Goal: Task Accomplishment & Management: Complete application form

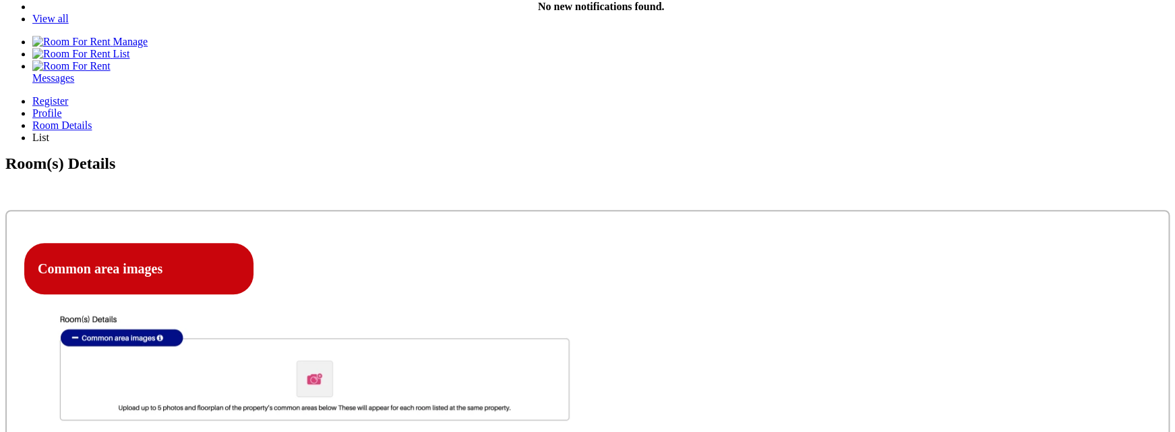
scroll to position [299, 0]
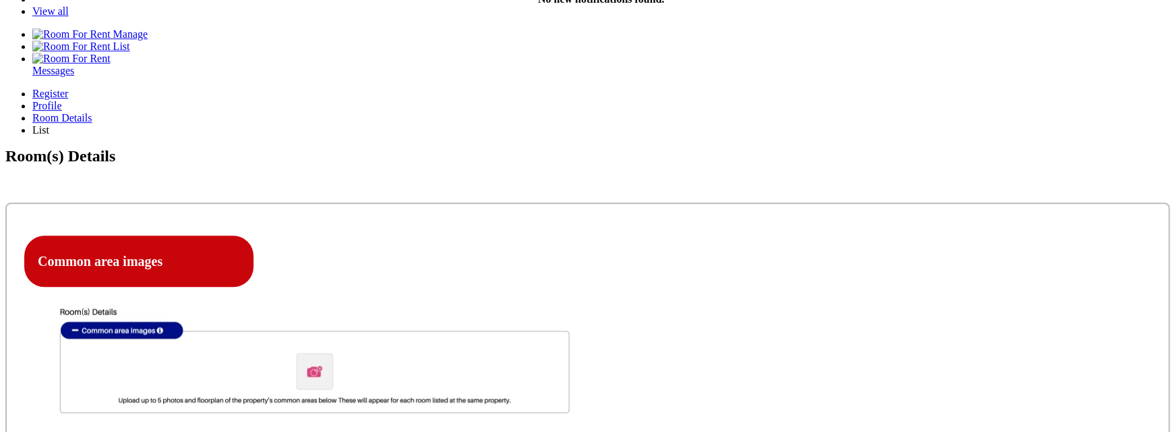
type input "asdfasdf"
type textarea "sadfasdf"
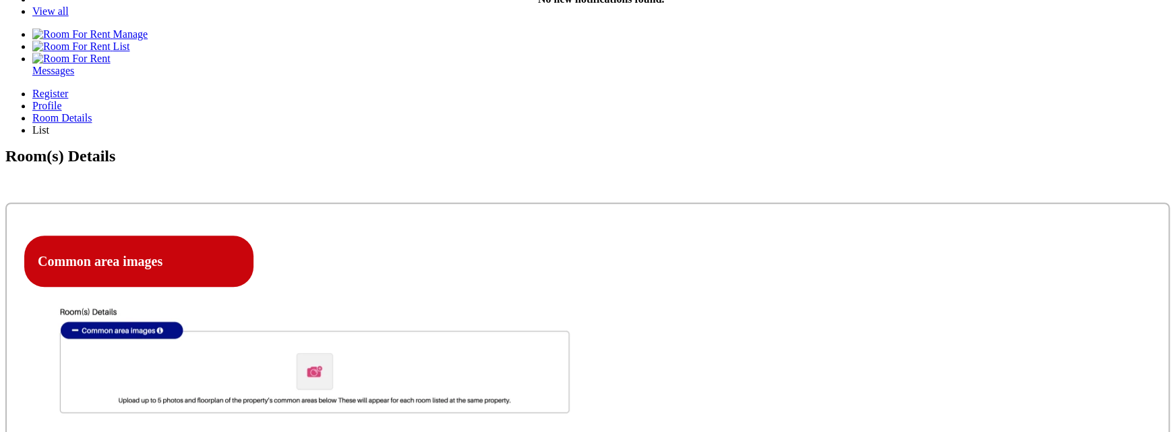
select select "Ensuite Single Bedroom"
click option "Ensuite Single Bedroom" at bounding box center [0, 0] width 0 height 0
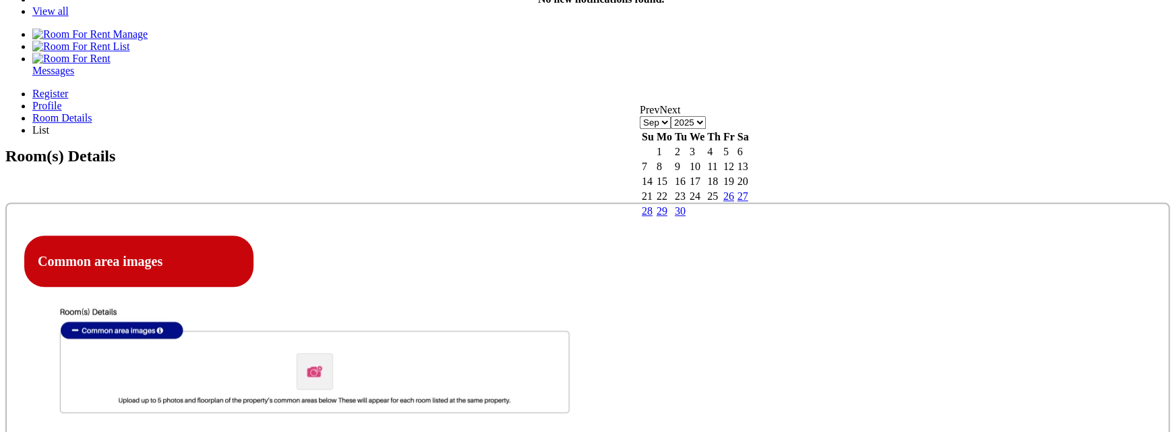
click at [734, 202] on link "26" at bounding box center [728, 195] width 11 height 11
type input "[DATE]"
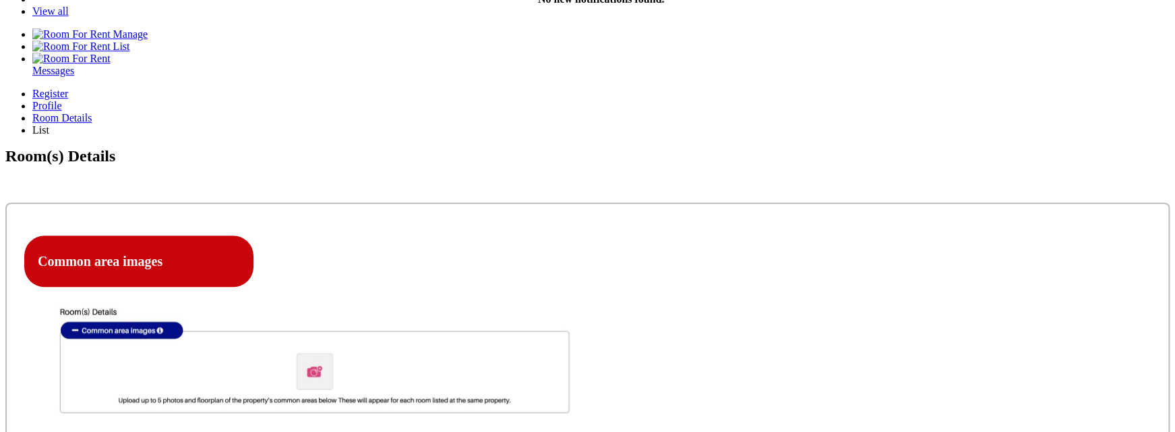
type input "12"
select select "Excluded"
click option "Excluded" at bounding box center [0, 0] width 0 height 0
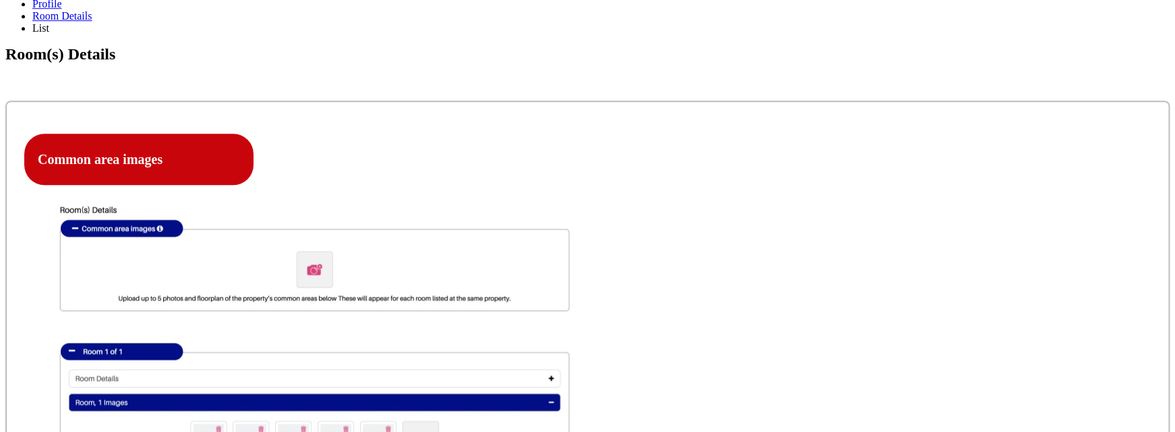
scroll to position [422, 0]
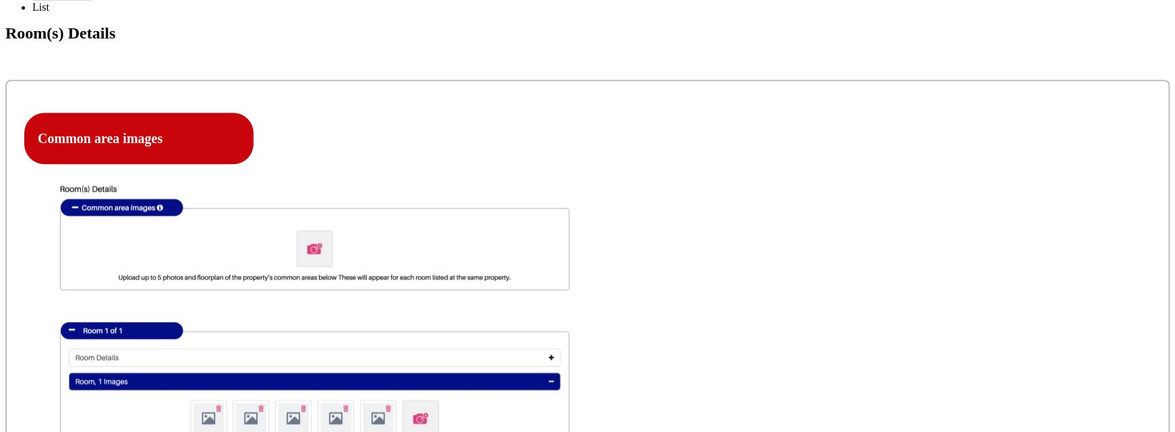
type input "12"
select select "Yes"
click option "Yes" at bounding box center [0, 0] width 0 height 0
type input "12"
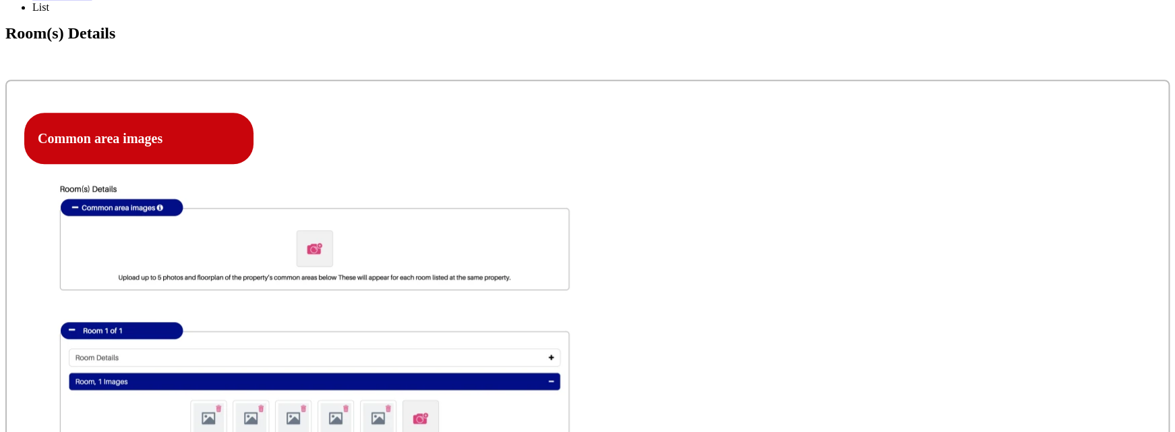
select select "Yes"
click option "Yes" at bounding box center [0, 0] width 0 height 0
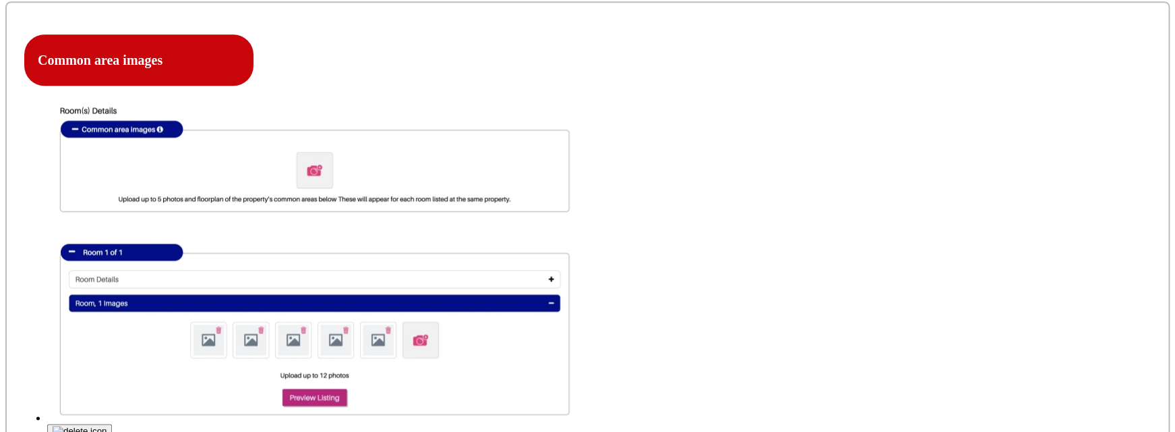
scroll to position [501, 0]
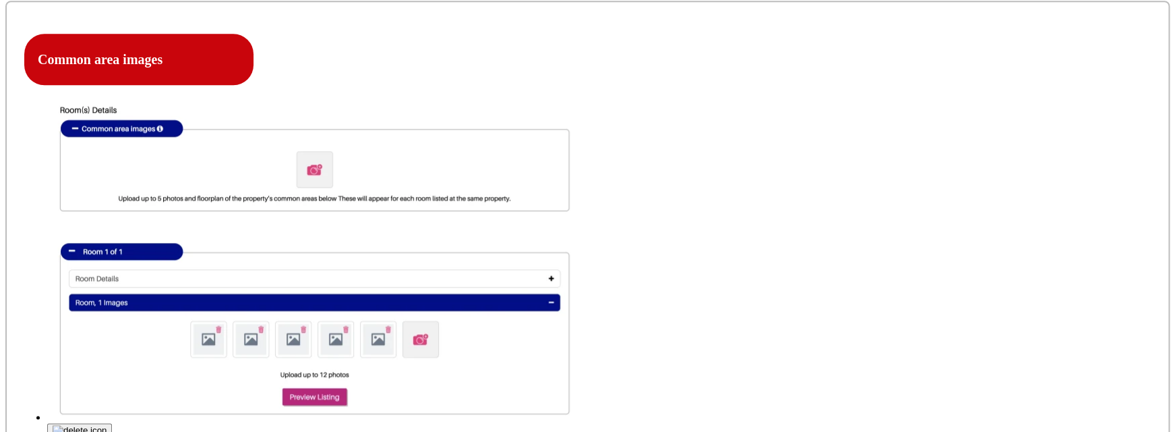
type input "C:\fakepath\Screenshot 2025-09-15 at 7.35.20 PM.png"
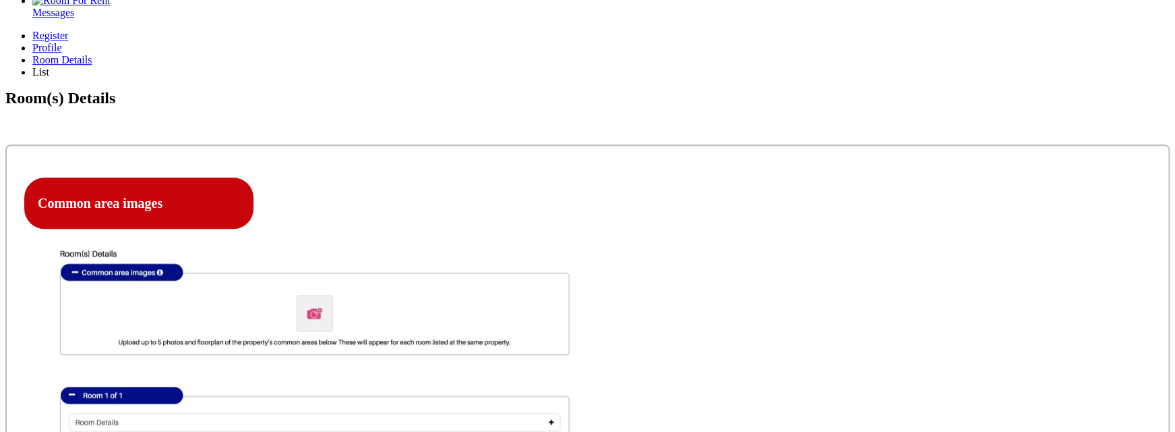
scroll to position [355, 0]
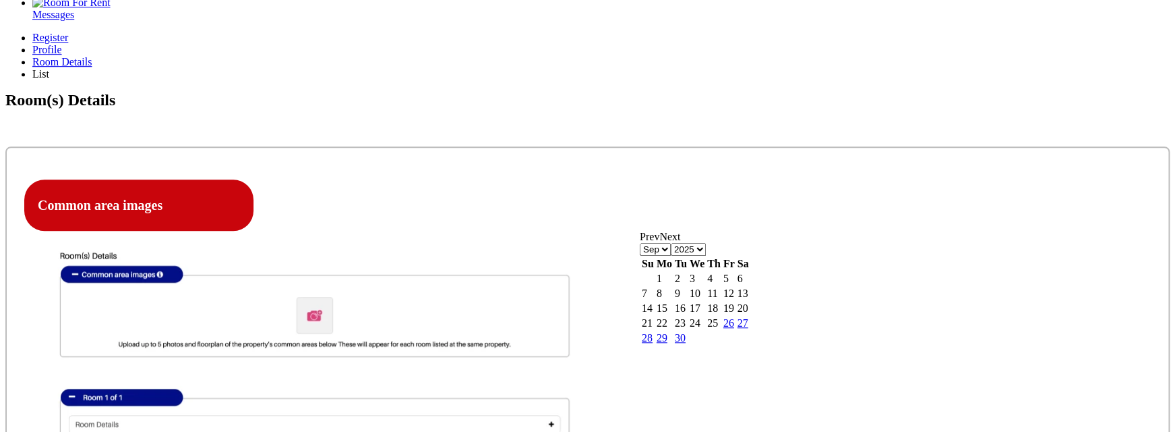
click at [734, 328] on link "26" at bounding box center [728, 322] width 11 height 11
type input "[DATE]"
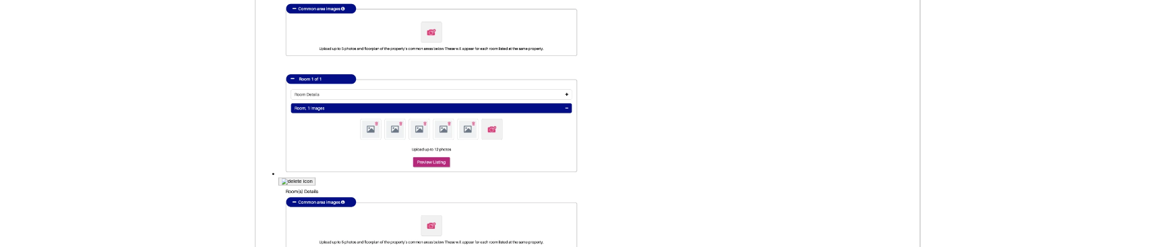
scroll to position [627, 0]
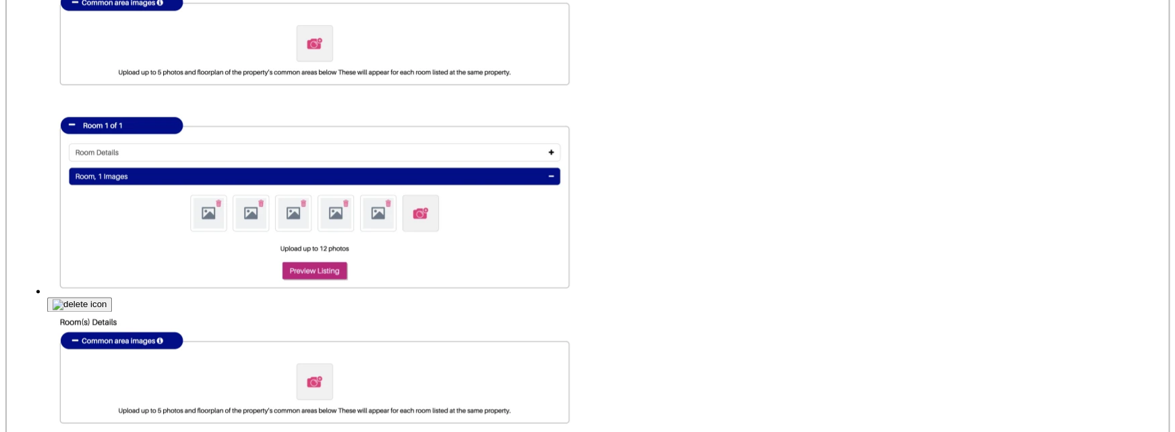
type input "C:\fakepath\Screenshot 2025-09-15 at 7.35.20 PM.png"
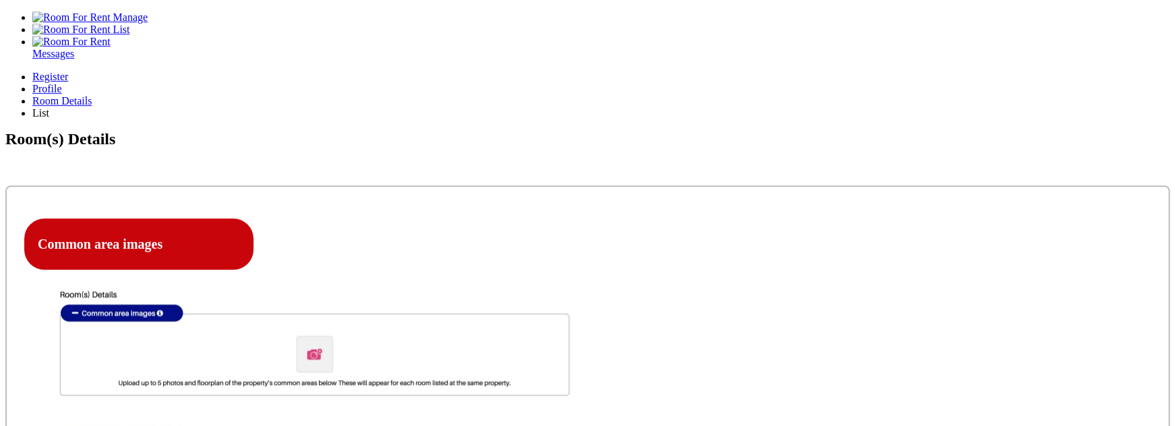
scroll to position [316, 0]
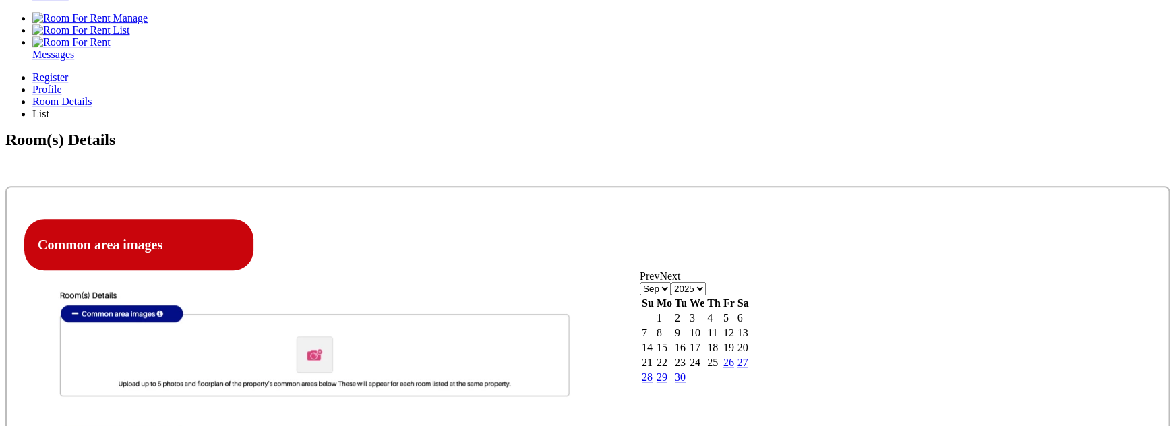
click at [734, 246] on link "26" at bounding box center [728, 362] width 11 height 11
type input "[DATE]"
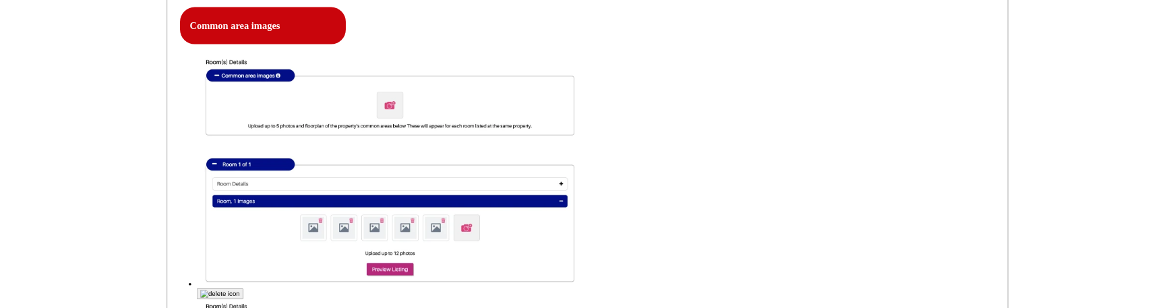
scroll to position [526, 0]
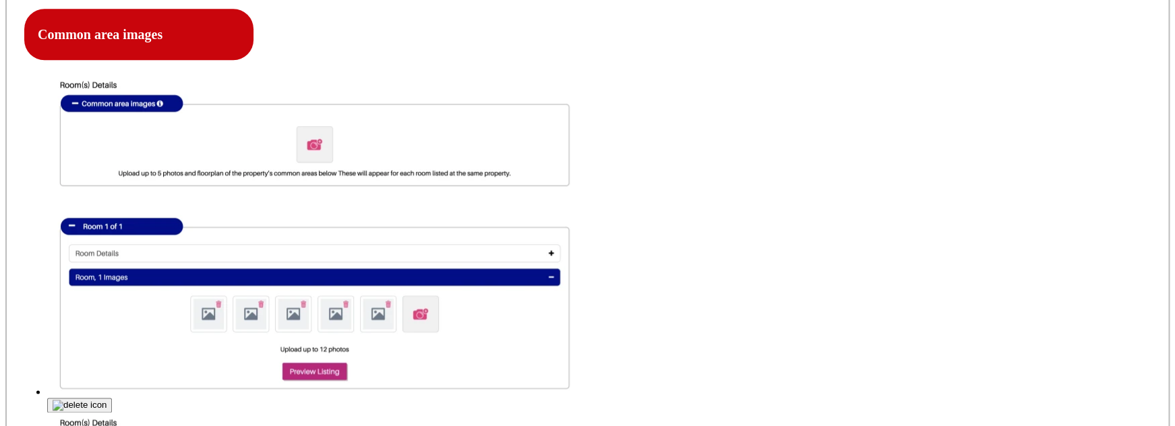
type input "C:\fakepath\Screenshot 2025-09-15 at 7.41.24 PM.png"
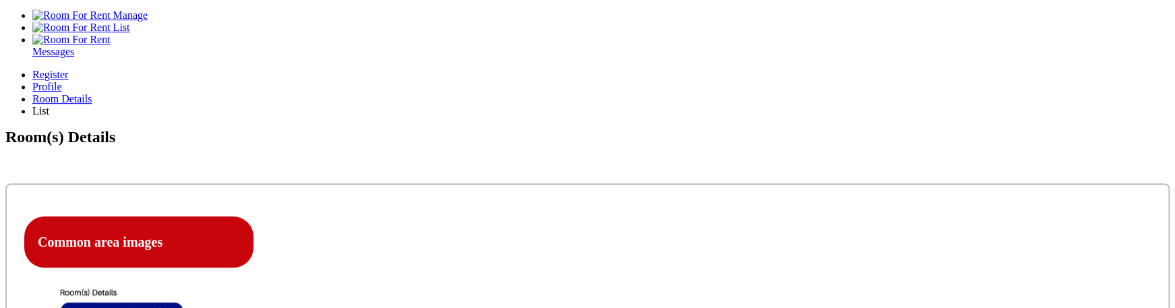
scroll to position [313, 0]
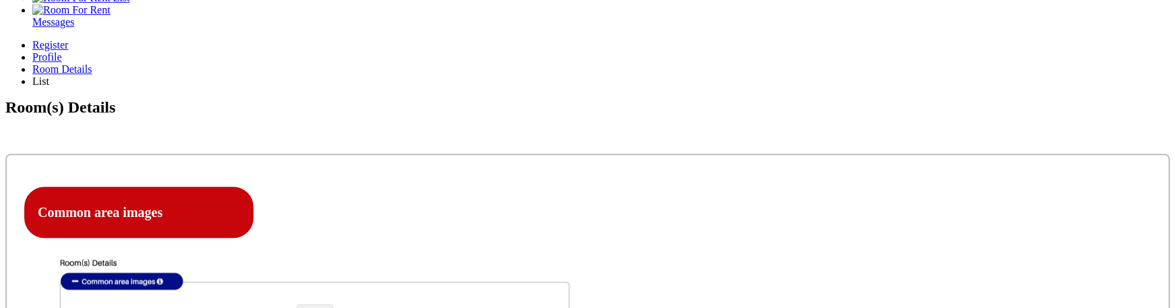
scroll to position [349, 0]
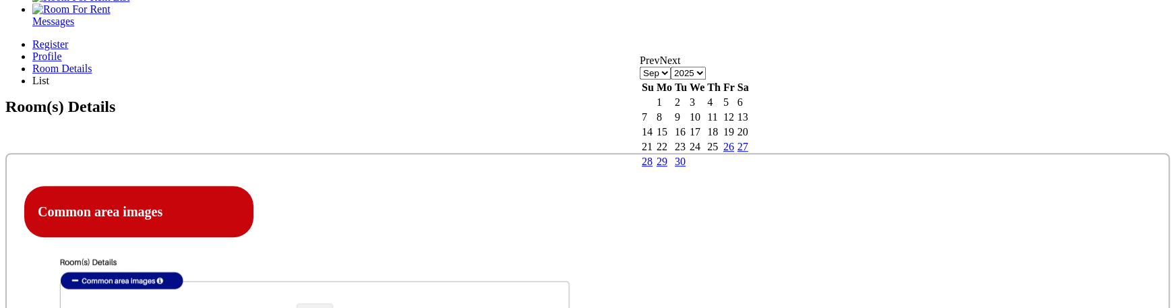
click at [734, 152] on link "26" at bounding box center [728, 146] width 11 height 11
type input "[DATE]"
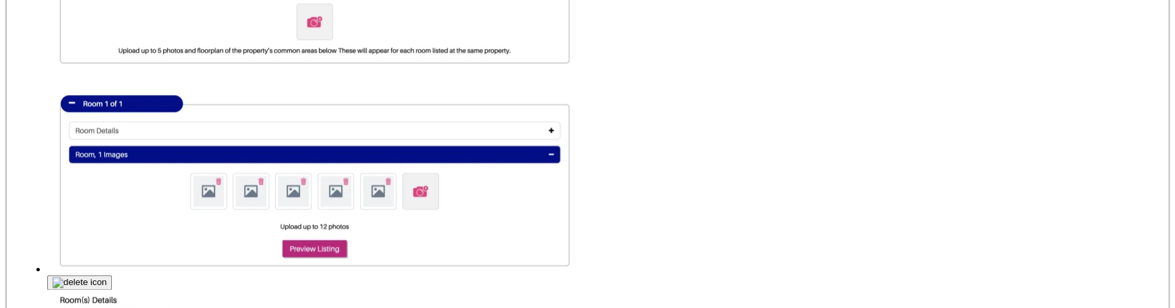
scroll to position [649, 0]
type input "C:\fakepath\Screenshot 2025-09-15 at 7.58.10 PM.png"
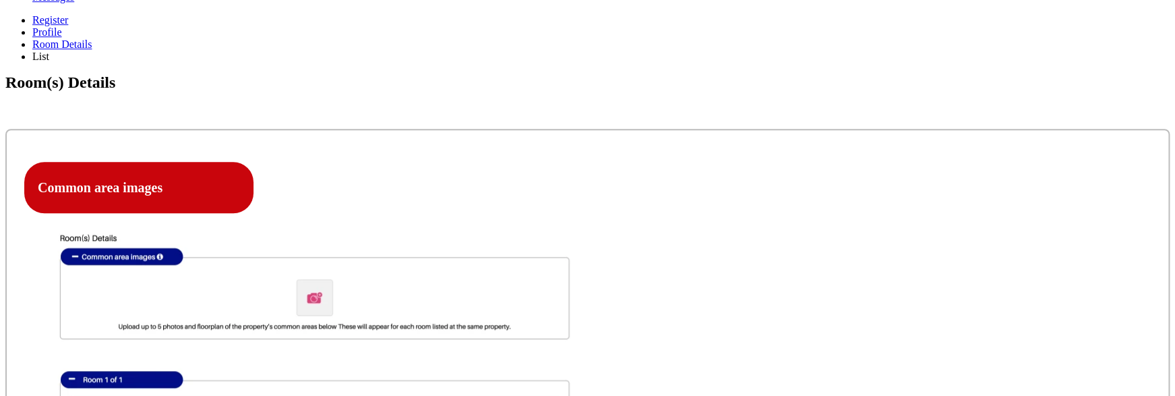
scroll to position [370, 0]
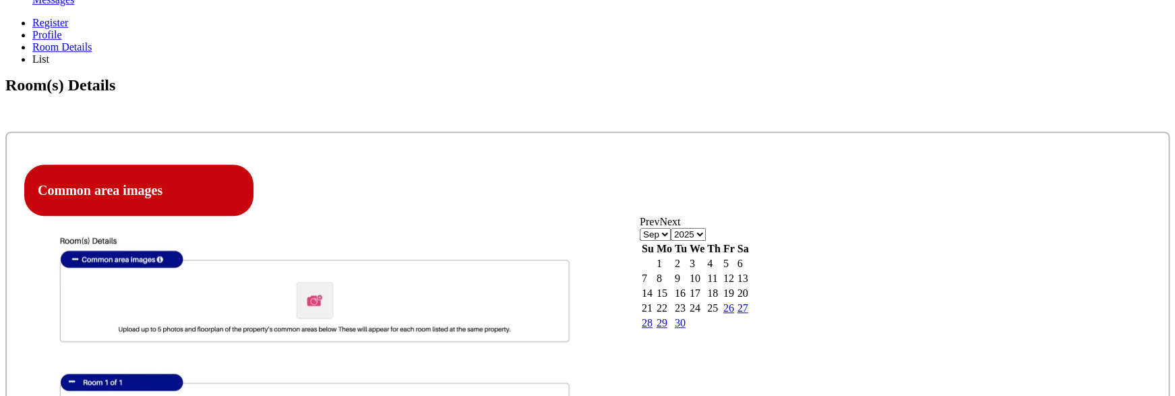
click at [734, 307] on link "26" at bounding box center [728, 307] width 11 height 11
type input "[DATE]"
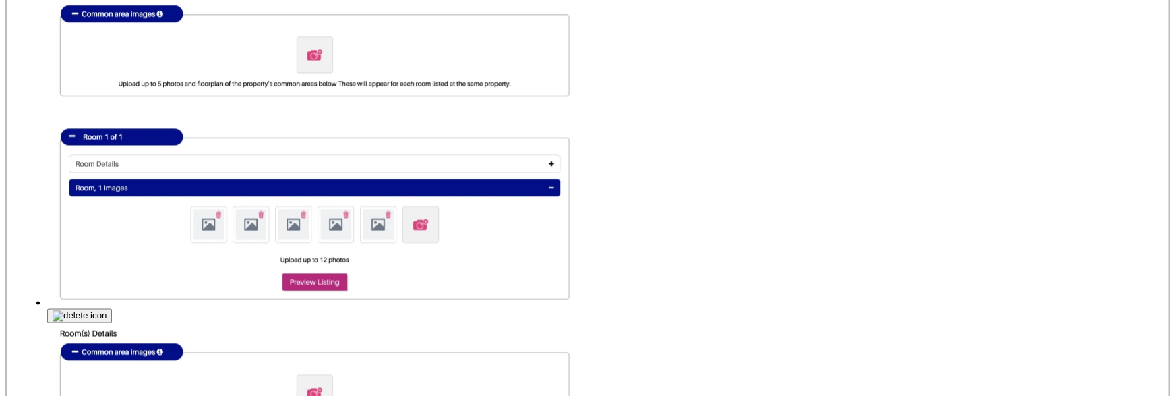
scroll to position [623, 0]
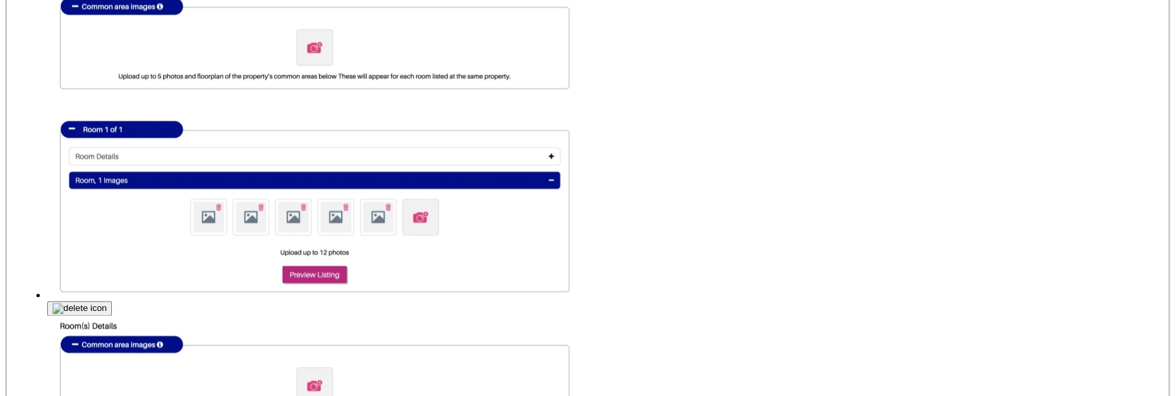
type input "C:\fakepath\Screenshot [DATE] 8.33.40 PM.png"
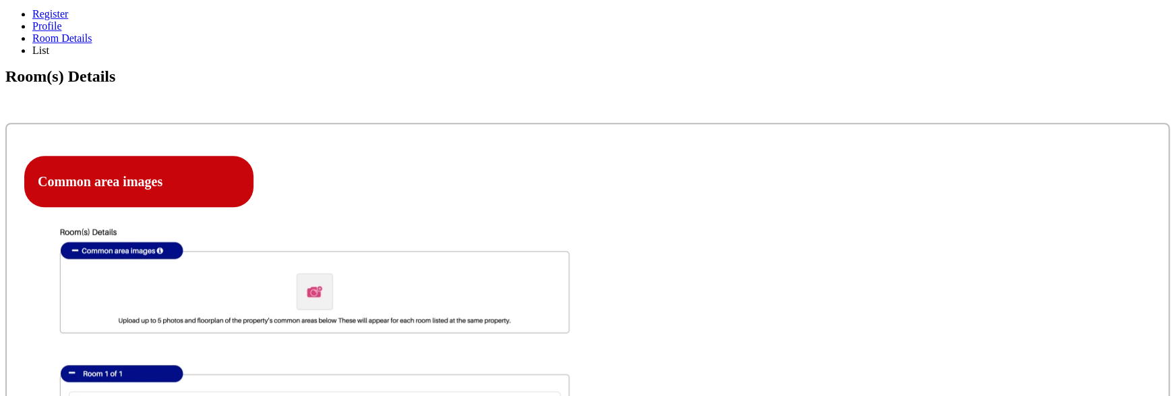
scroll to position [376, 0]
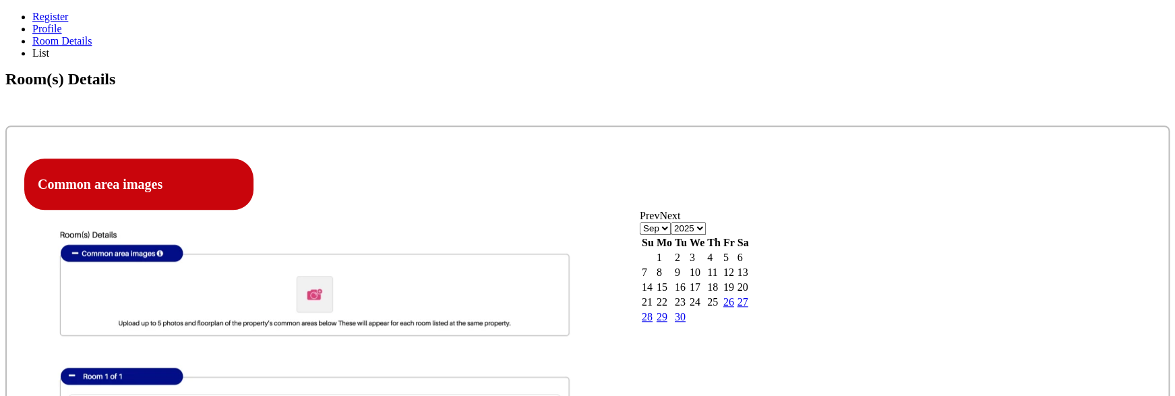
click at [734, 307] on link "26" at bounding box center [728, 301] width 11 height 11
type input "[DATE]"
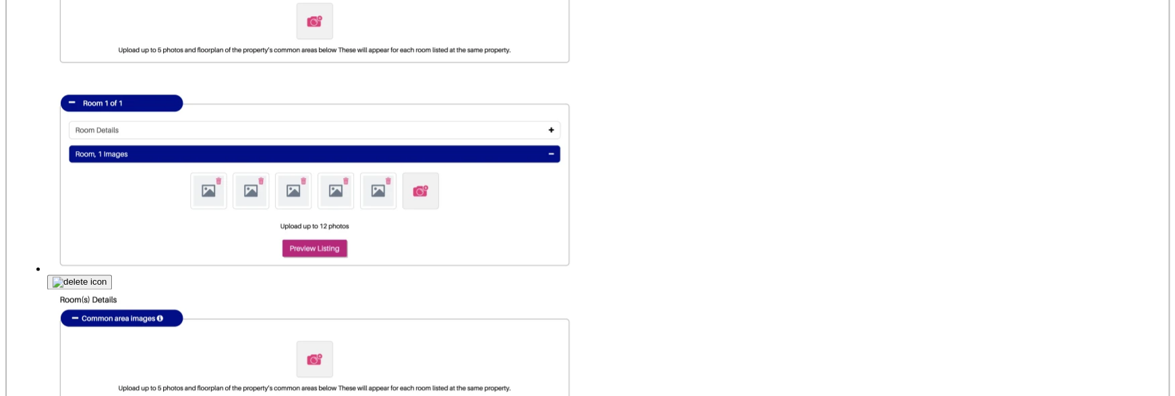
scroll to position [679, 0]
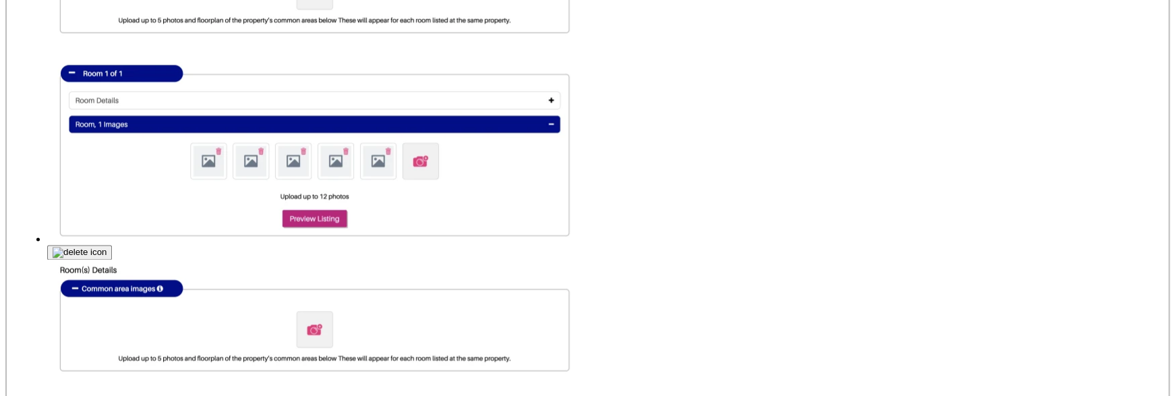
type input "C:\fakepath\Screenshot [DATE] 10.01.08 AM.png"
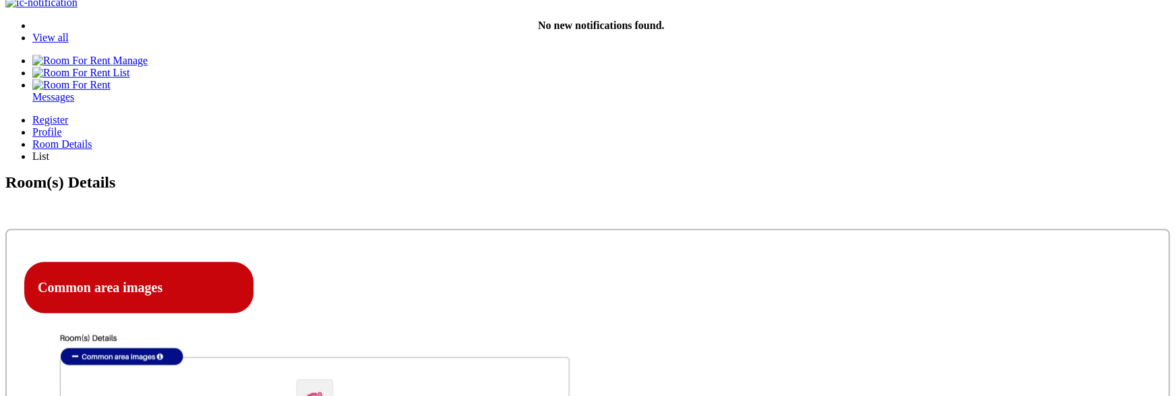
scroll to position [270, 0]
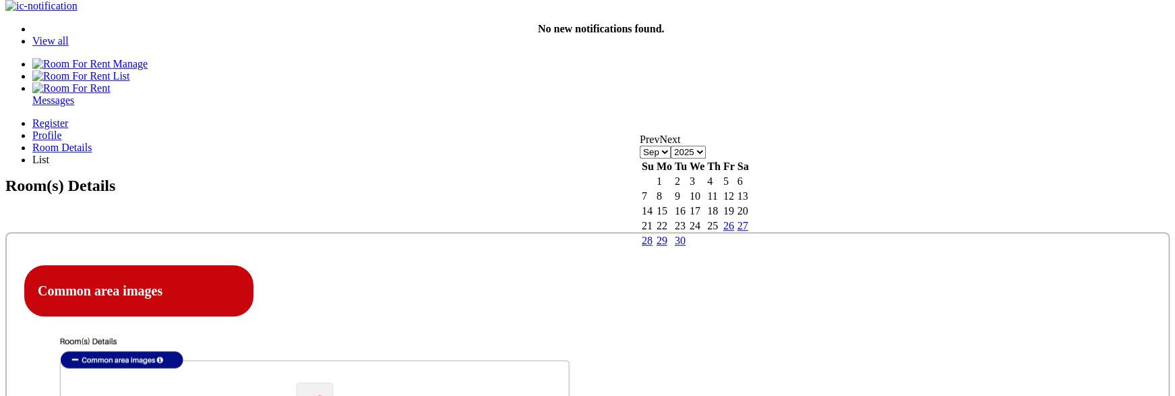
click at [734, 231] on link "26" at bounding box center [728, 225] width 11 height 11
type input "[DATE]"
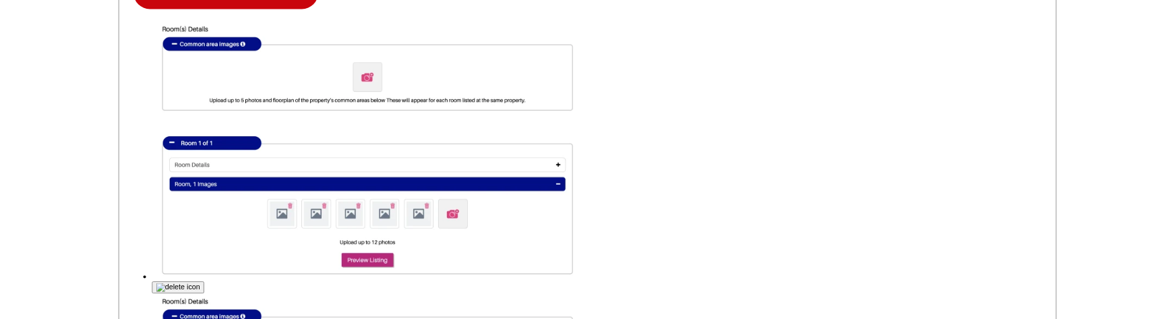
scroll to position [579, 0]
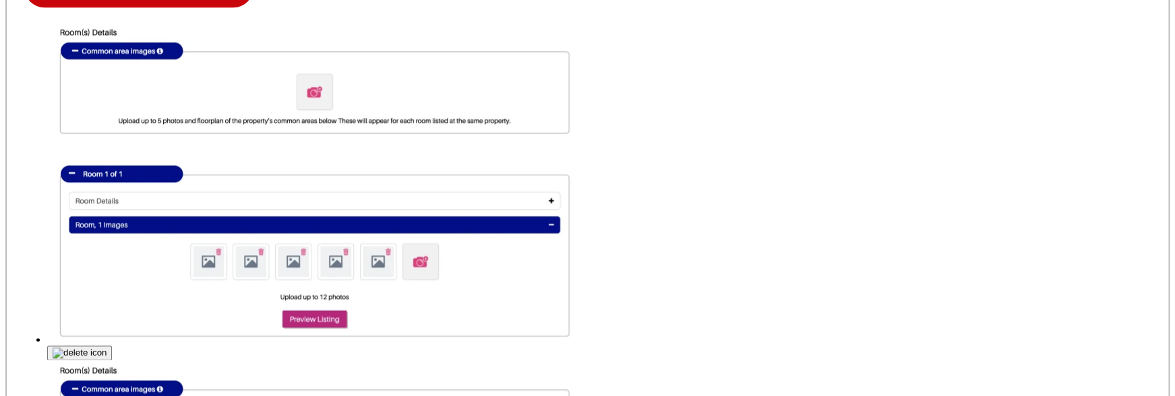
type input "C:\fakepath\Screenshot 2025-09-15 at 7.58.10 PM.png"
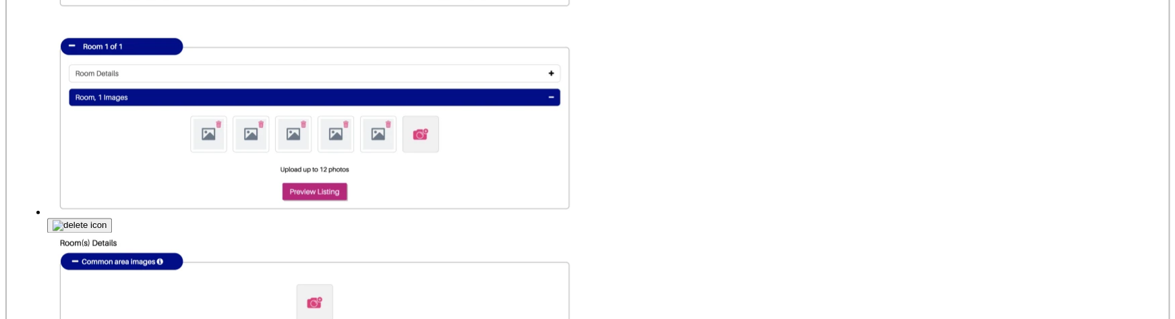
scroll to position [707, 0]
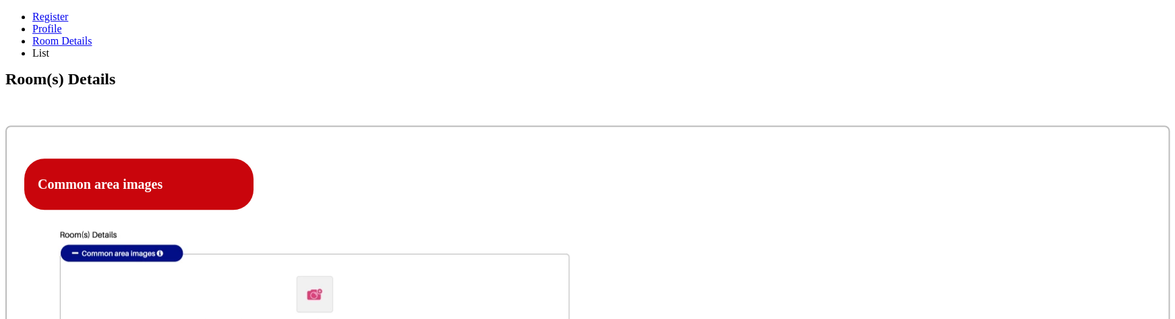
scroll to position [374, 0]
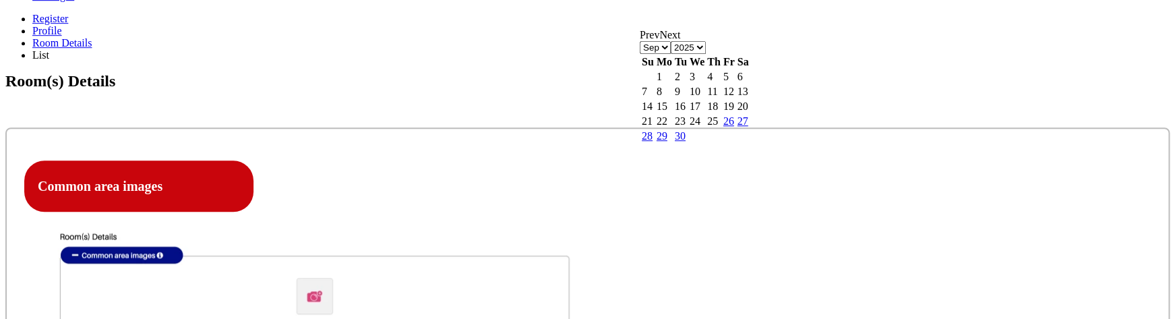
click at [734, 127] on link "26" at bounding box center [728, 120] width 11 height 11
type input "[DATE]"
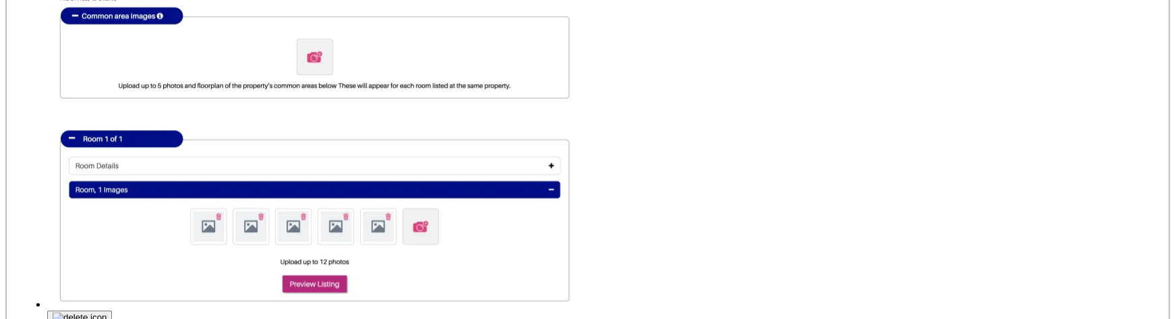
scroll to position [654, 0]
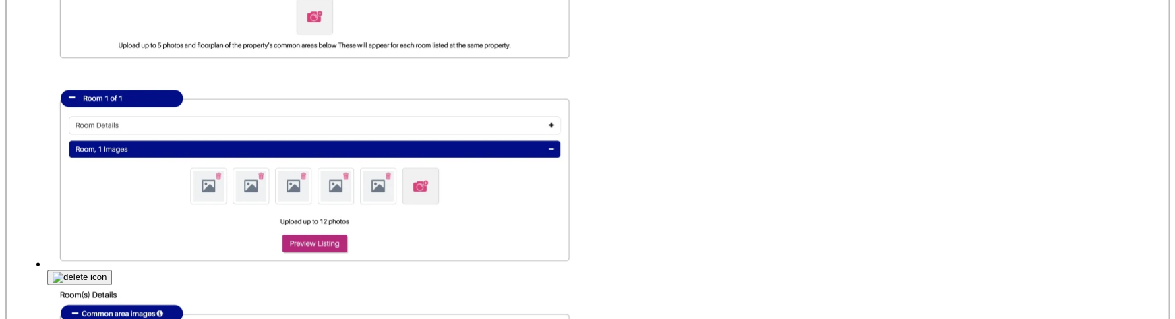
type input "C:\fakepath\Screenshot [DATE] 8.33.40 PM.png"
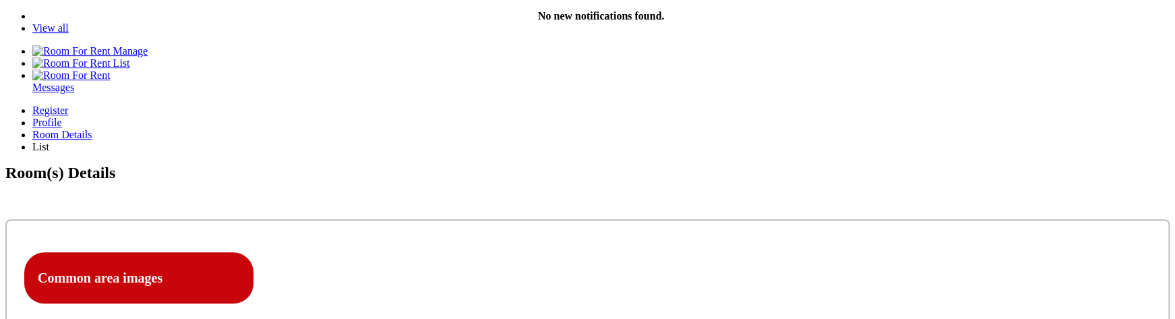
scroll to position [281, 0]
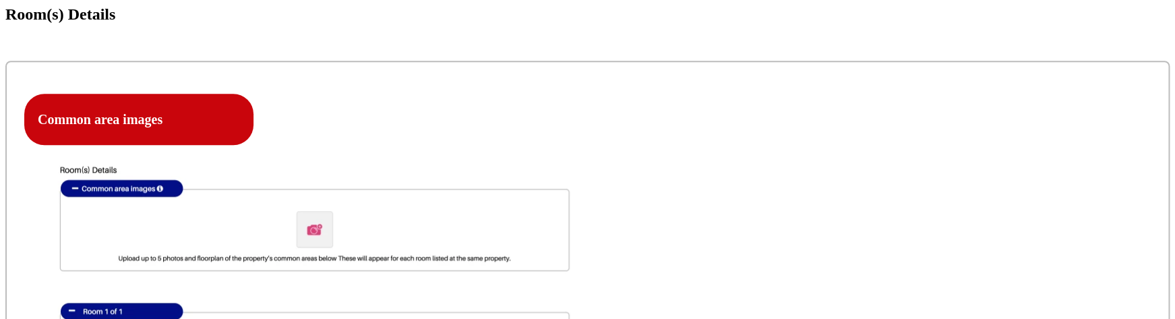
scroll to position [446, 0]
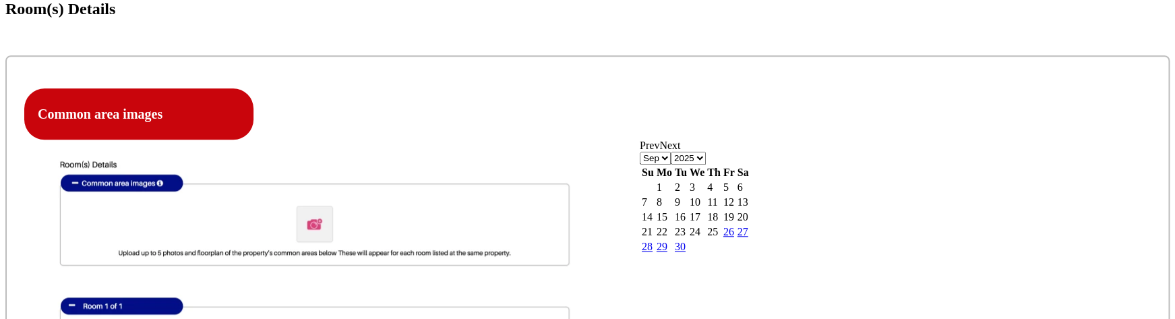
click at [734, 237] on link "26" at bounding box center [728, 231] width 11 height 11
type input "26-09-2025"
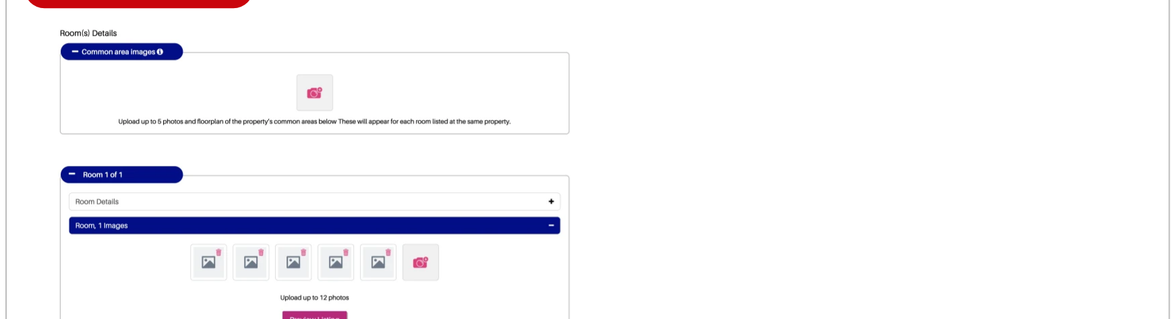
scroll to position [579, 0]
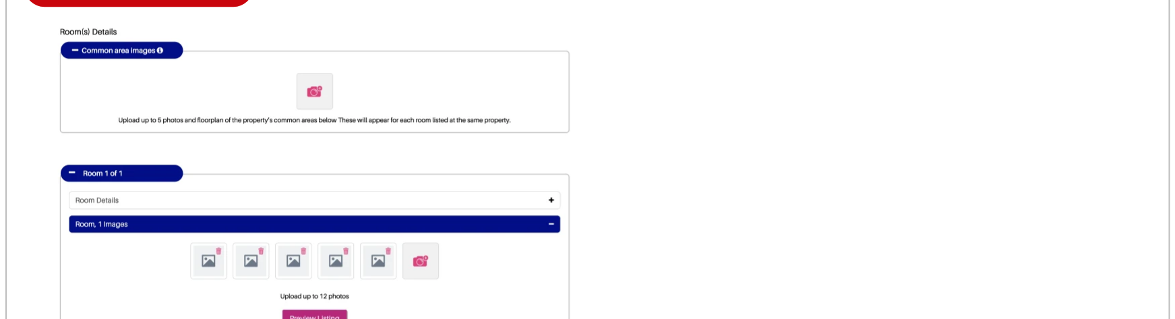
type input "C:\fakepath\Screenshot [DATE] 7.35.20 PM.png"
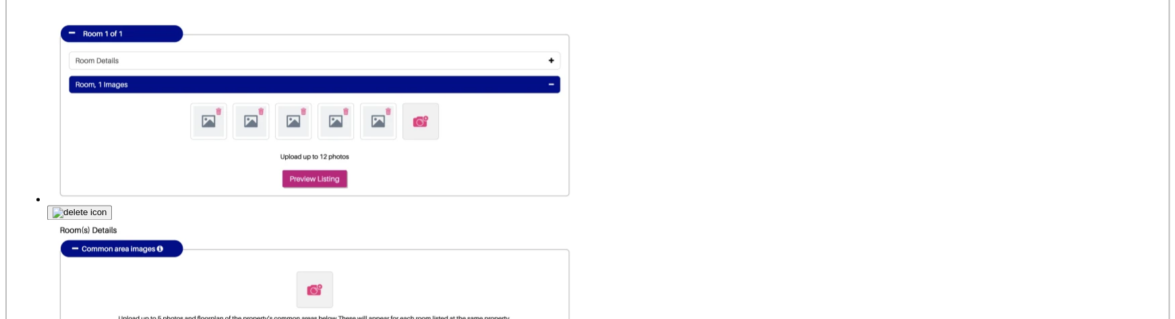
scroll to position [729, 0]
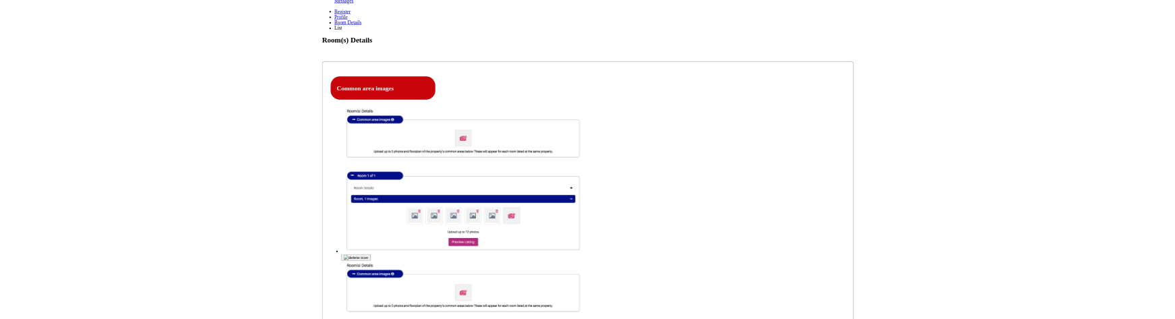
scroll to position [355, 0]
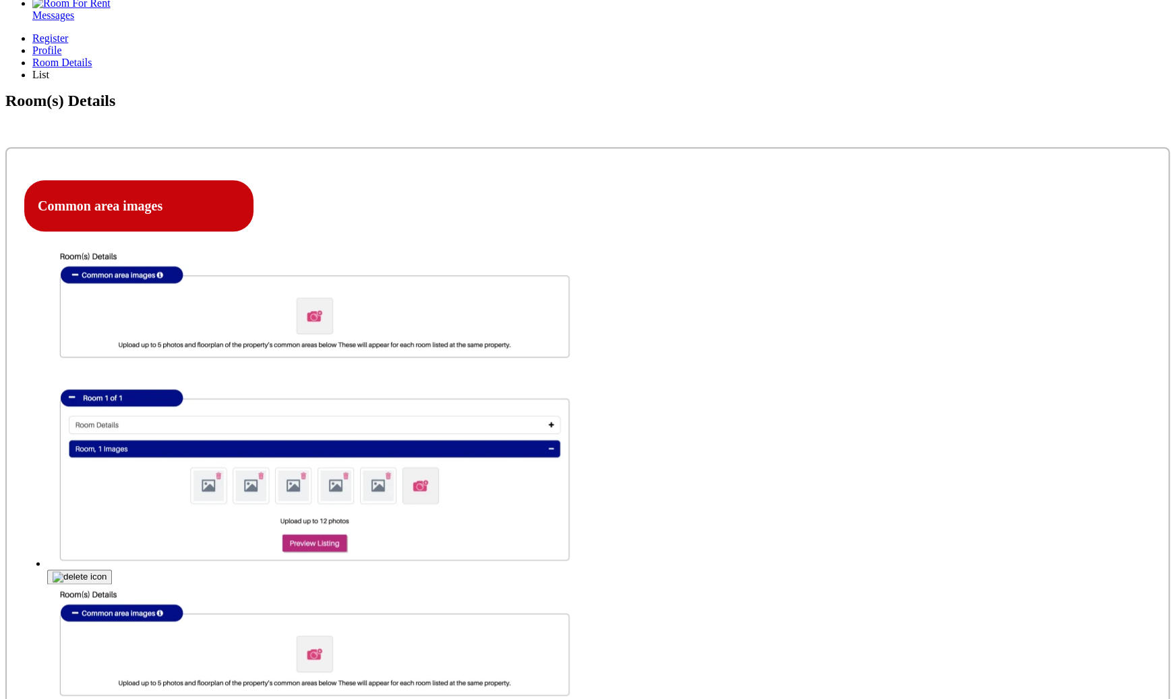
type input "C:\fakepath\Screenshot [DATE] 7.58.10 PM.png"
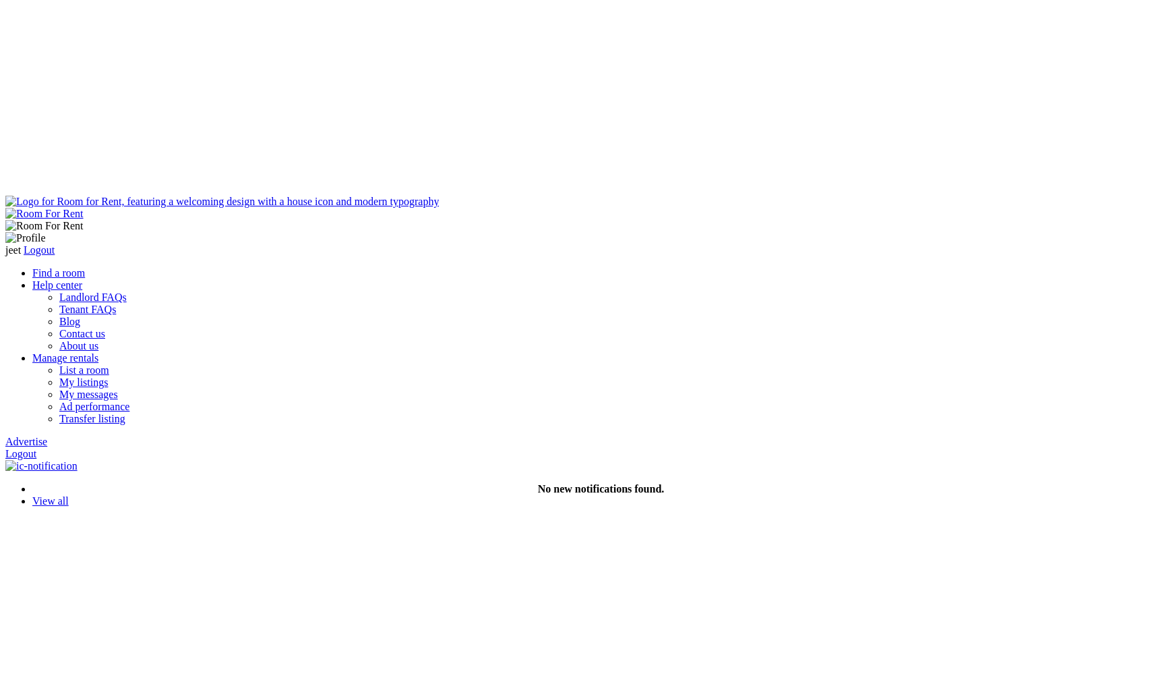
scroll to position [355, 0]
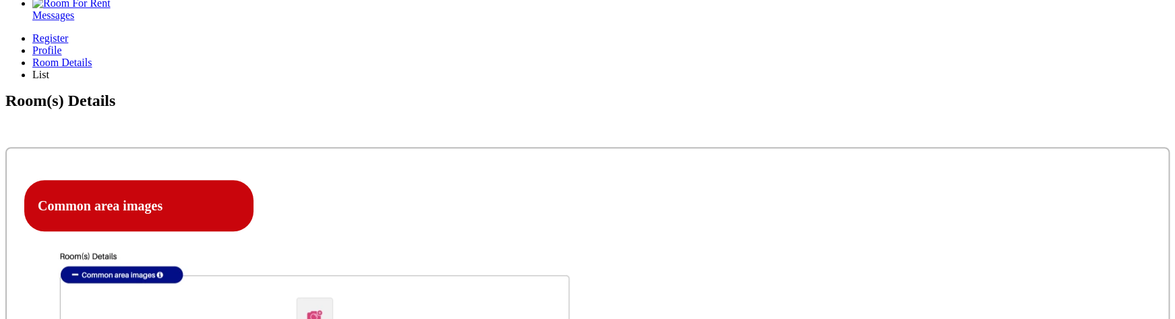
type input "C:\fakepath\Screenshot [DATE] 7.58.10 PM.png"
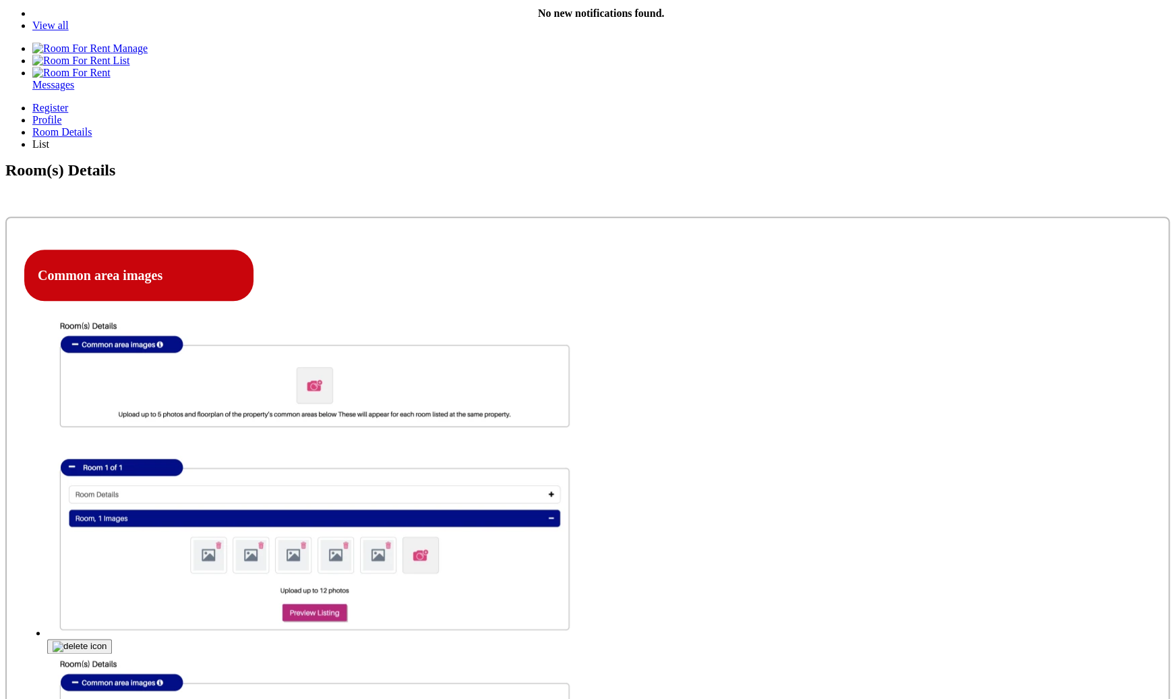
scroll to position [285, 0]
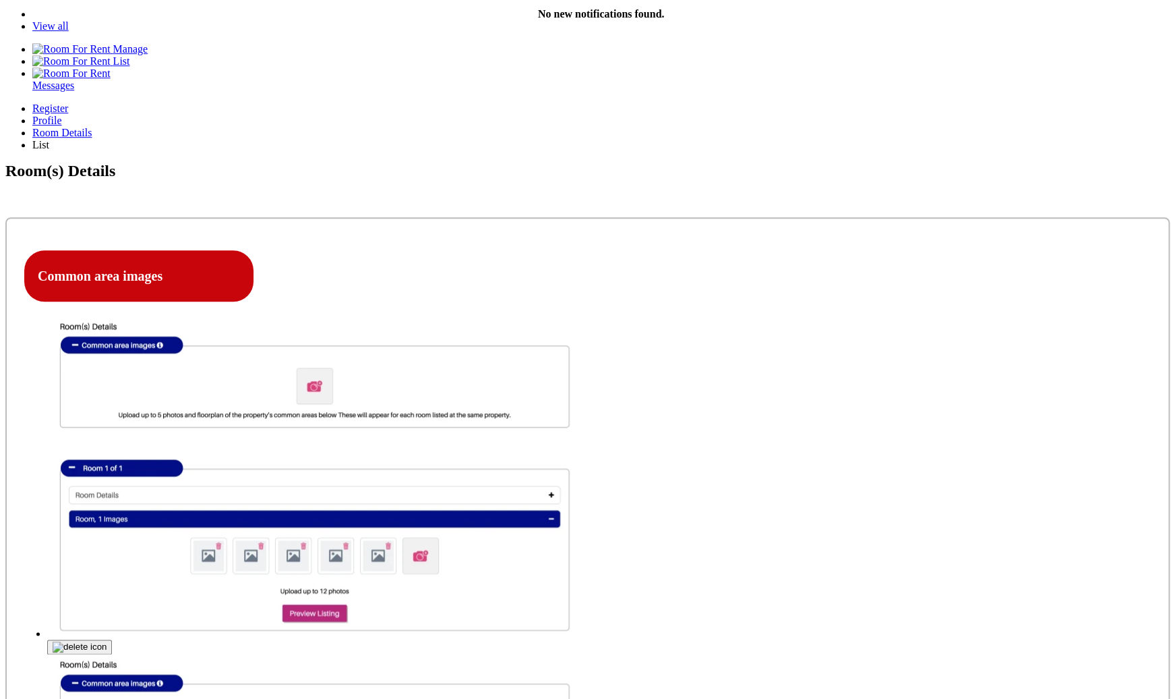
click at [734, 399] on link "26" at bounding box center [728, 393] width 11 height 11
type input "[DATE]"
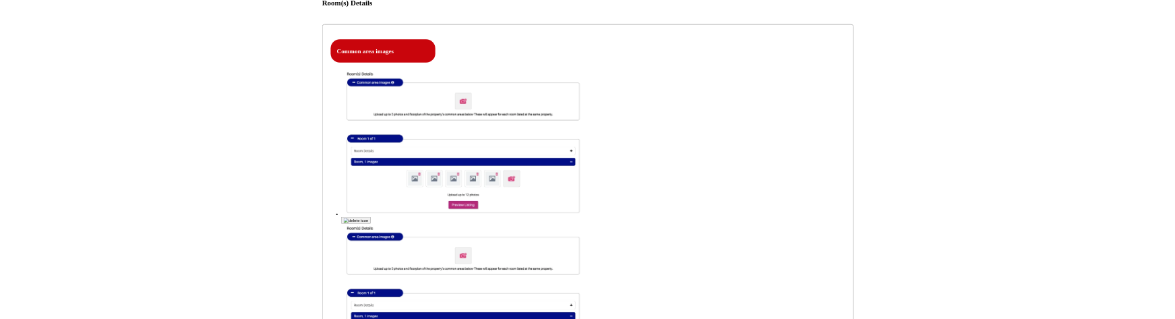
scroll to position [452, 0]
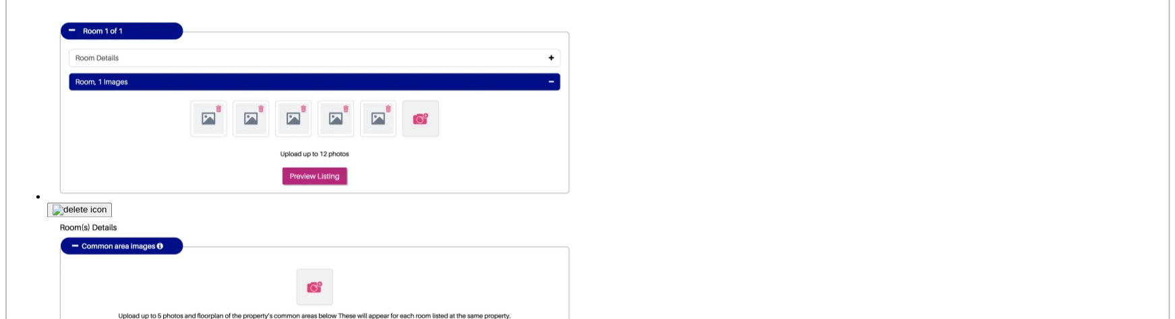
scroll to position [723, 0]
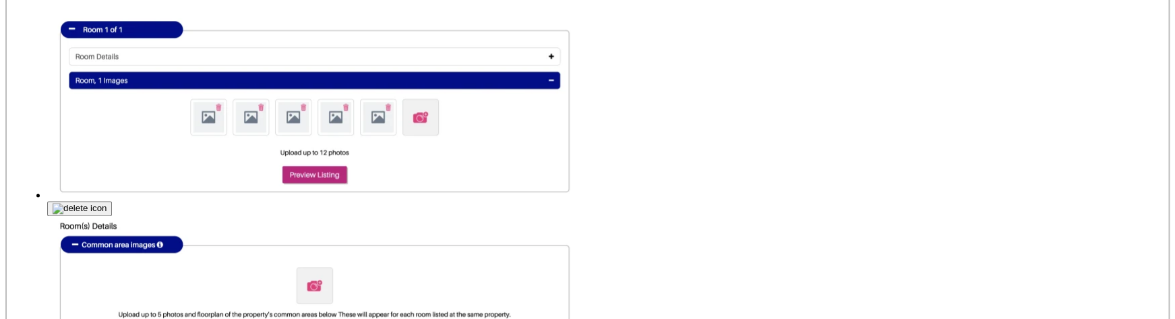
type input "C:\fakepath\Screenshot 2025-09-15 at 7.58.10 PM.png"
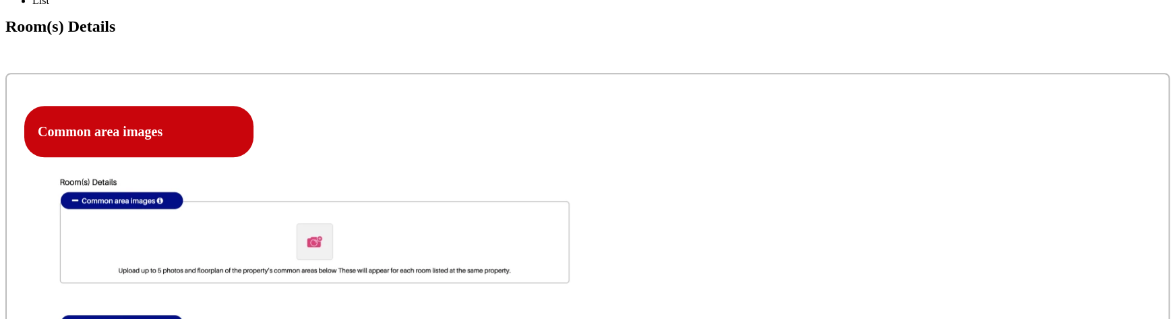
scroll to position [427, 0]
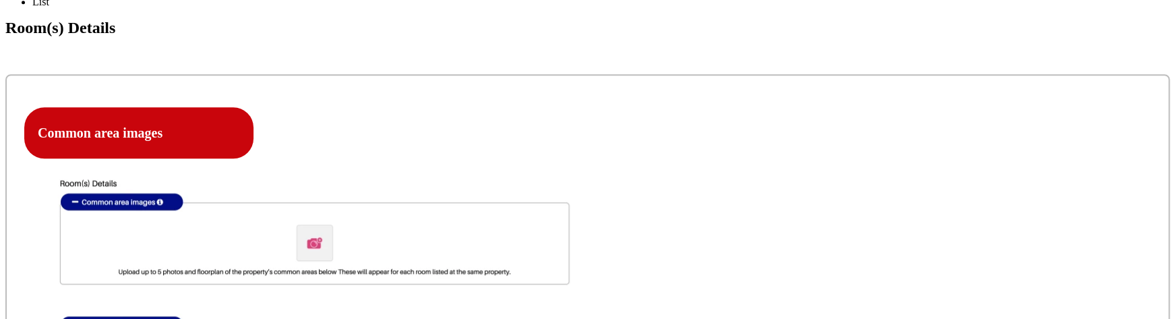
drag, startPoint x: 236, startPoint y: 121, endPoint x: 175, endPoint y: 117, distance: 60.8
copy label "Room Type"
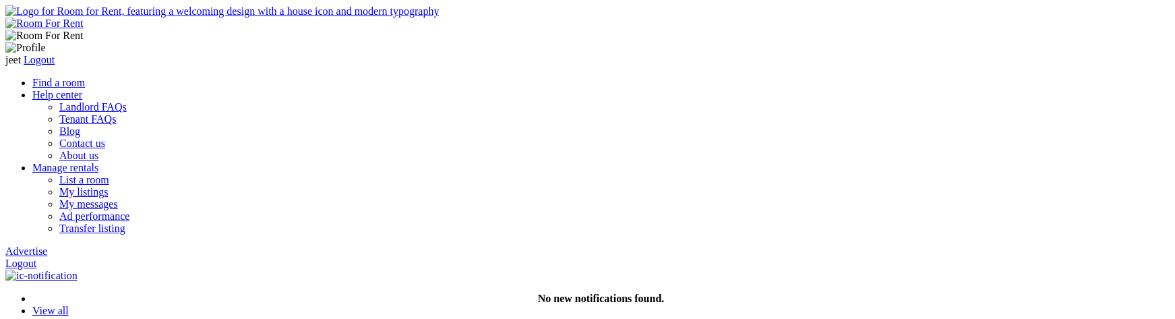
select select "Ensuite Single Bedroom"
select select "Excluded"
select select "Yes"
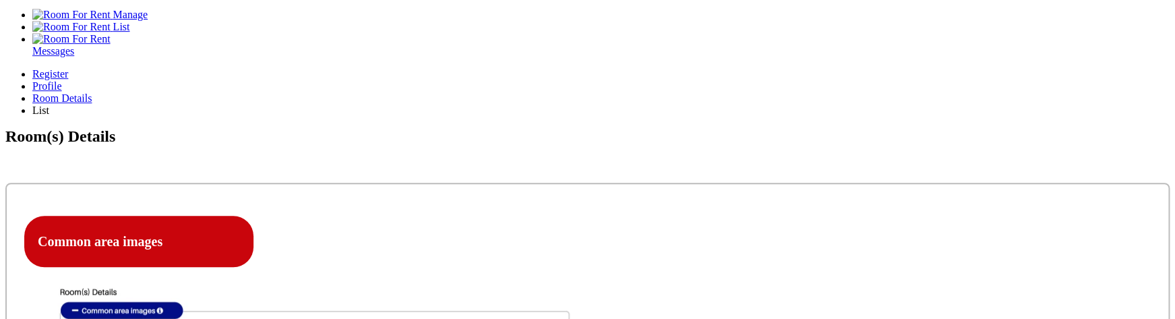
scroll to position [278, 0]
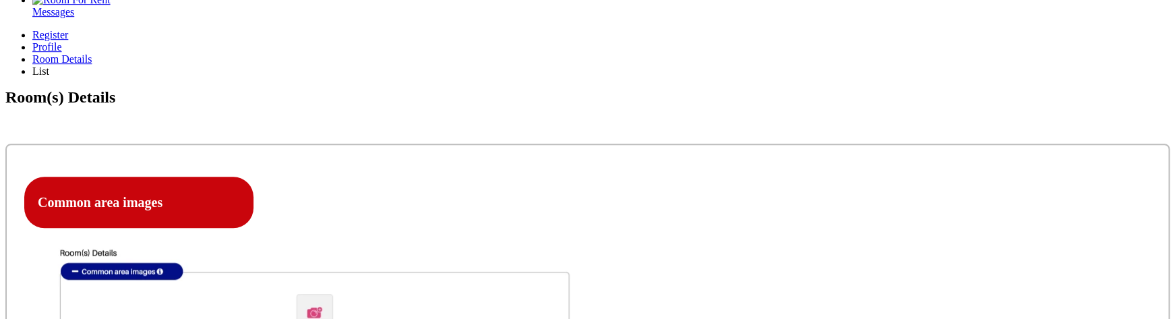
scroll to position [361, 0]
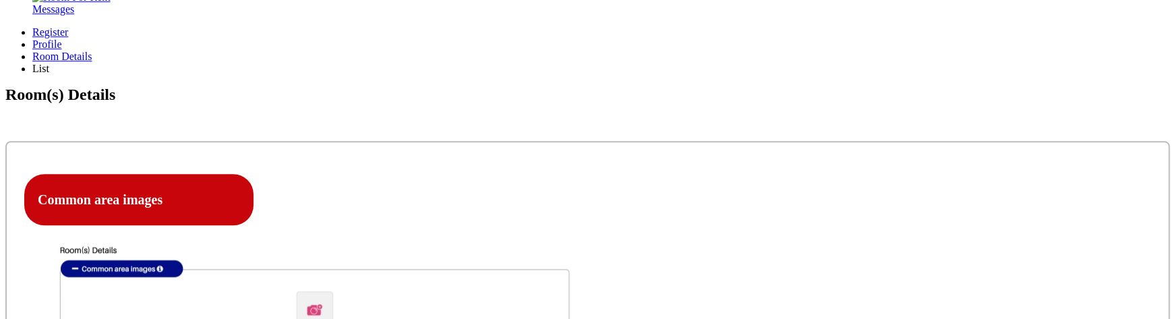
select select "Ensuite Double Bedroom"
click option "Ensuite Double Bedroom" at bounding box center [0, 0] width 0 height 0
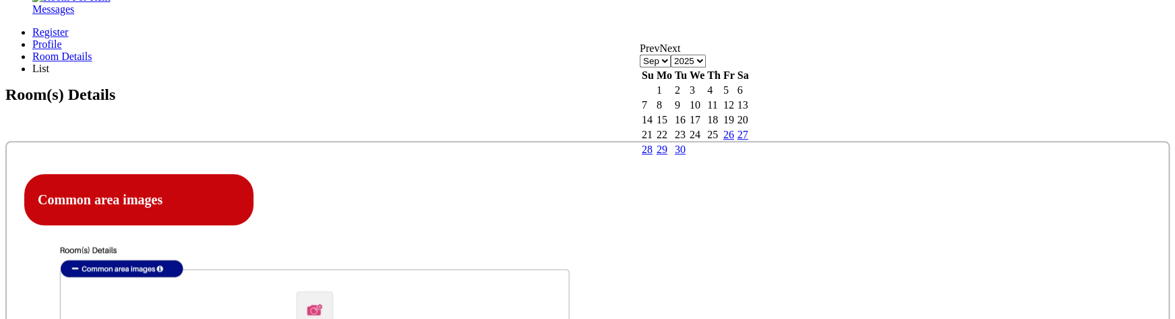
click at [734, 140] on link "26" at bounding box center [728, 134] width 11 height 11
type input "[DATE]"
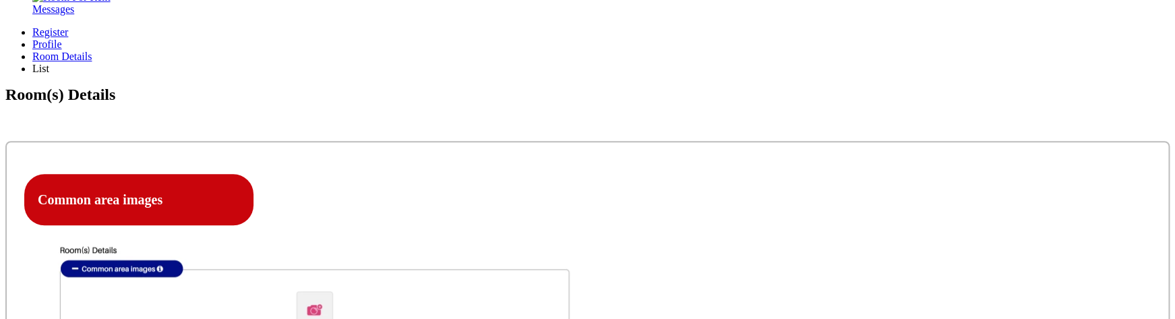
type input "Room One"
paste textarea "Room One"
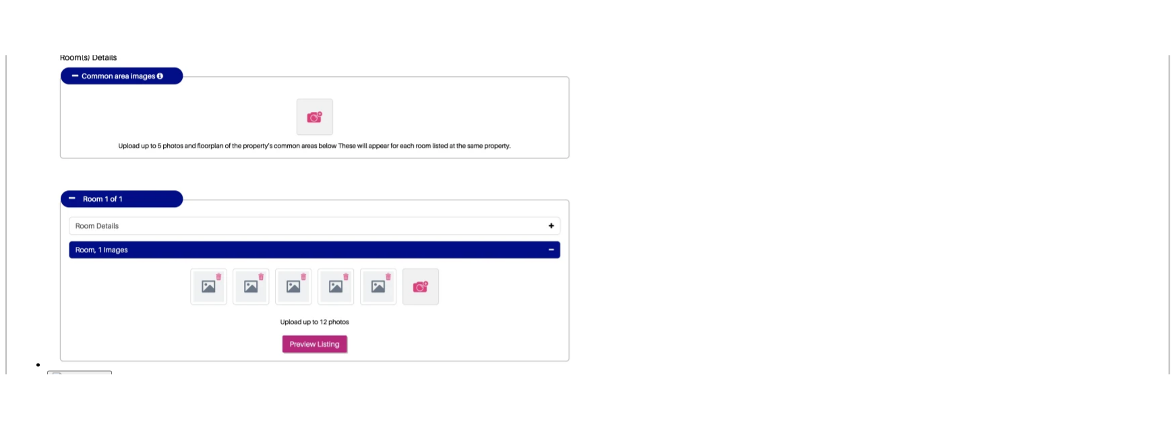
scroll to position [611, 0]
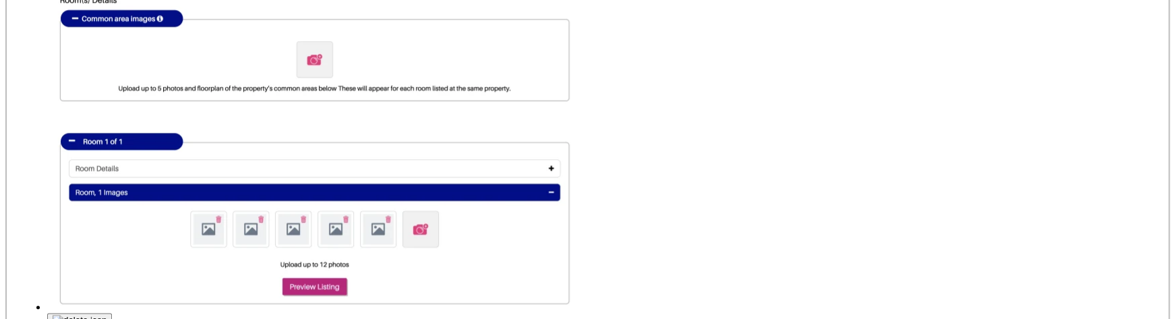
type textarea "Room One Description"
type input "C:\fakepath\Screenshot 2025-09-15 at 7.35.20 PM.png"
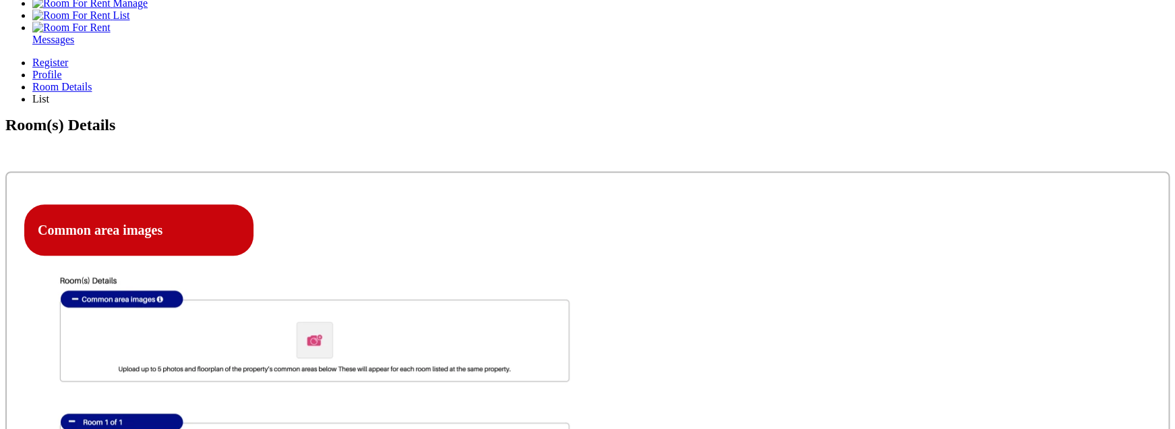
scroll to position [321, 0]
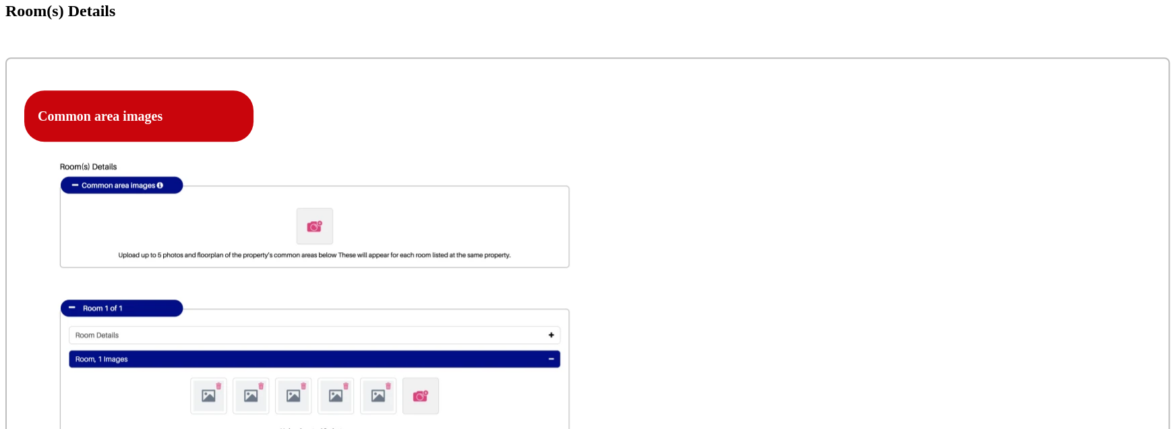
scroll to position [487, 0]
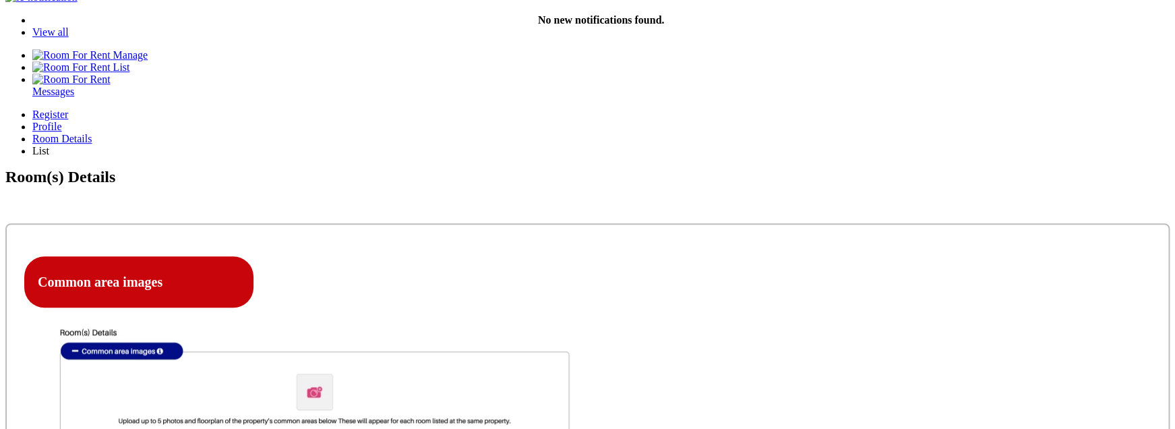
scroll to position [305, 0]
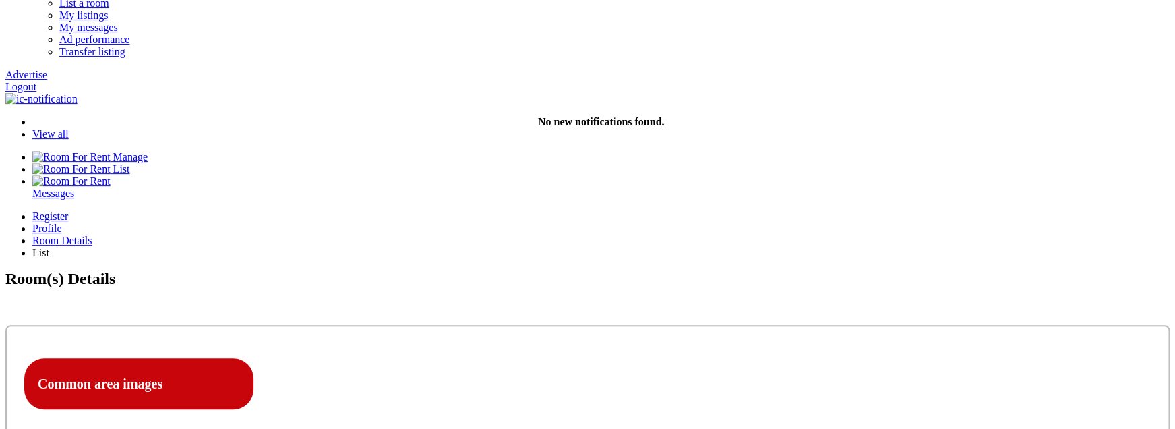
scroll to position [182, 0]
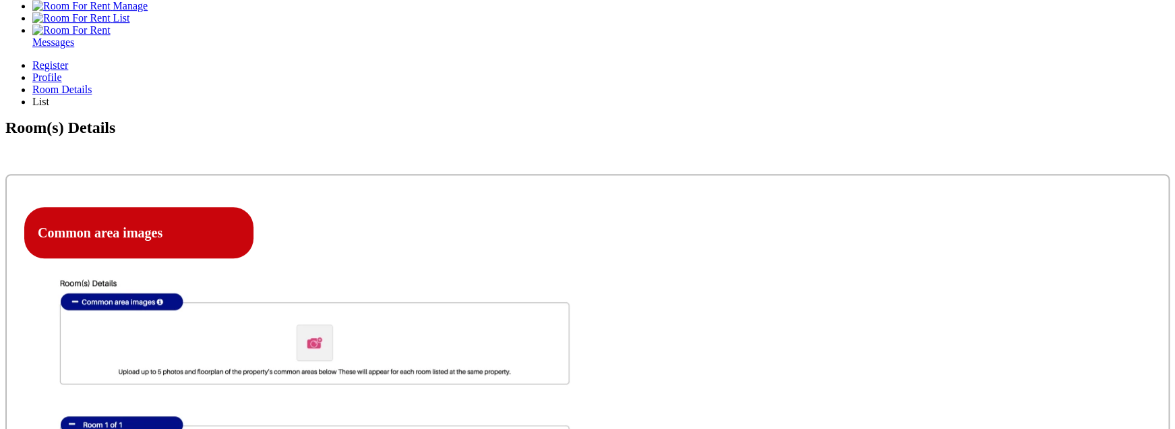
scroll to position [349, 0]
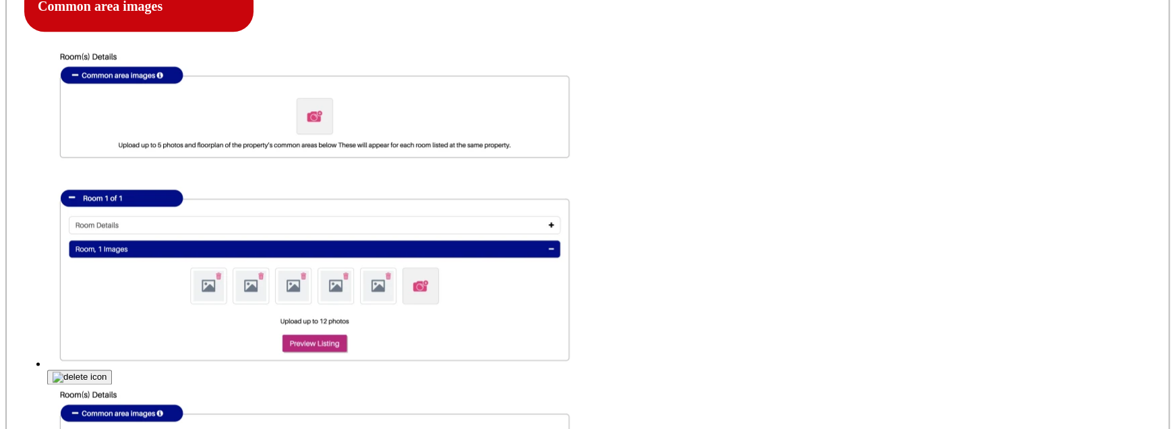
scroll to position [556, 0]
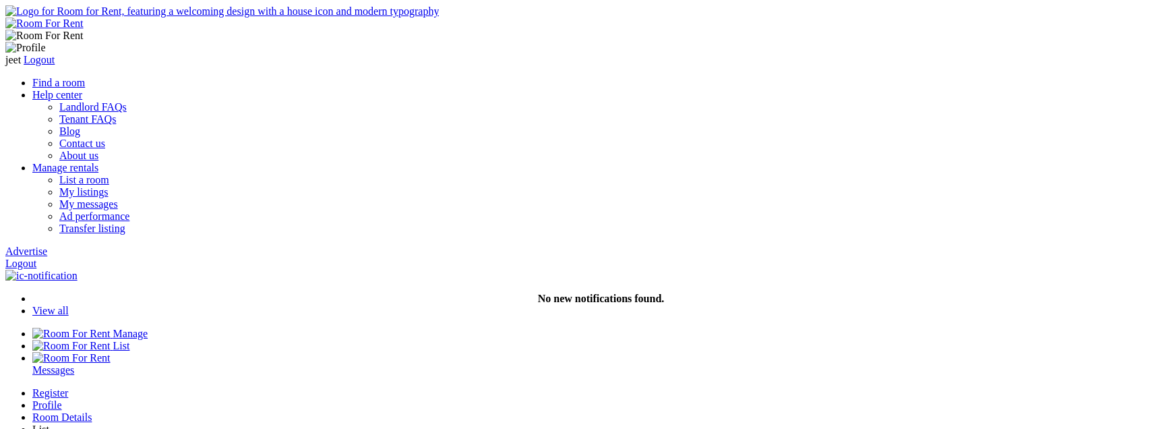
scroll to position [556, 0]
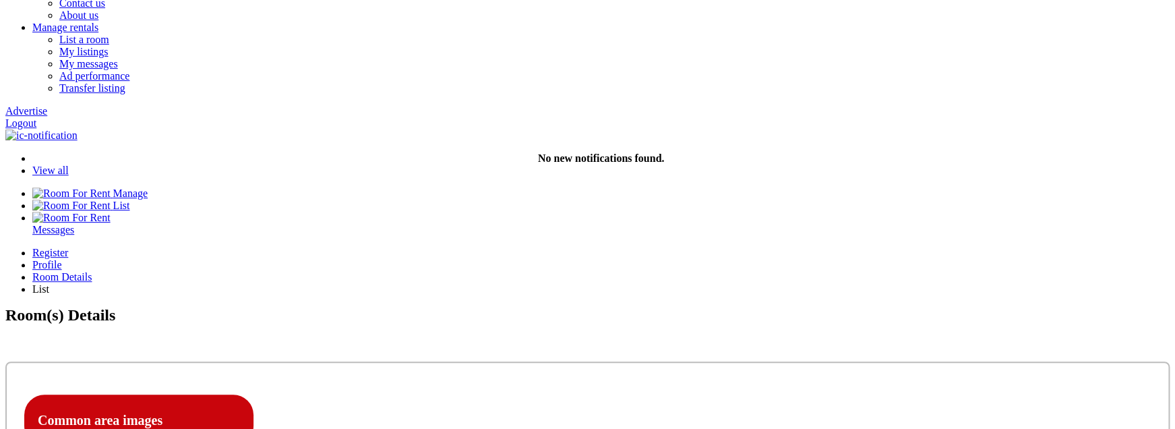
scroll to position [142, 0]
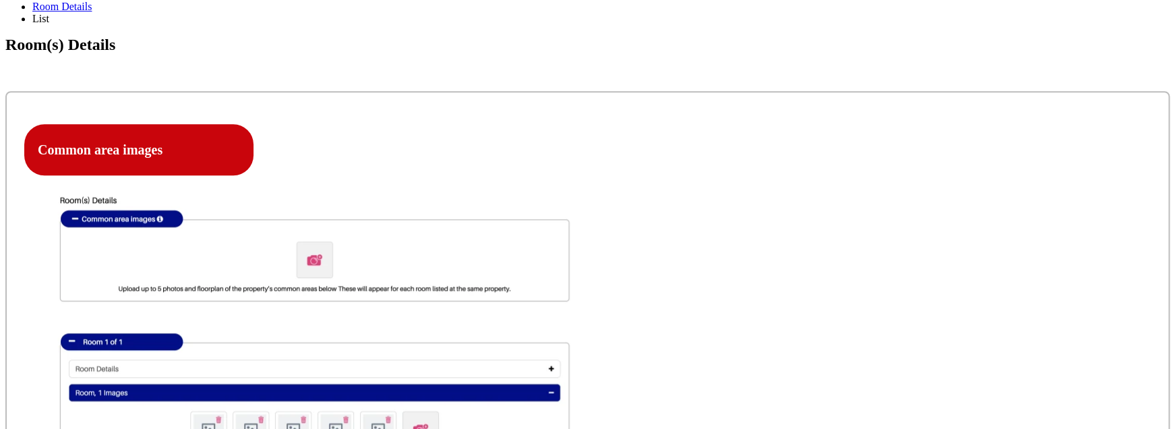
scroll to position [415, 0]
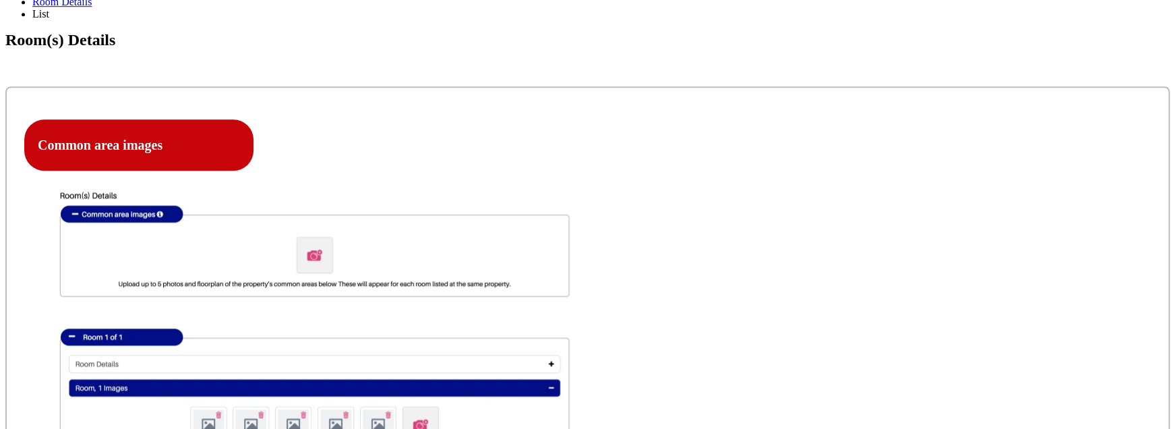
type input "Room Two"
type textarea "Room Two Description"
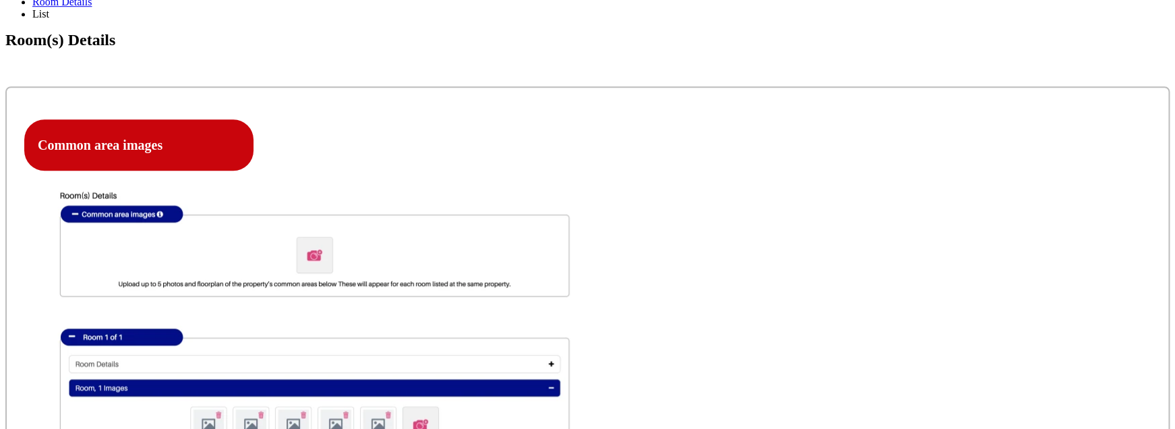
select select "Ensuite Double Bedroom"
click option "Ensuite Double Bedroom" at bounding box center [0, 0] width 0 height 0
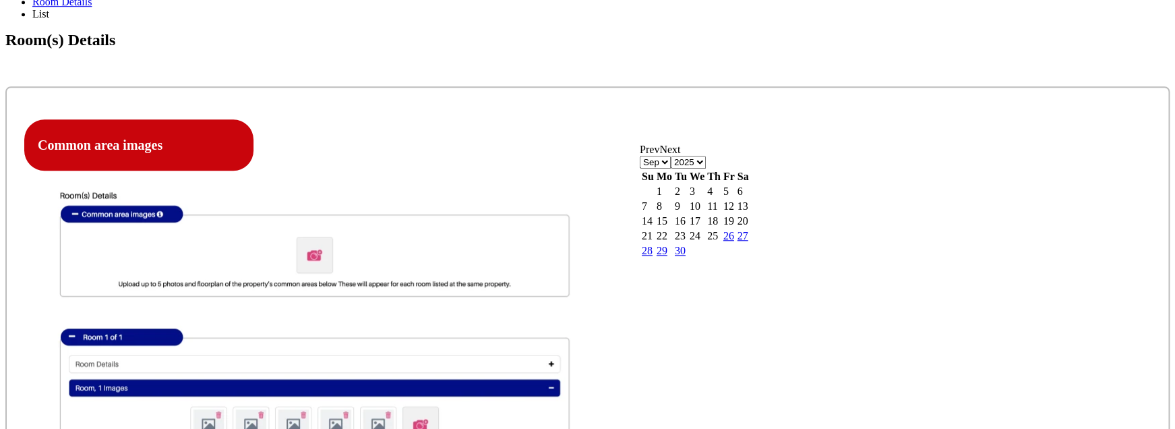
click at [686, 256] on link "30" at bounding box center [680, 250] width 11 height 11
type input "30-09-2025"
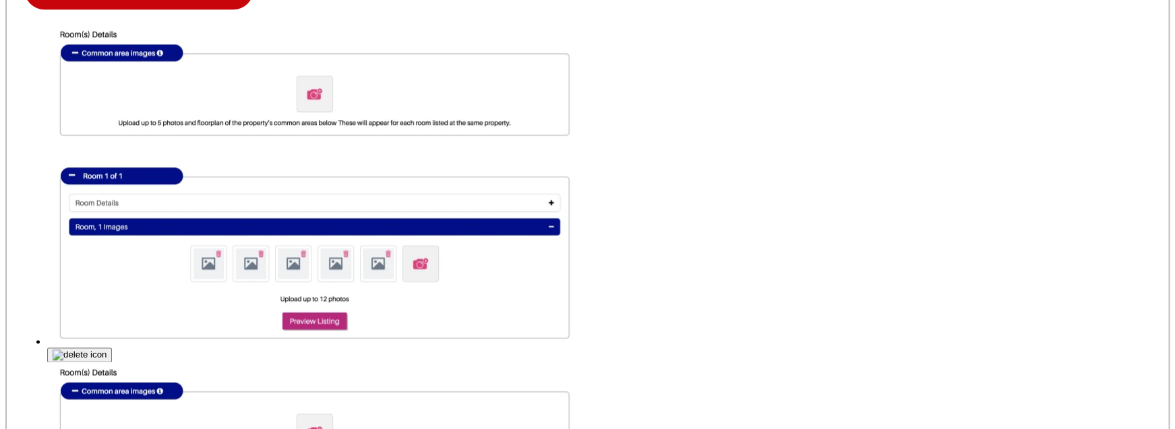
scroll to position [580, 0]
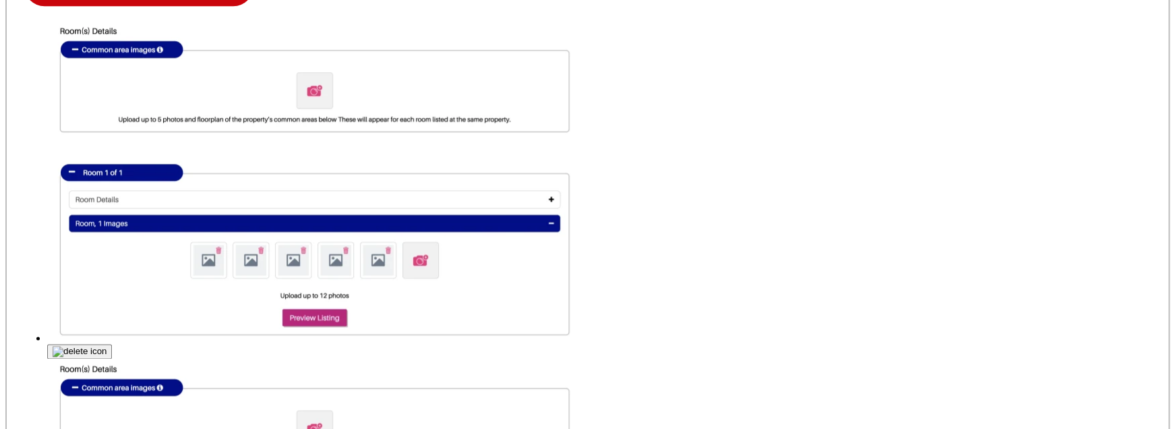
type input "12"
select select "Included"
click option "Included" at bounding box center [0, 0] width 0 height 0
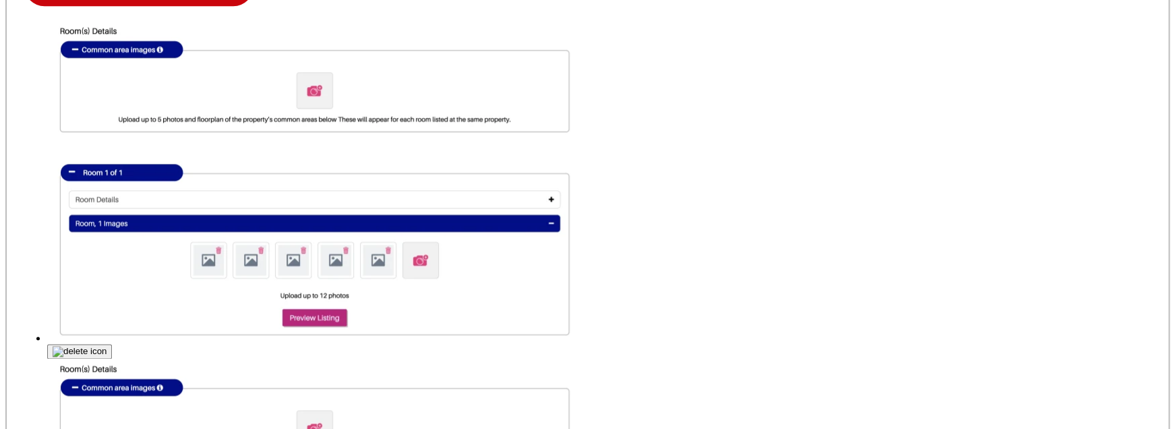
type input "12"
select select "Yes"
click option "Yes" at bounding box center [0, 0] width 0 height 0
type input "12"
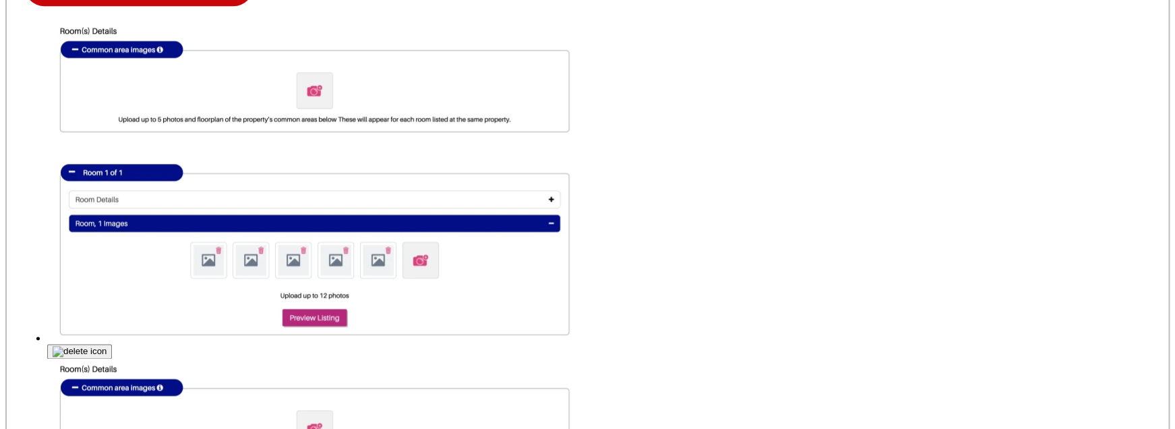
select select "Yes"
click option "Yes" at bounding box center [0, 0] width 0 height 0
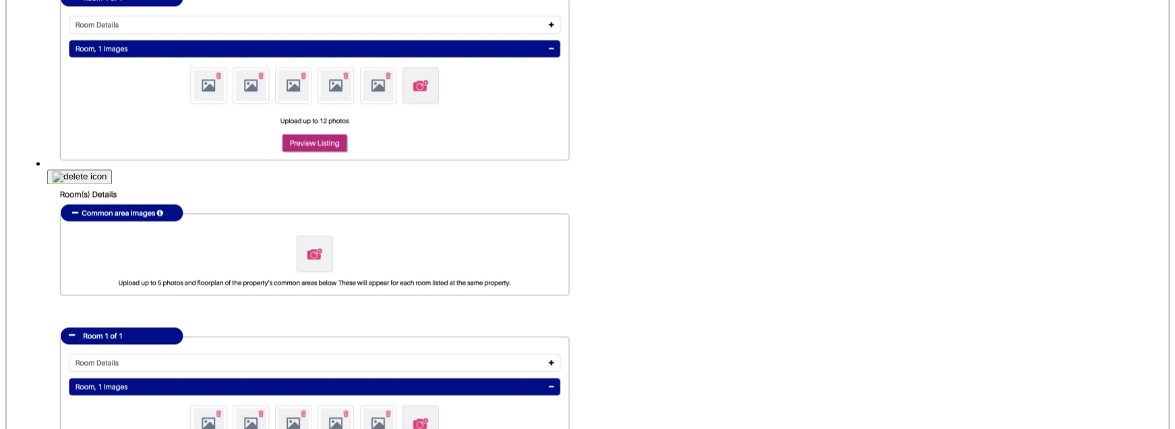
scroll to position [783, 0]
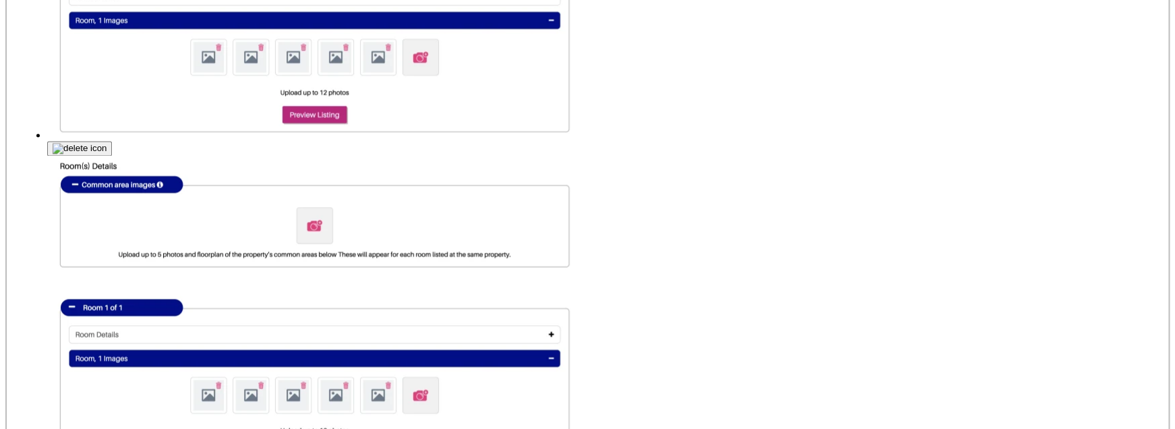
type input "C:\fakepath\Screenshot 2025-09-15 at 7.41.24 PM.png"
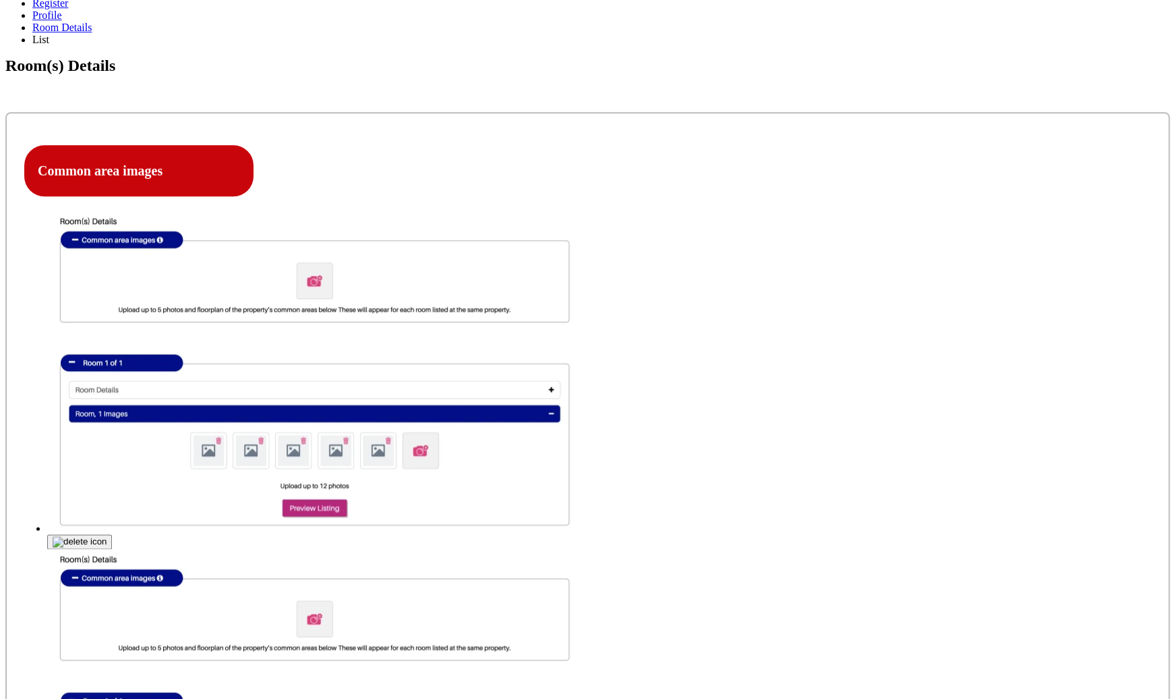
scroll to position [388, 0]
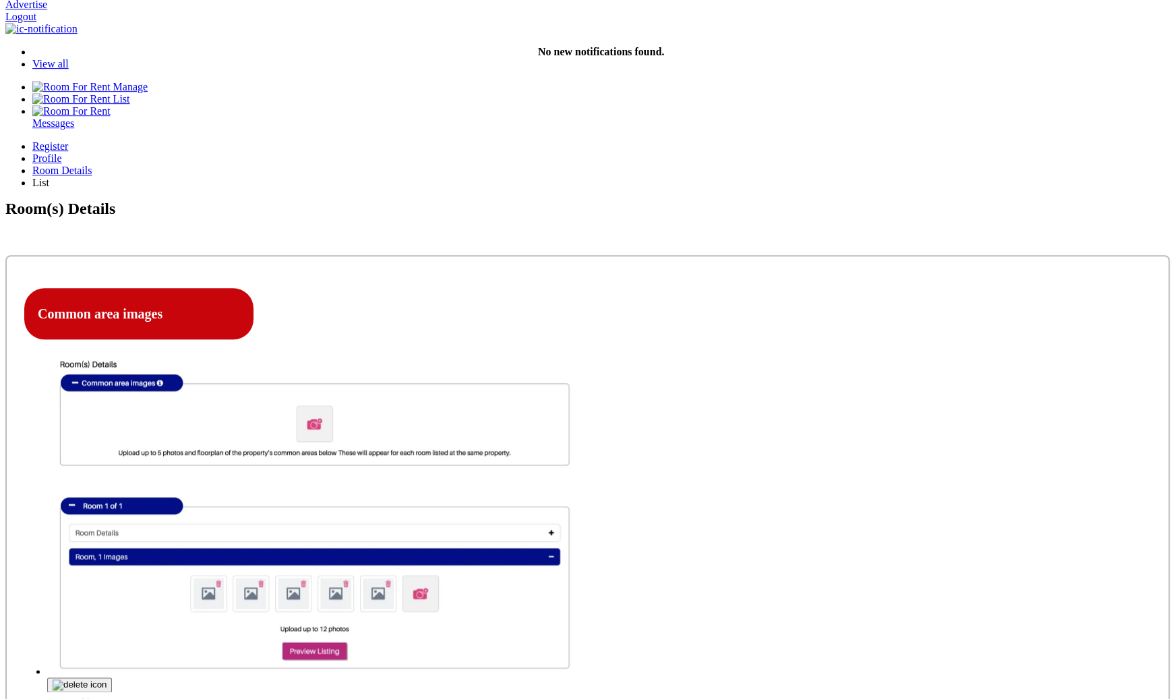
scroll to position [243, 0]
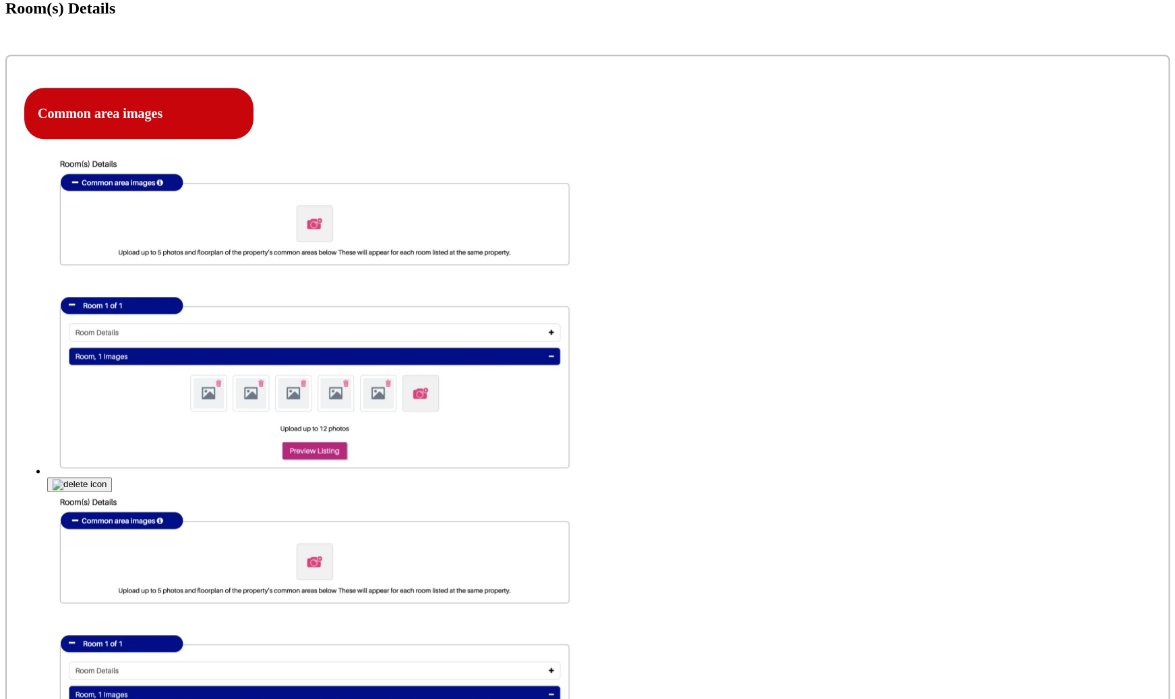
scroll to position [450, 0]
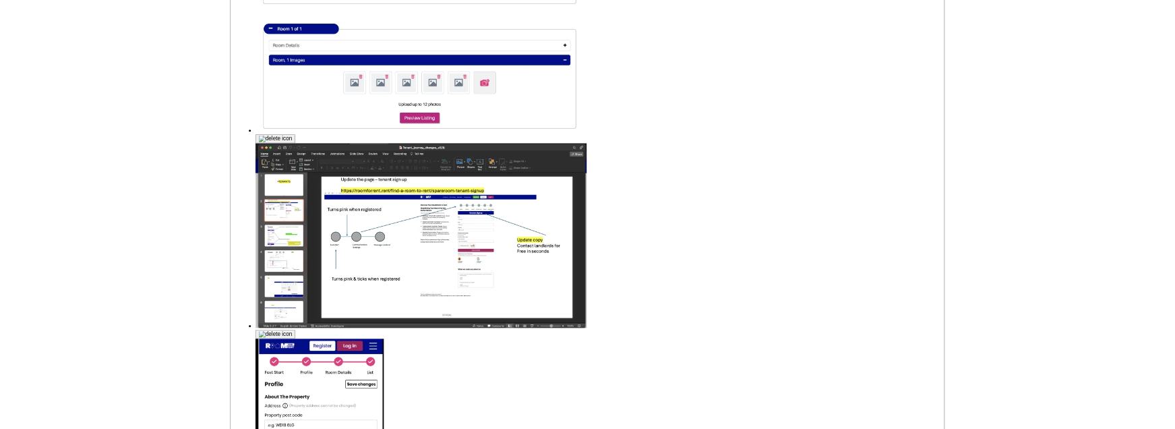
scroll to position [1047, 0]
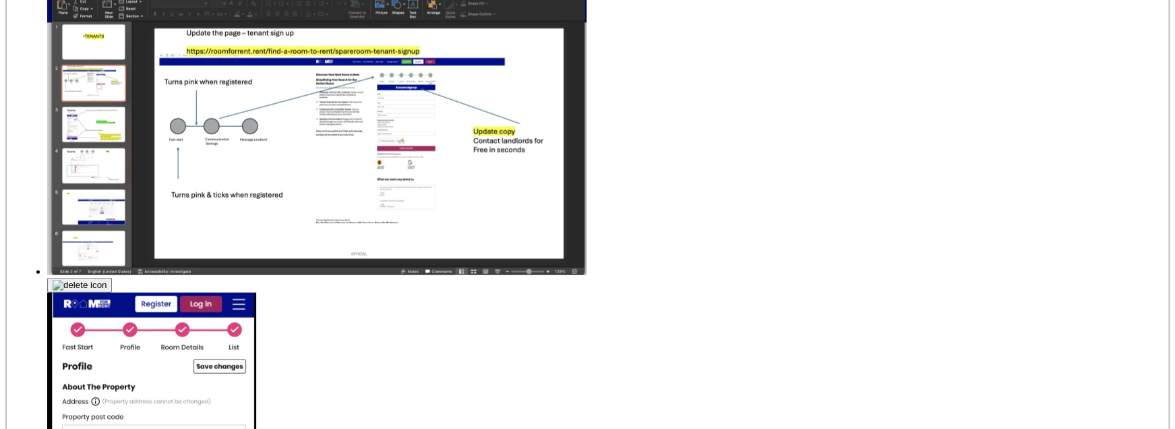
scroll to position [1295, 0]
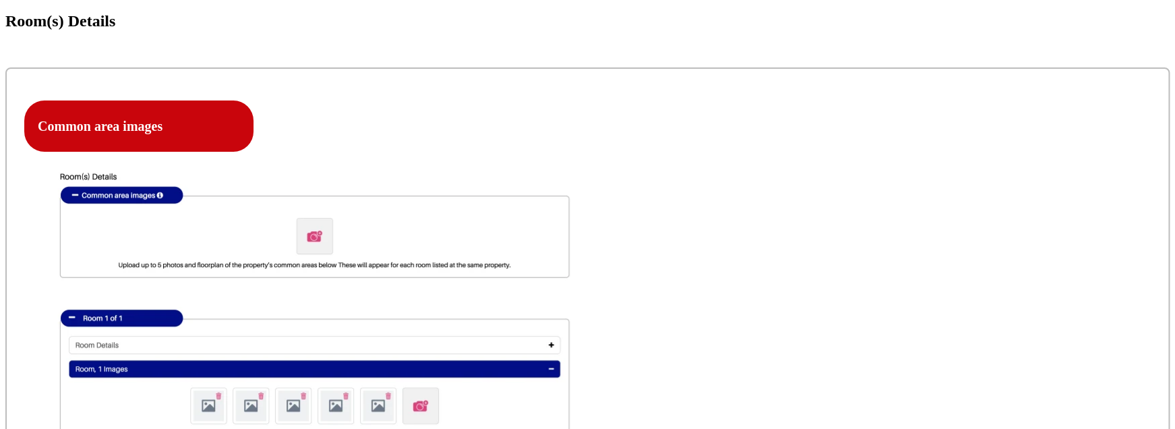
scroll to position [434, 0]
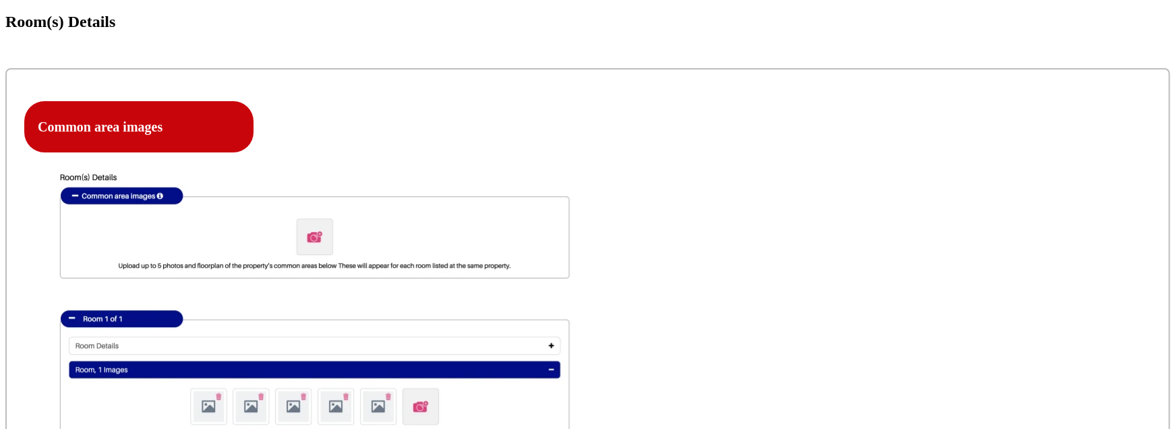
type input "111"
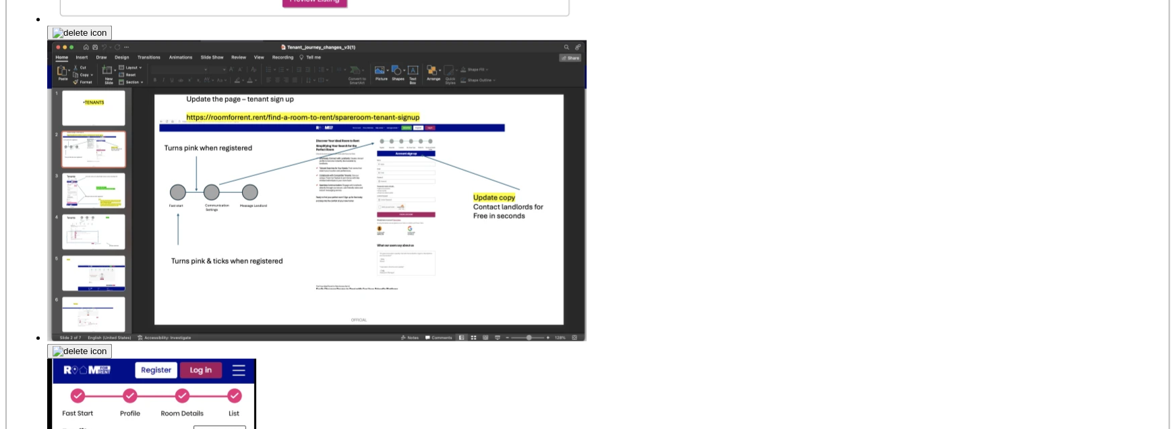
scroll to position [1239, 0]
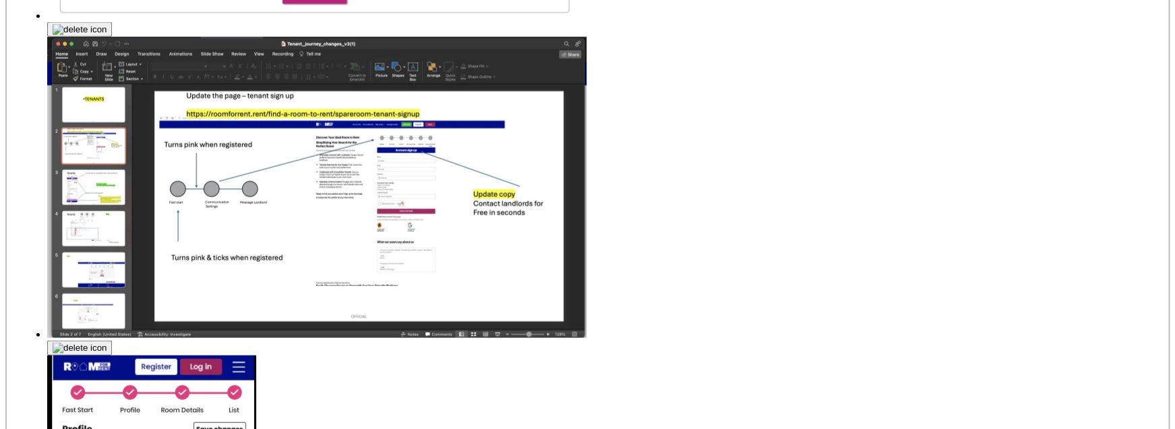
type input "123"
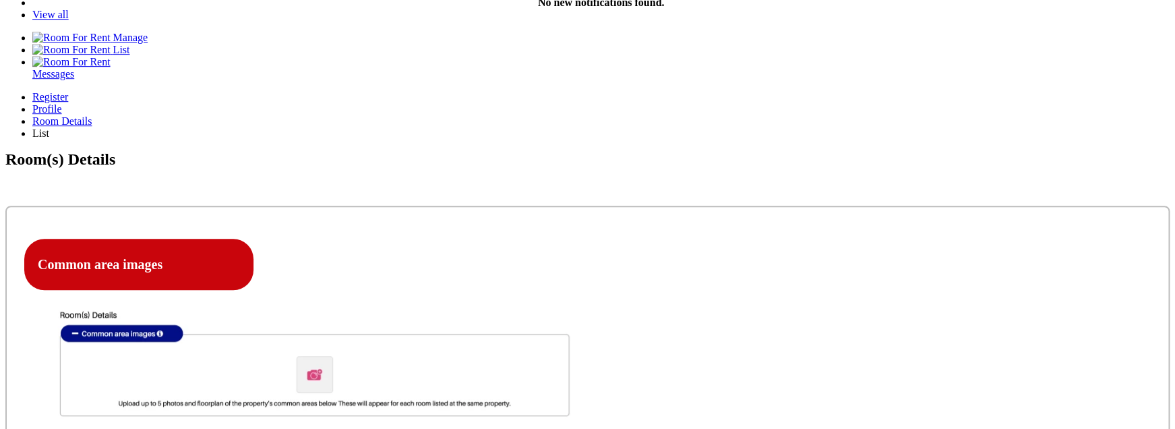
scroll to position [281, 0]
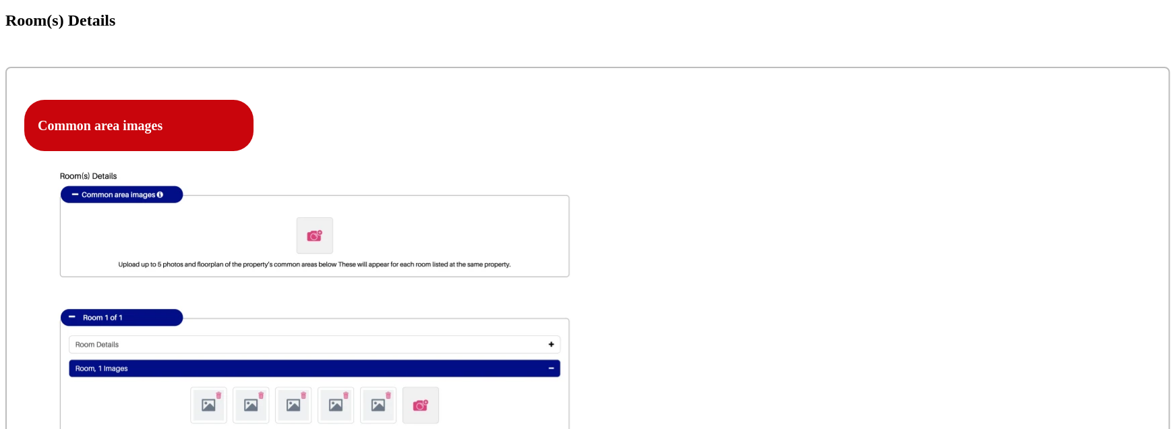
scroll to position [440, 0]
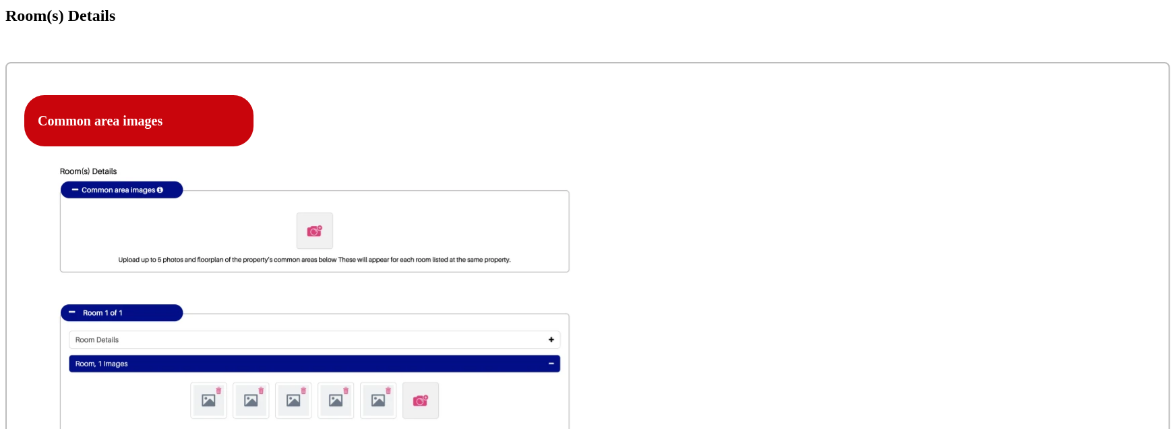
select select "Included"
click option "Included" at bounding box center [0, 0] width 0 height 0
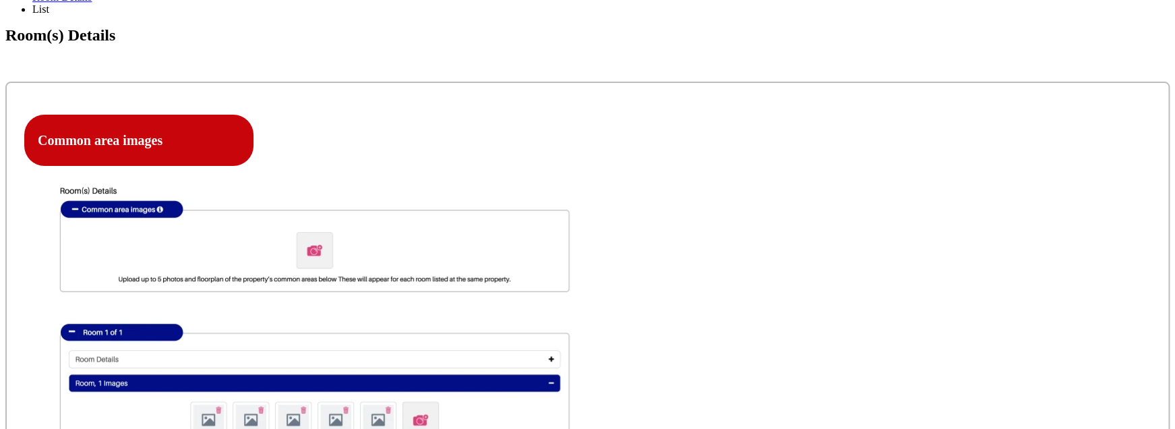
select select "No"
click option "No" at bounding box center [0, 0] width 0 height 0
select select "Ensuite Double Bedroom"
click option "Ensuite Double Bedroom" at bounding box center [0, 0] width 0 height 0
select select "Yes"
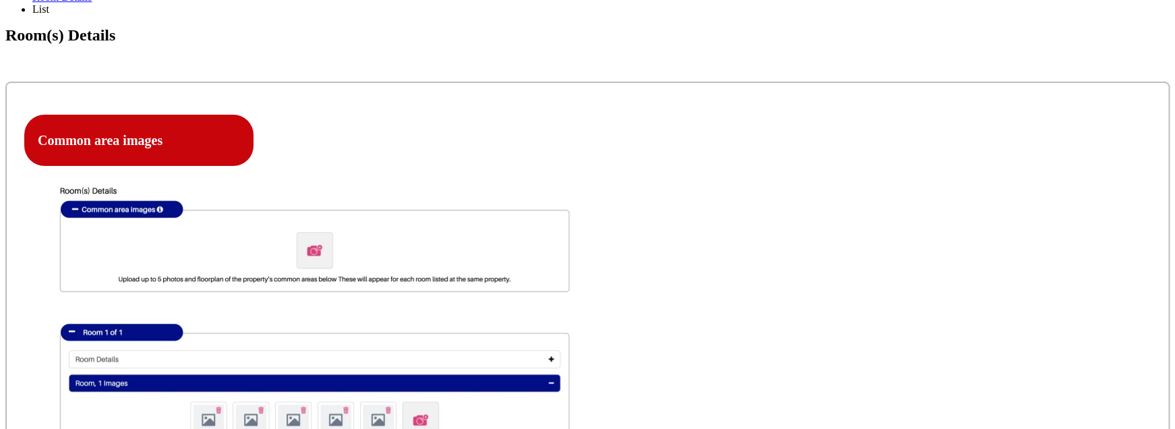
click option "Yes" at bounding box center [0, 0] width 0 height 0
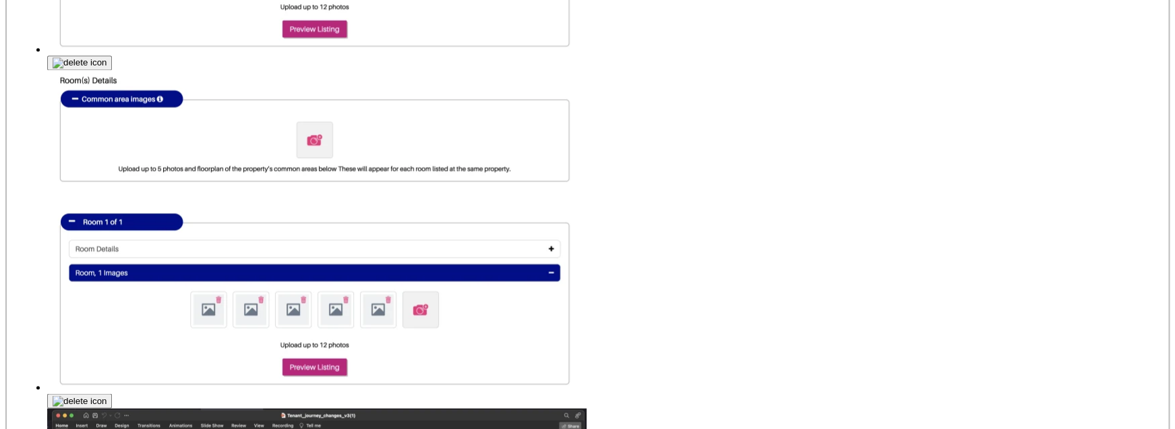
scroll to position [858, 0]
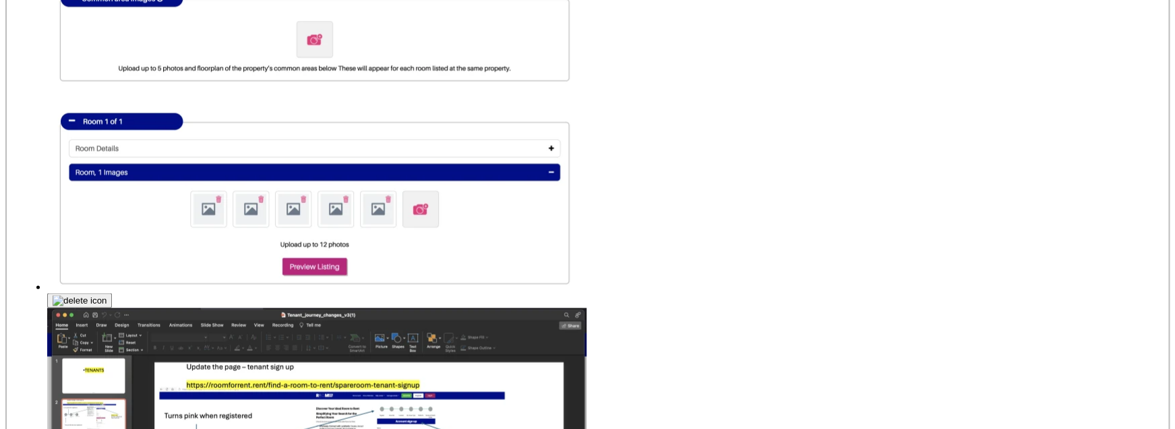
scroll to position [974, 0]
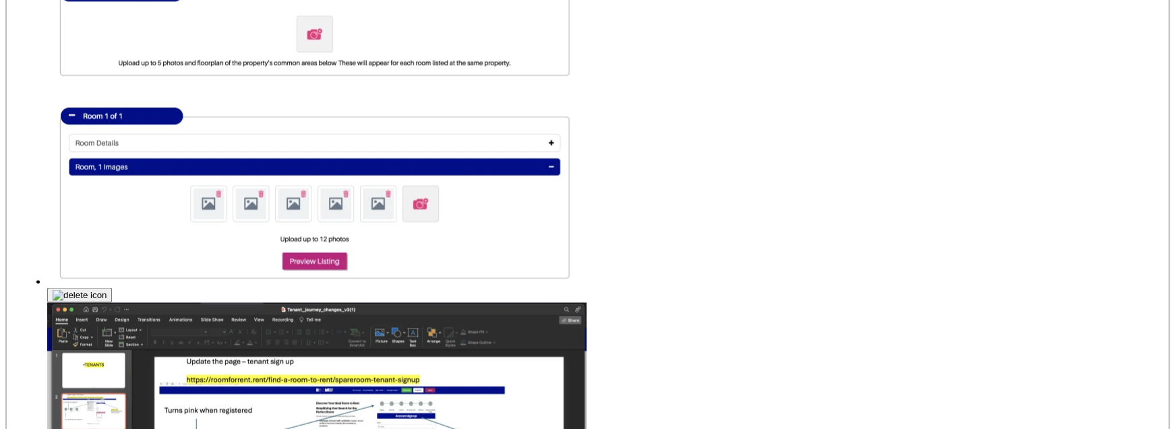
select select "Ensuite Double Bedroom"
click option "Ensuite Double Bedroom" at bounding box center [0, 0] width 0 height 0
select select "Yes"
click option "Yes" at bounding box center [0, 0] width 0 height 0
select select "No"
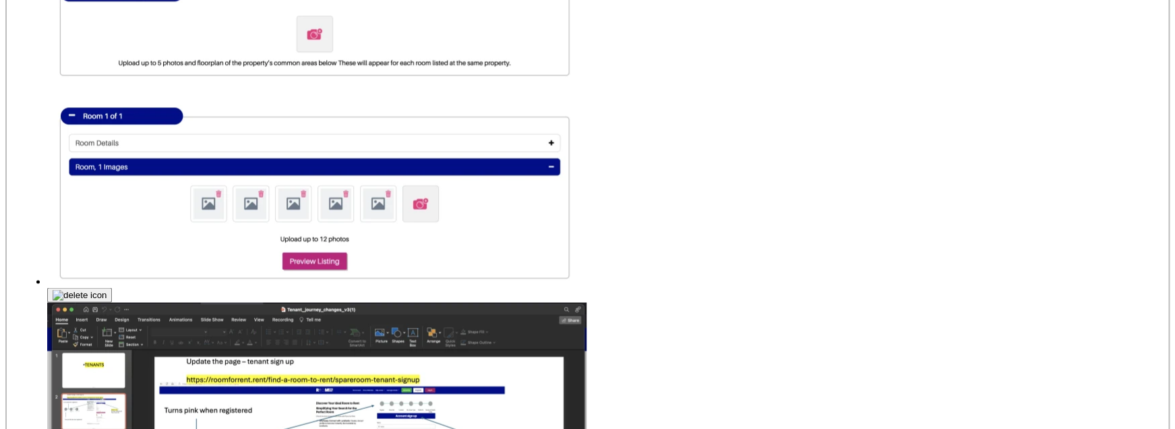
click option "No" at bounding box center [0, 0] width 0 height 0
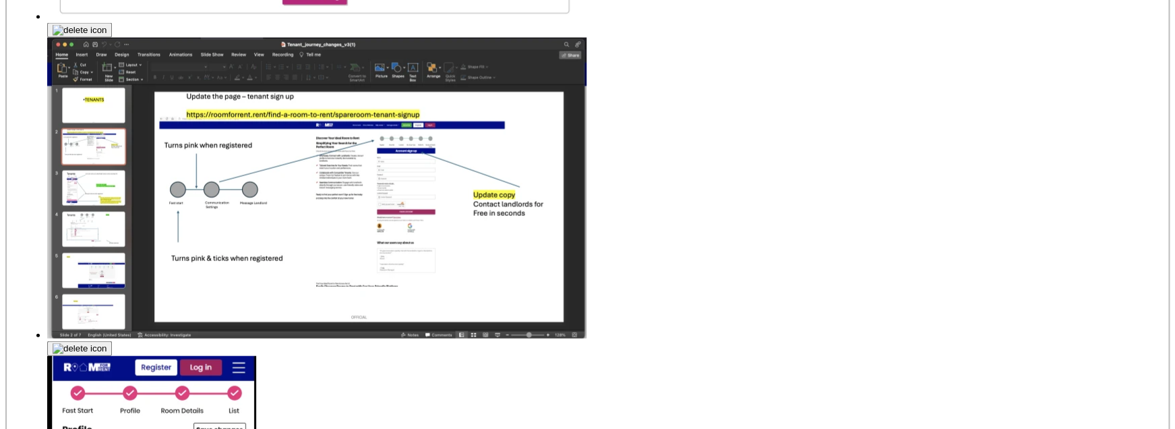
scroll to position [1243, 0]
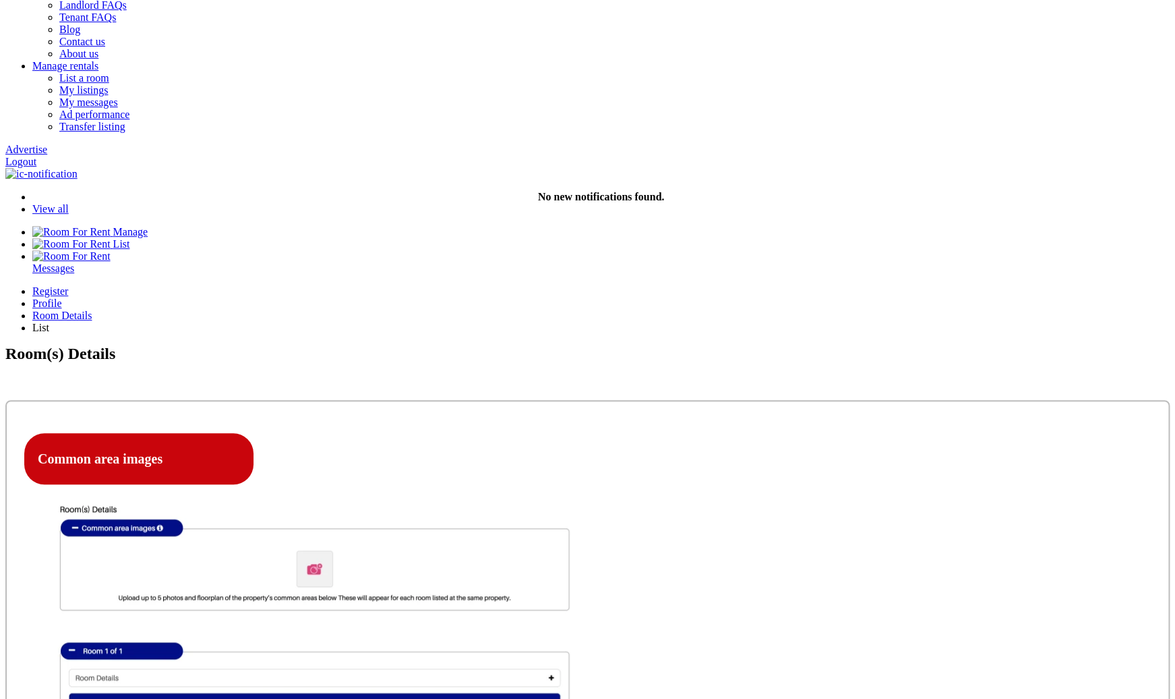
scroll to position [131, 0]
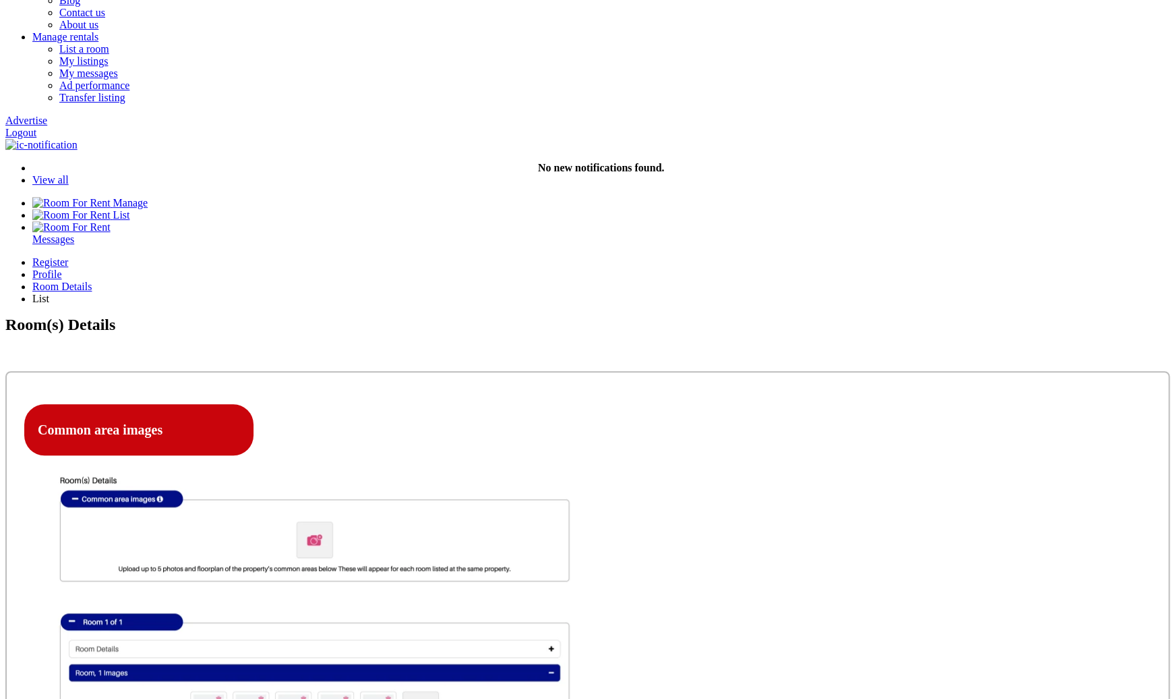
select select "Ensuite Double Bedroom"
click option "Ensuite Double Bedroom" at bounding box center [0, 0] width 0 height 0
select select "No"
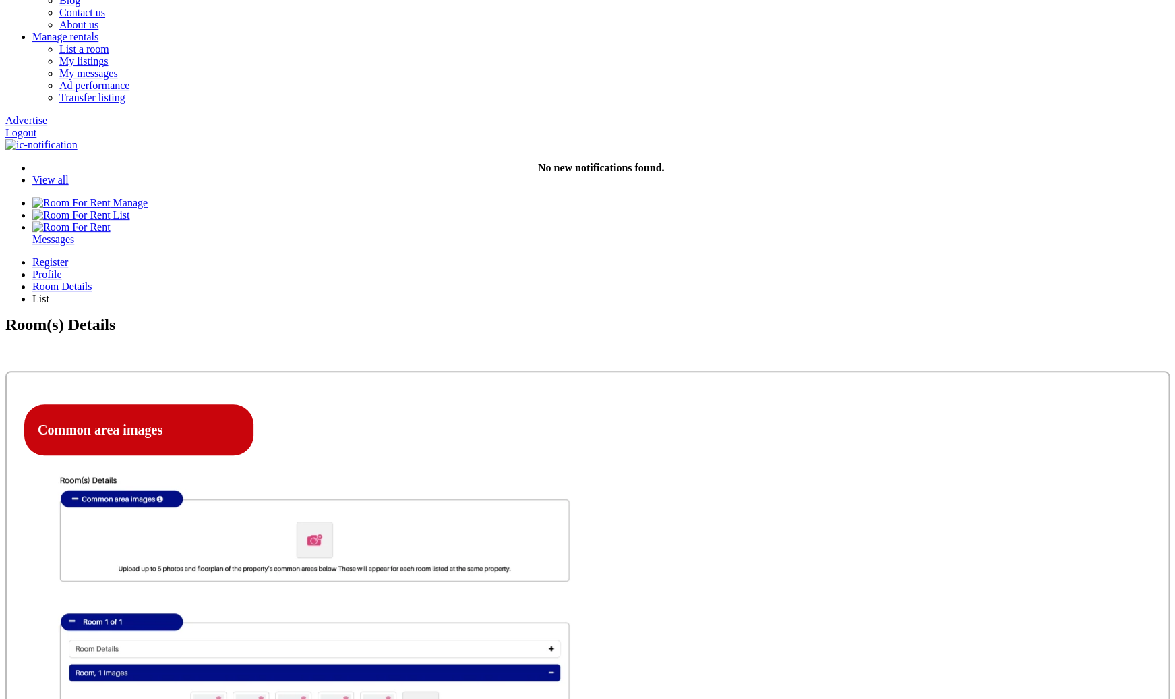
click option "No" at bounding box center [0, 0] width 0 height 0
select select "Included"
click option "Included" at bounding box center [0, 0] width 0 height 0
select select "Yes"
click option "Yes" at bounding box center [0, 0] width 0 height 0
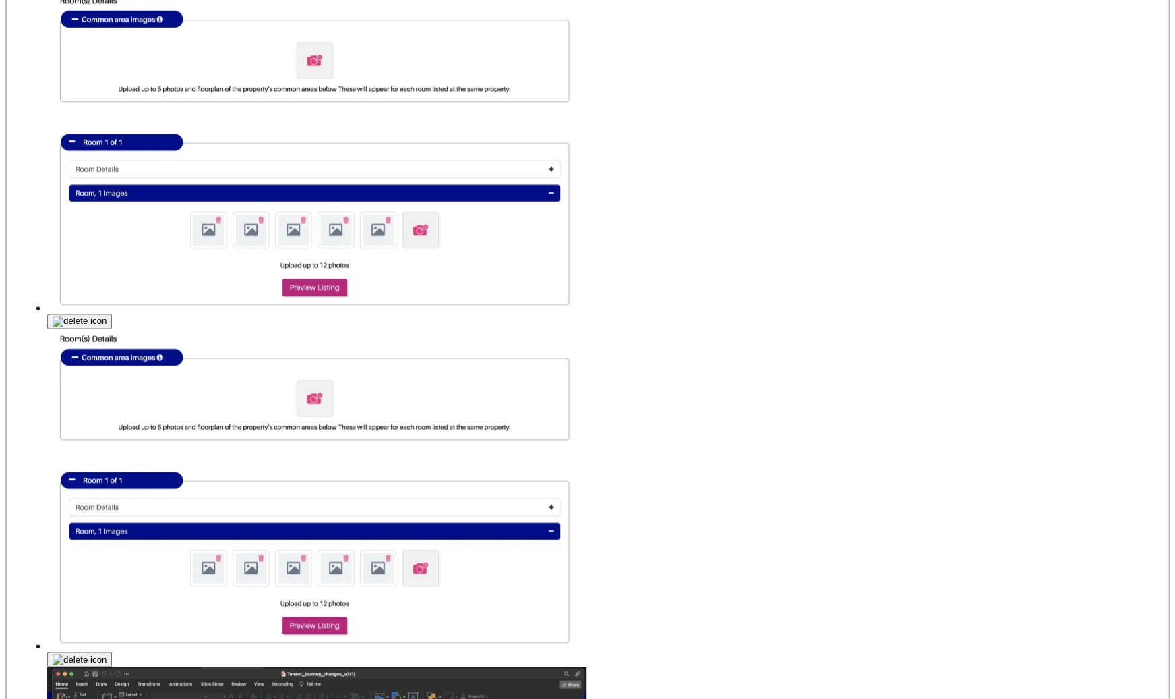
scroll to position [630, 0]
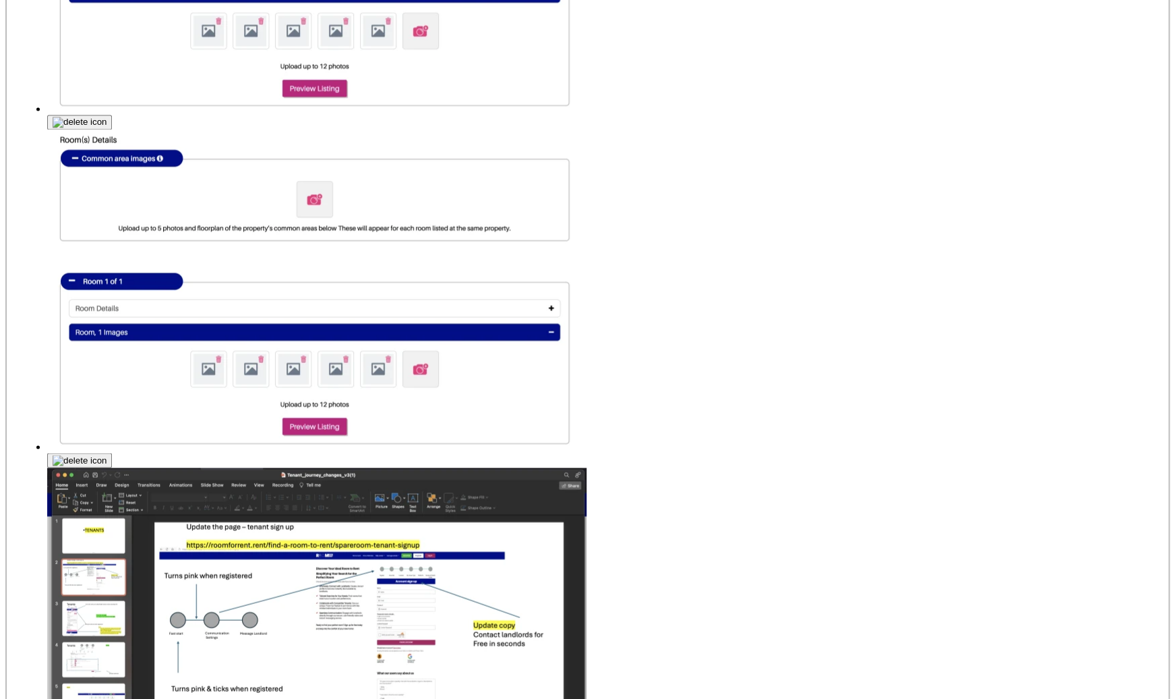
scroll to position [815, 0]
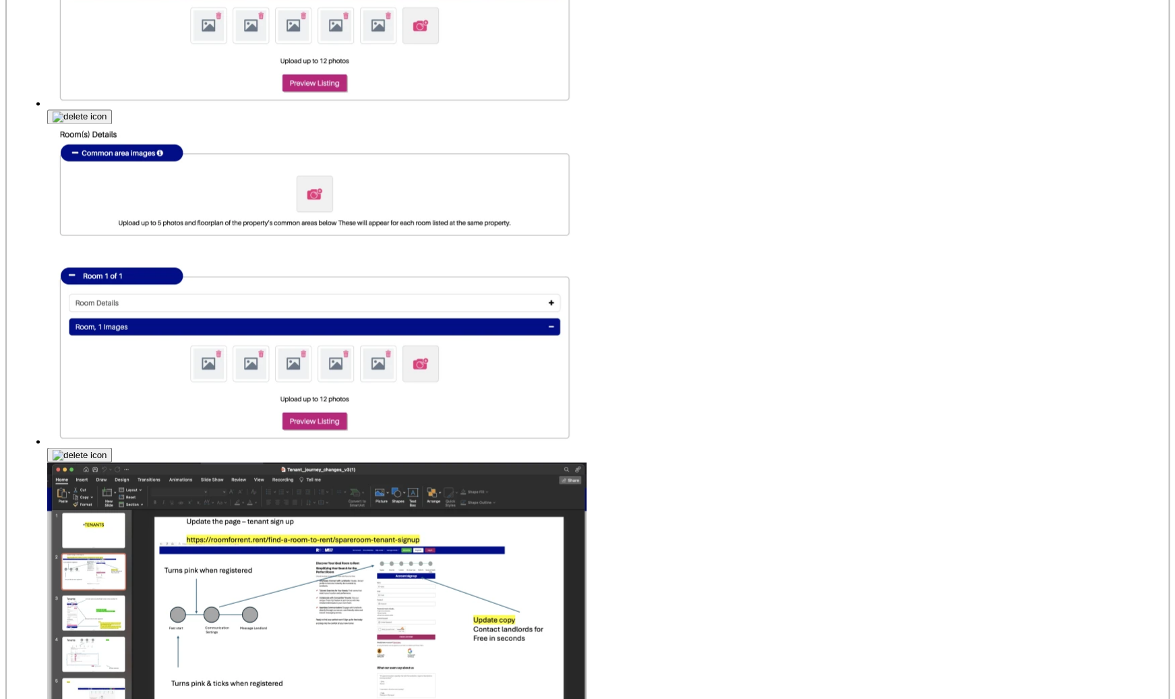
select select "No"
click option "No" at bounding box center [0, 0] width 0 height 0
select select "No"
click option "No" at bounding box center [0, 0] width 0 height 0
select select "Excluded"
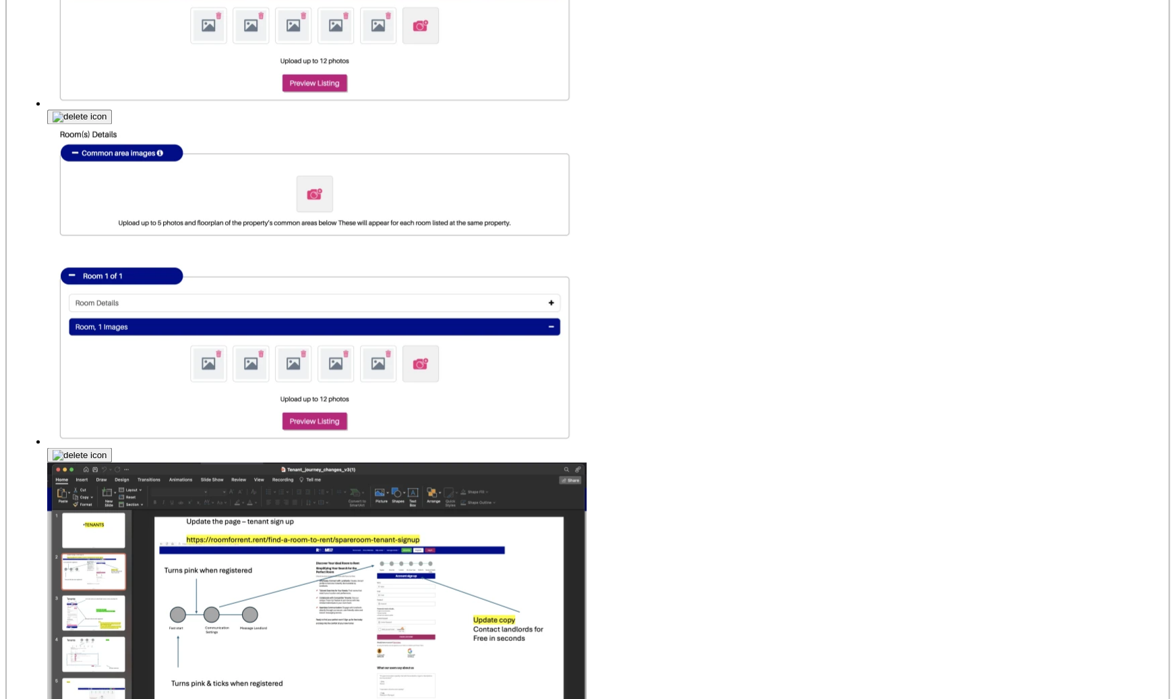
click option "Excluded" at bounding box center [0, 0] width 0 height 0
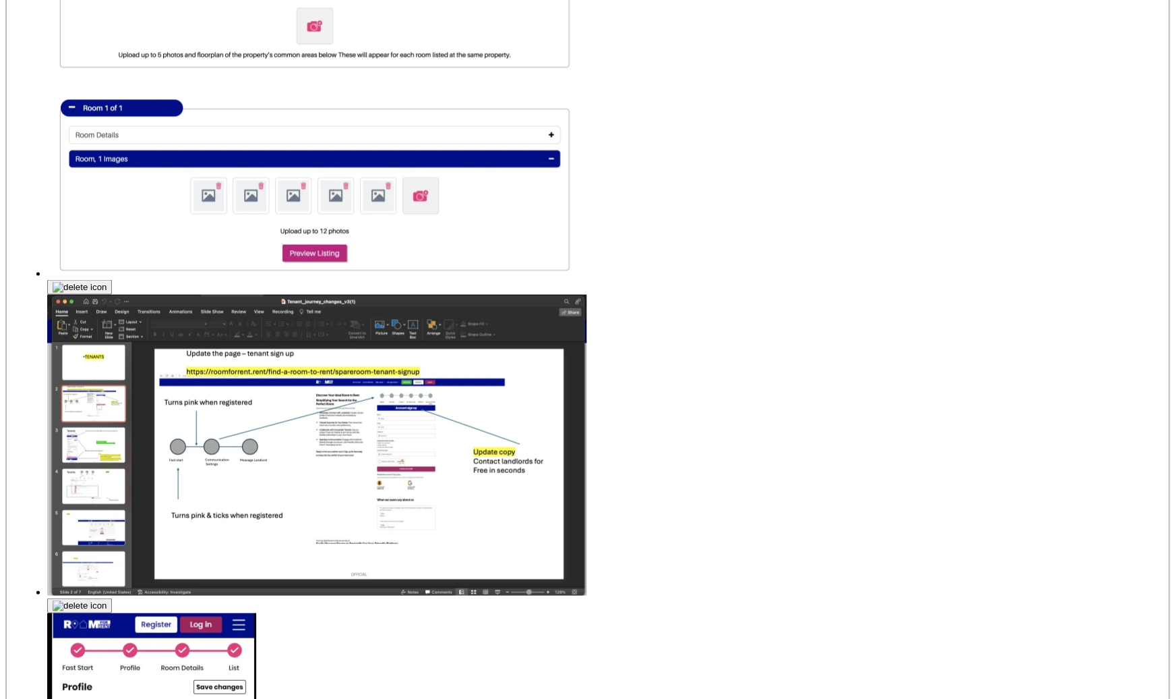
scroll to position [985, 0]
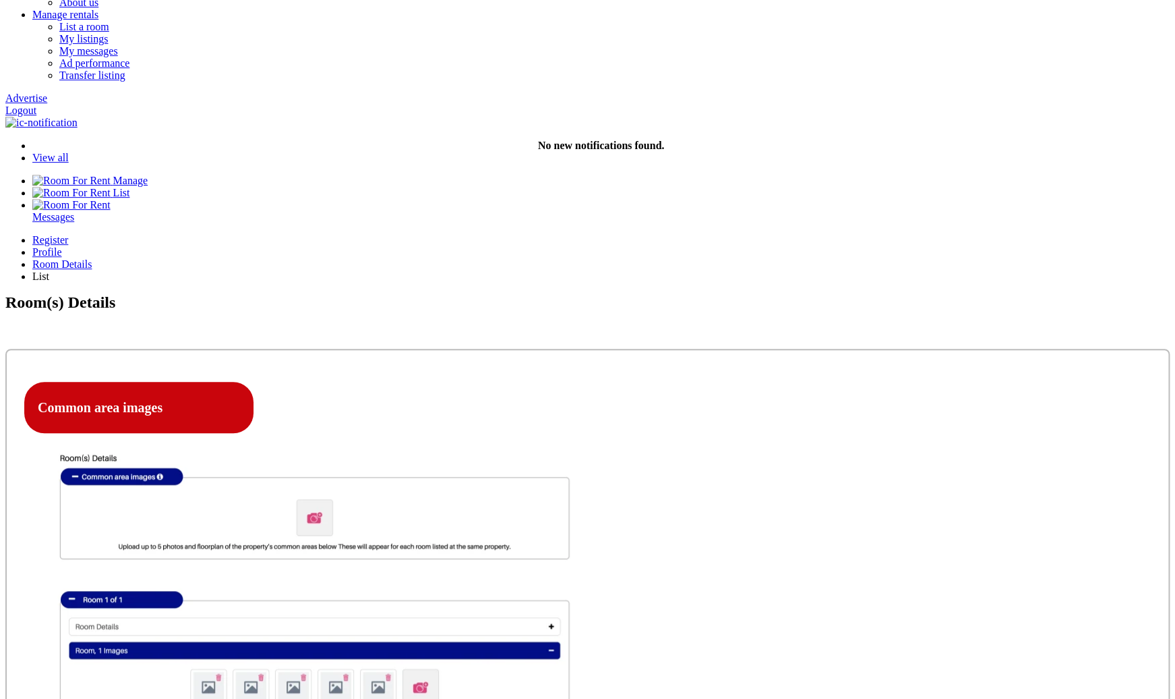
scroll to position [156, 0]
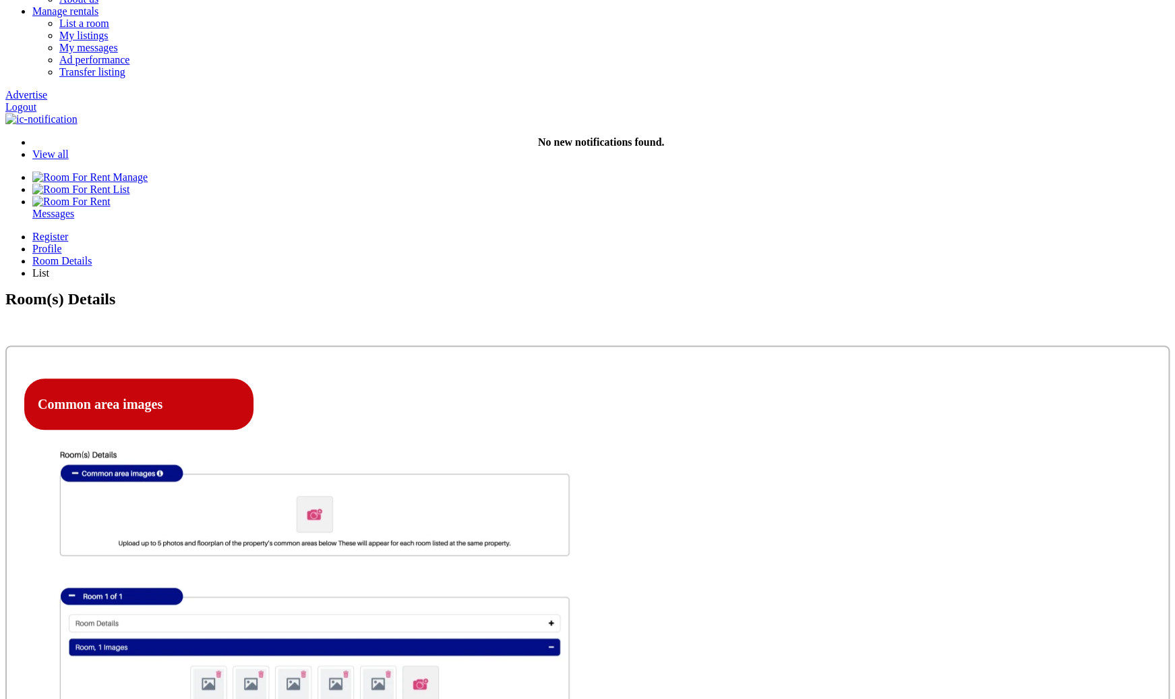
select select "Ensuite Double Bedroom"
click option "Ensuite Double Bedroom" at bounding box center [0, 0] width 0 height 0
select select "Excluded"
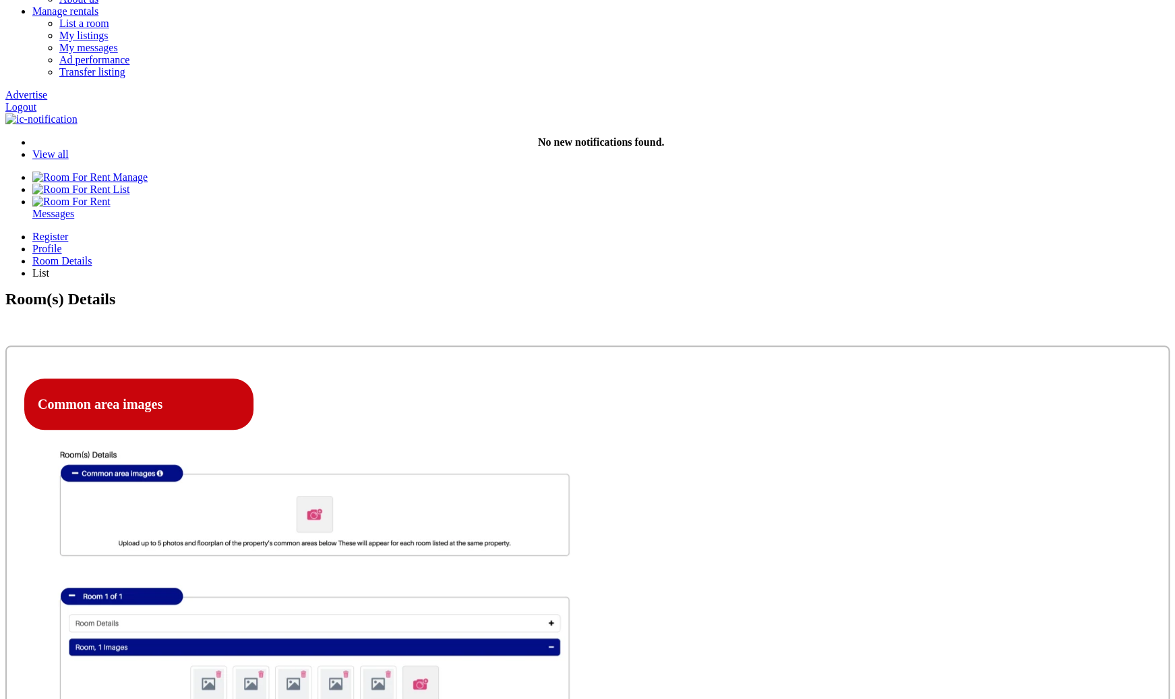
click option "Excluded" at bounding box center [0, 0] width 0 height 0
select select "Yes"
click option "Yes" at bounding box center [0, 0] width 0 height 0
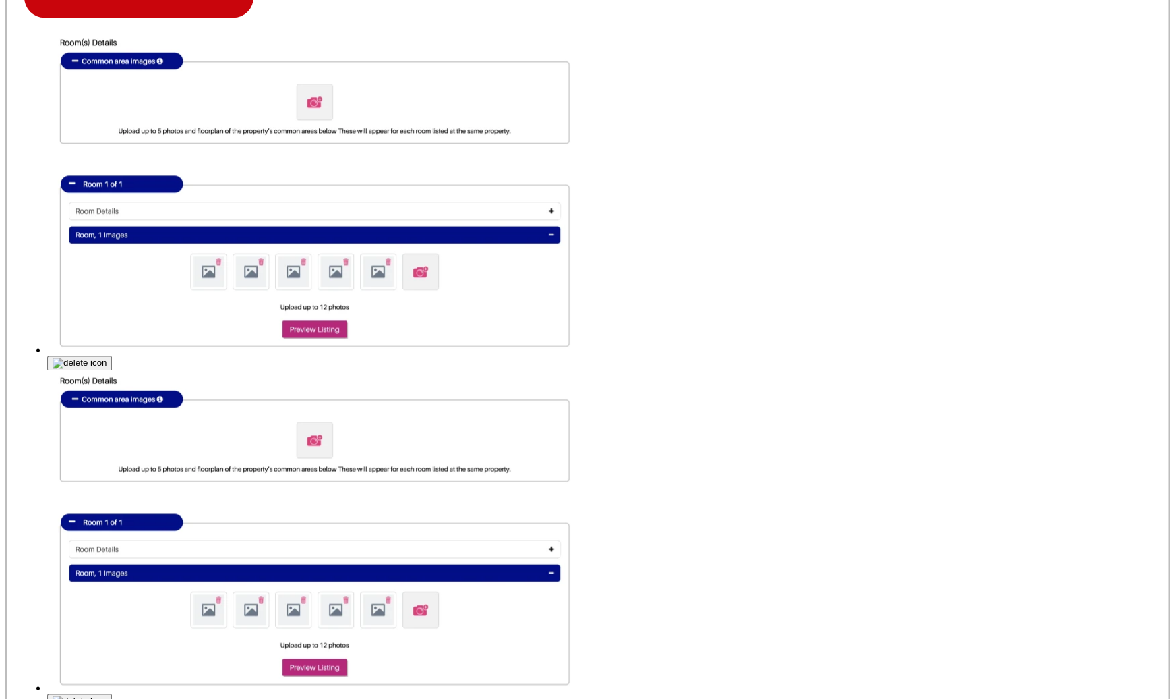
scroll to position [605, 0]
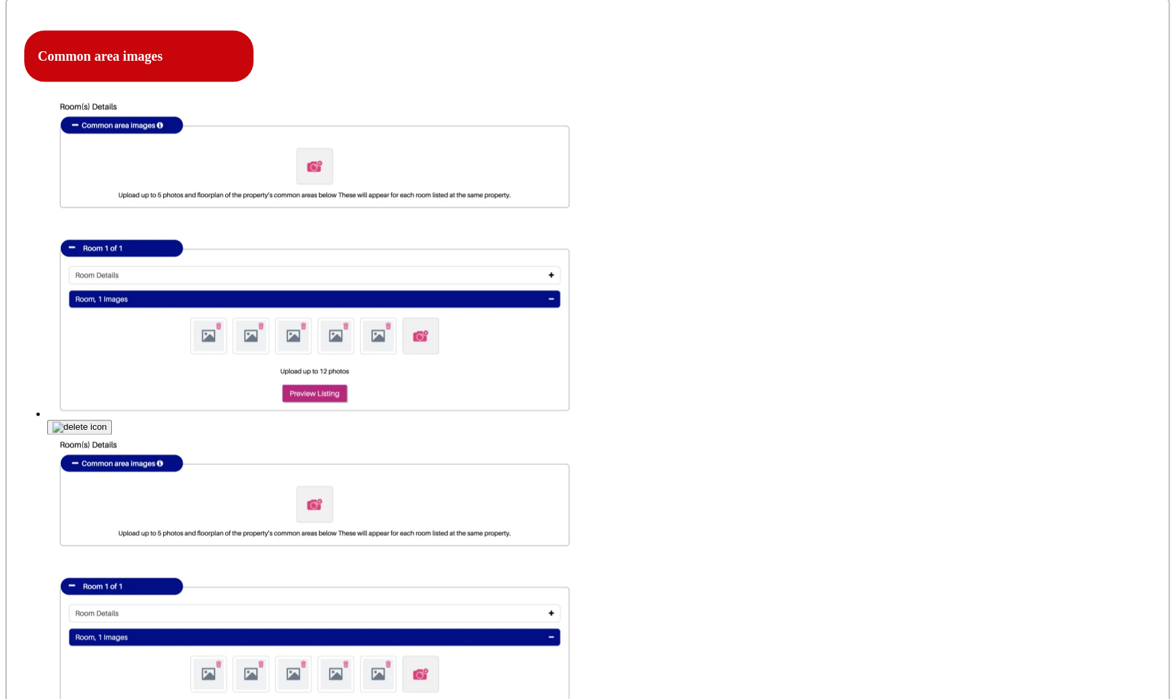
scroll to position [536, 0]
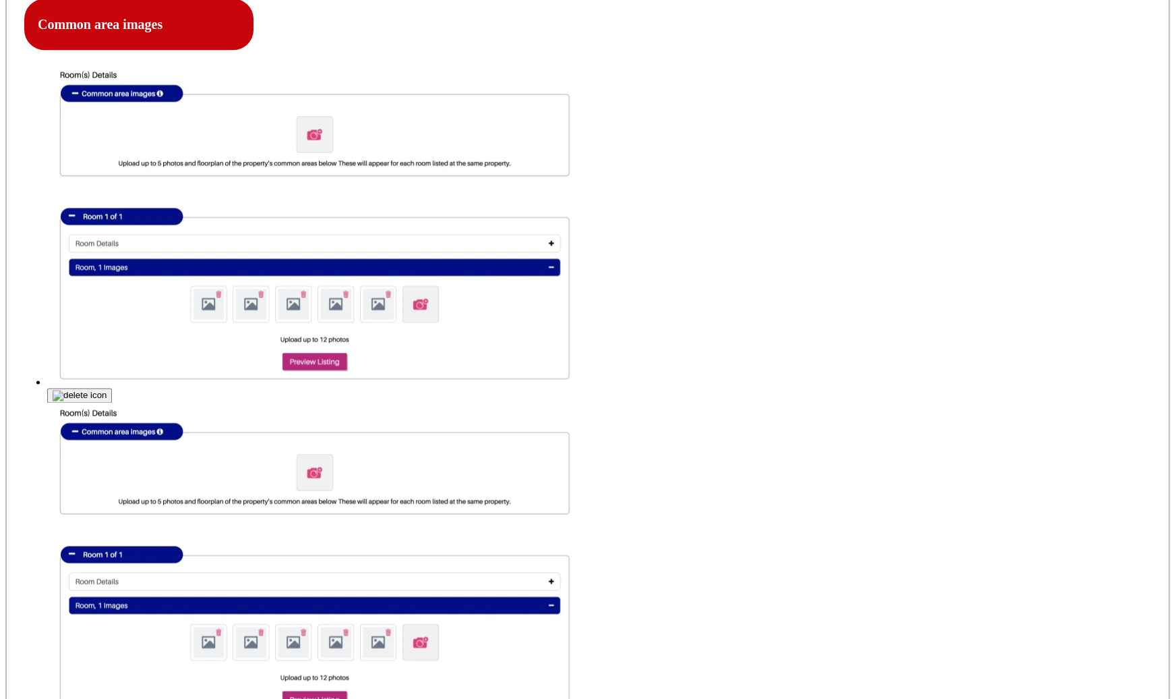
select select "No"
click option "No" at bounding box center [0, 0] width 0 height 0
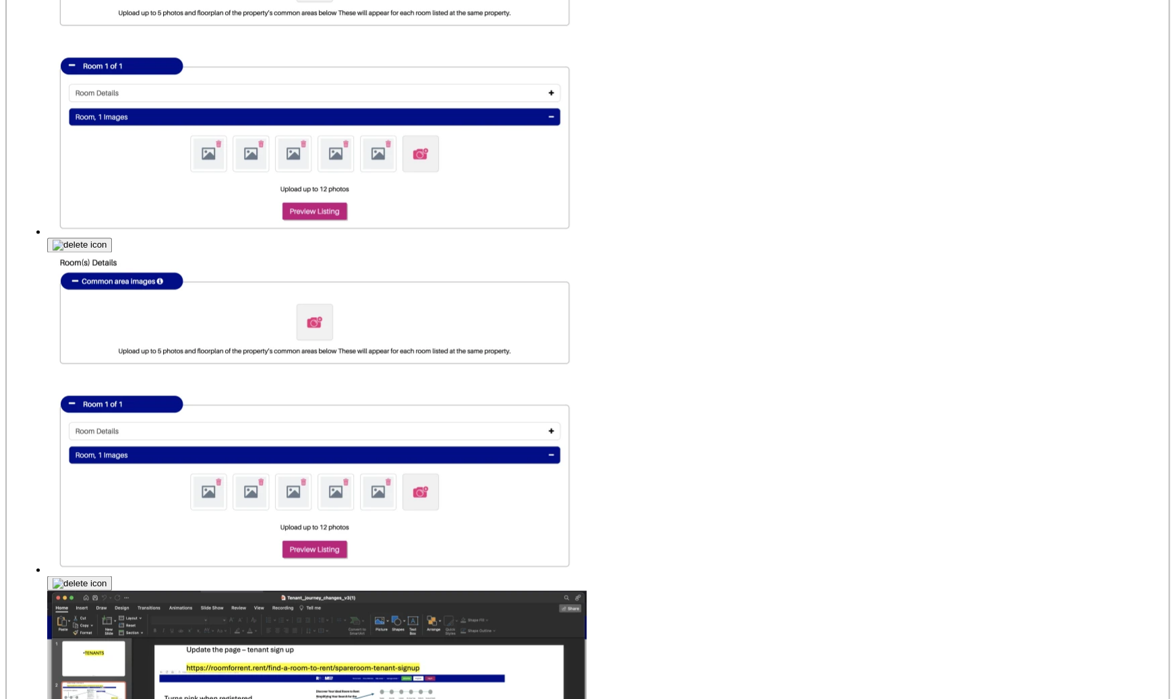
scroll to position [687, 0]
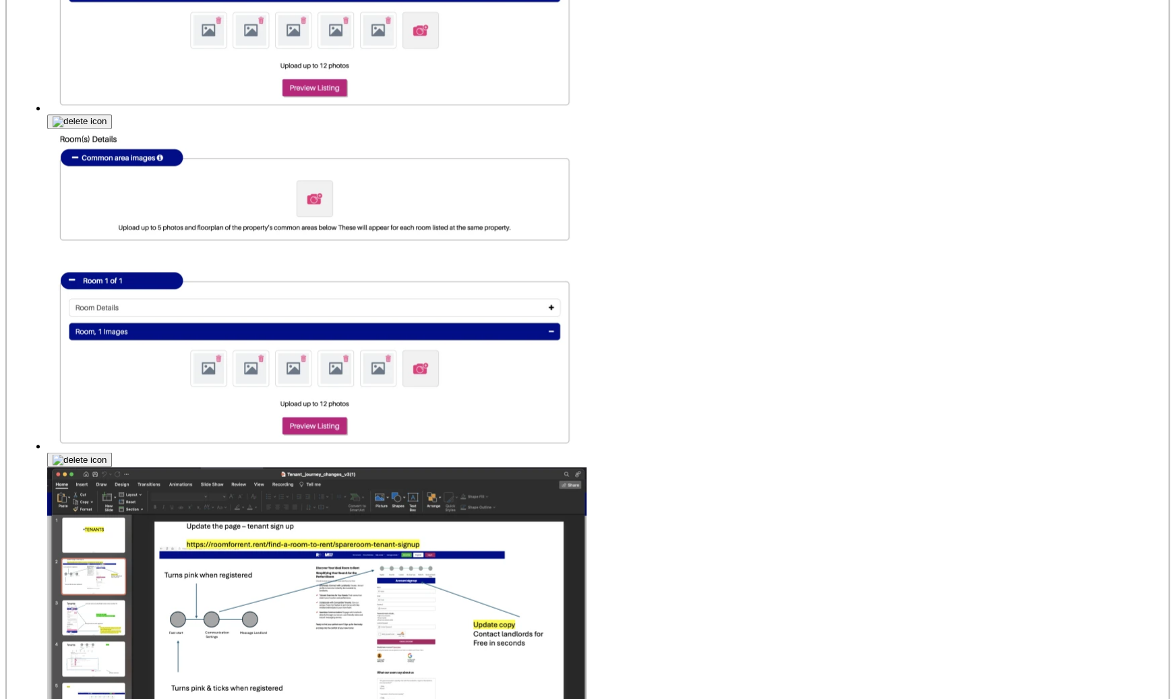
scroll to position [812, 0]
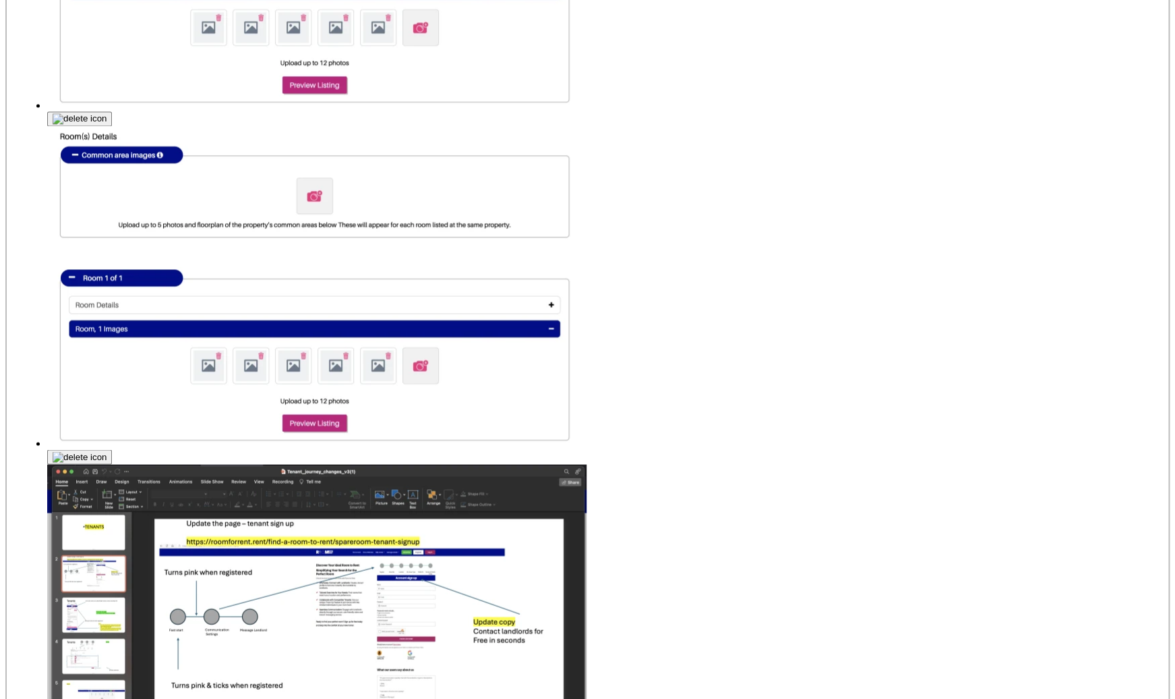
select select "Ensuite Double Bedroom"
click option "Ensuite Double Bedroom" at bounding box center [0, 0] width 0 height 0
select select "Included"
click option "Included" at bounding box center [0, 0] width 0 height 0
select select "No"
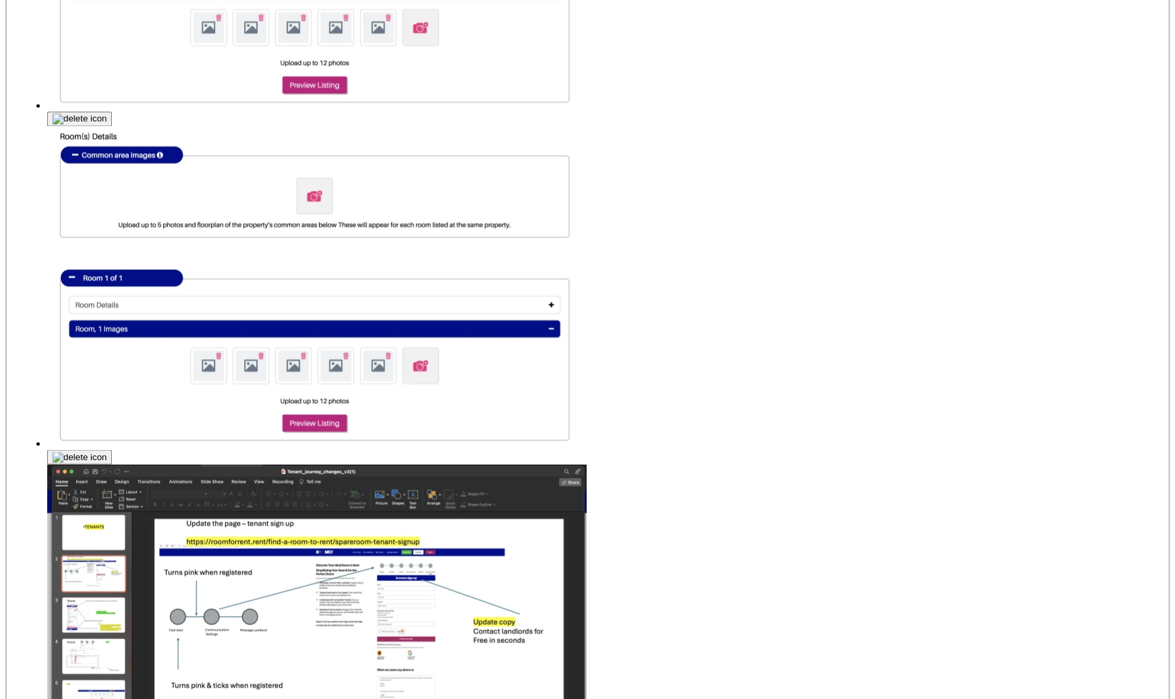
click option "No" at bounding box center [0, 0] width 0 height 0
select select "Yes"
click option "Yes" at bounding box center [0, 0] width 0 height 0
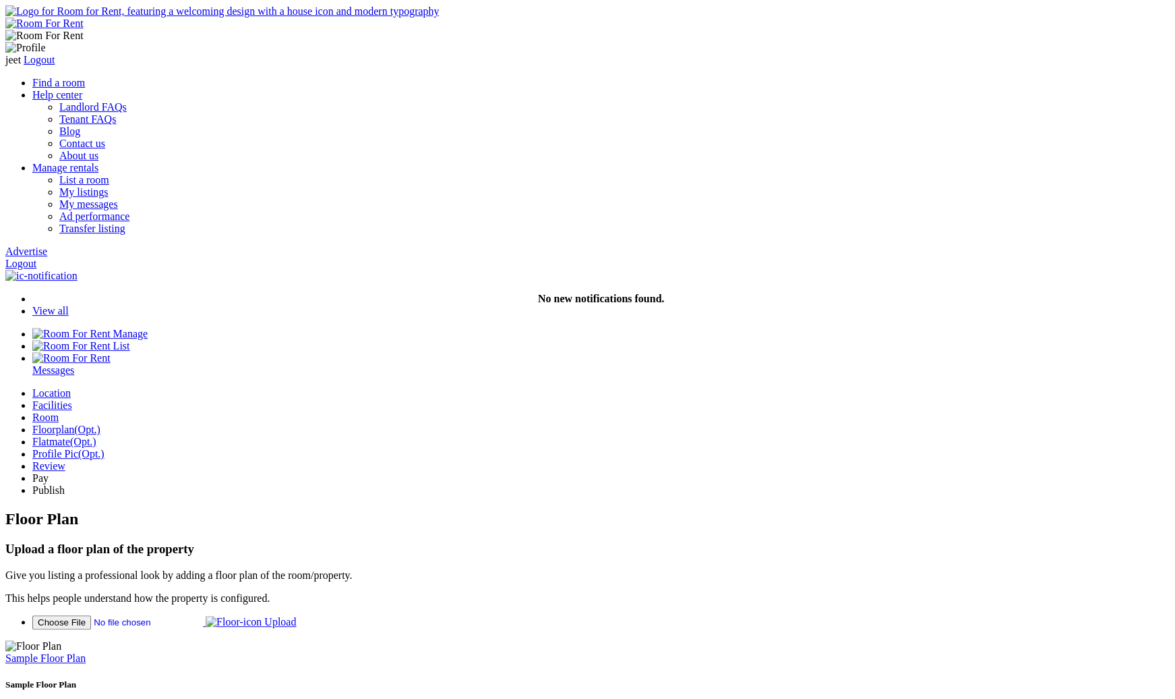
click at [805, 460] on div "Review" at bounding box center [600, 466] width 1137 height 12
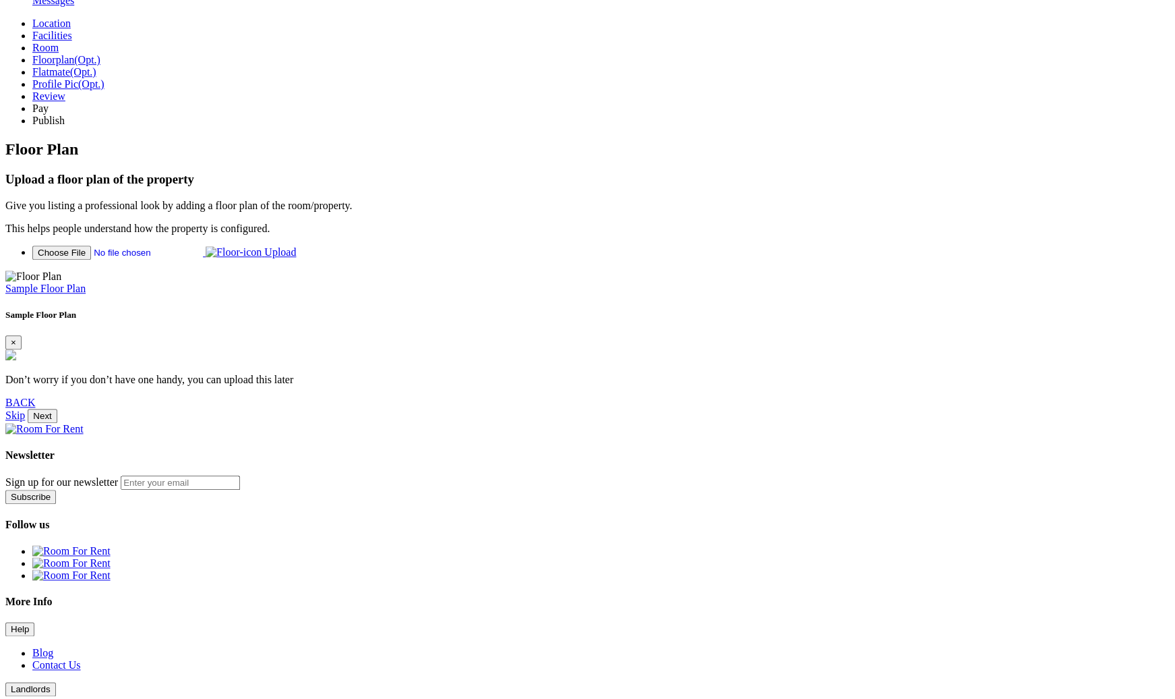
scroll to position [742, 0]
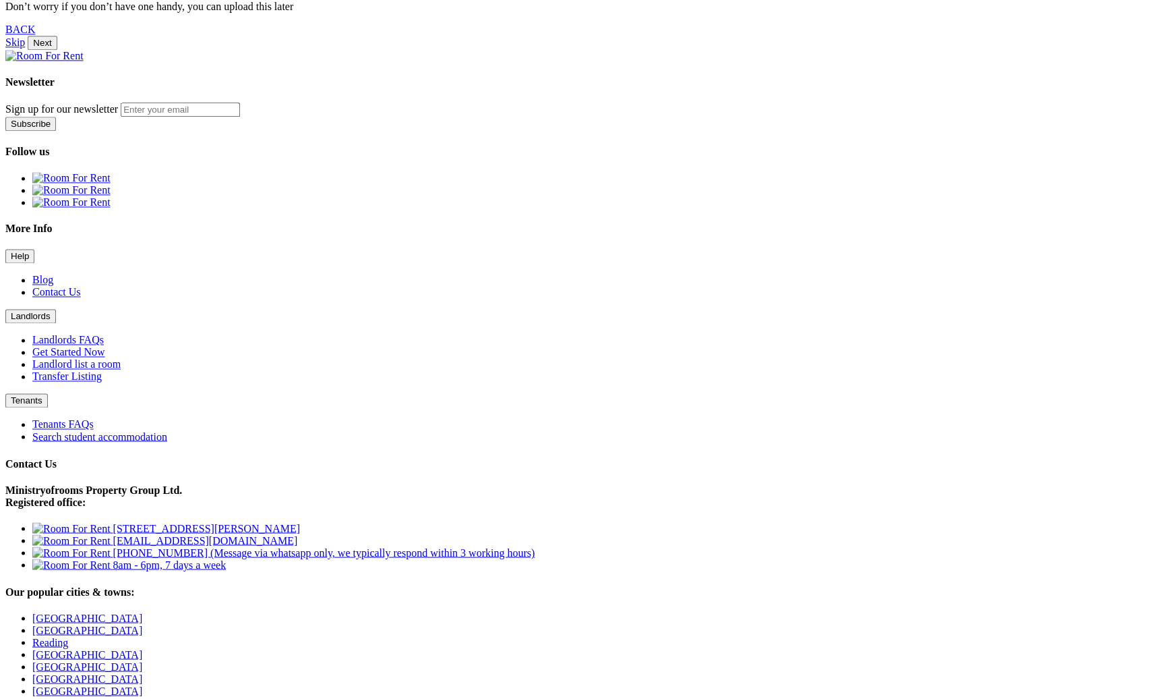
click at [25, 48] on link "Skip" at bounding box center [15, 41] width 20 height 11
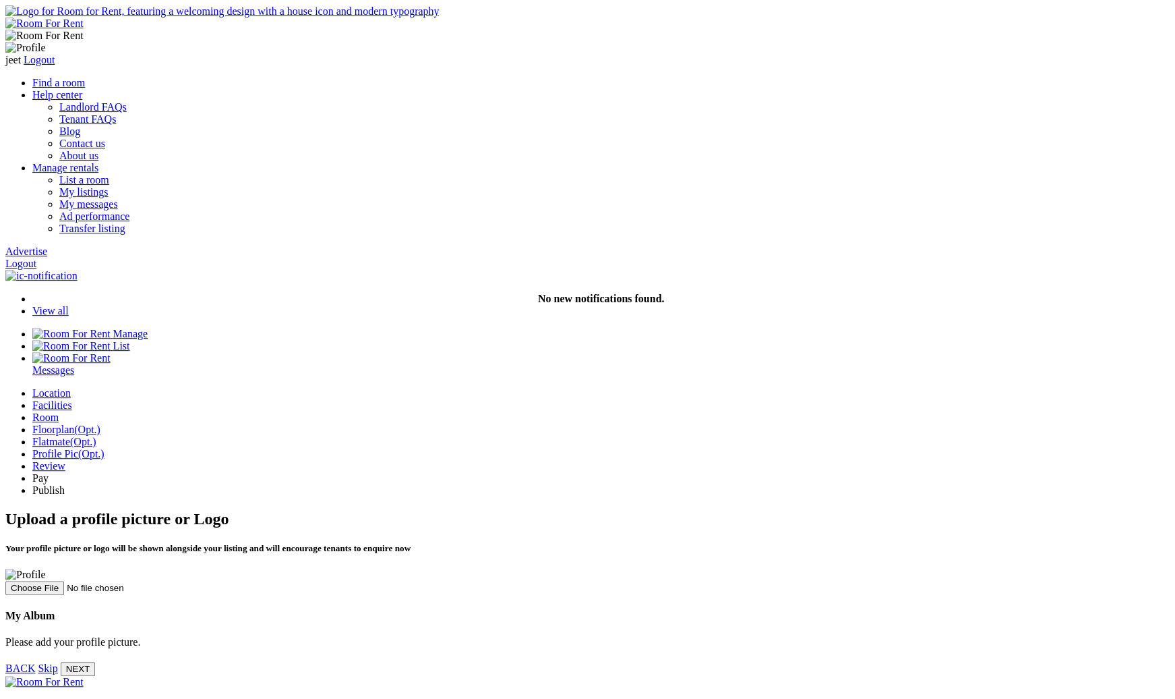
click at [57, 662] on link "Skip" at bounding box center [48, 667] width 20 height 11
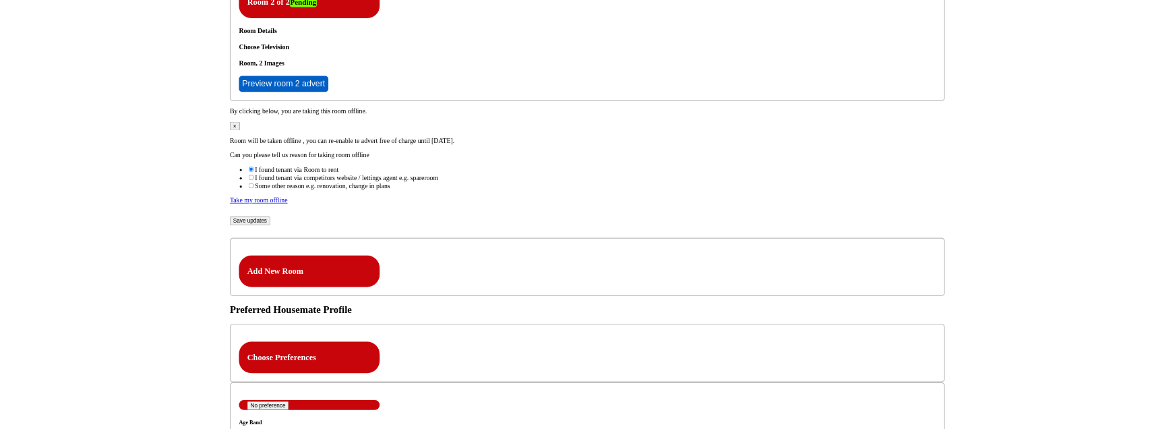
scroll to position [7312, 0]
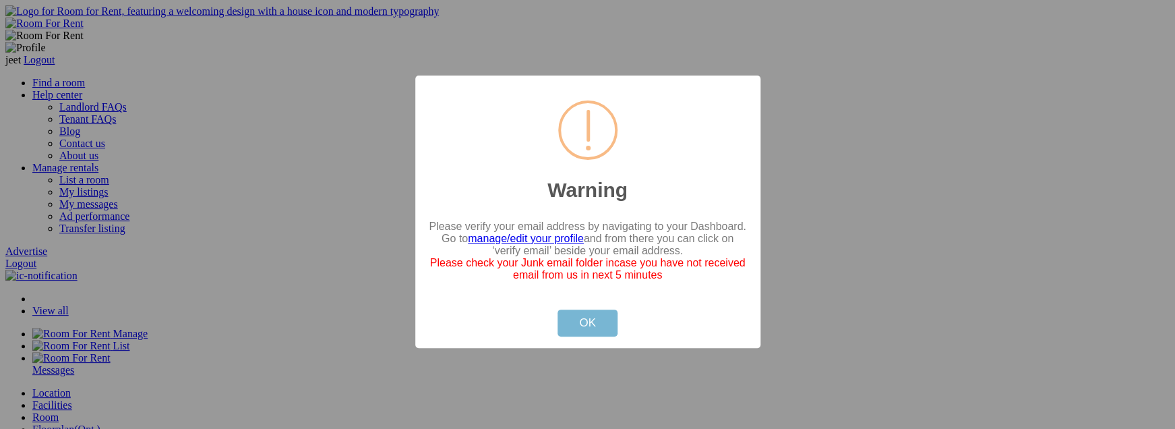
click at [584, 318] on button "OK" at bounding box center [588, 322] width 60 height 27
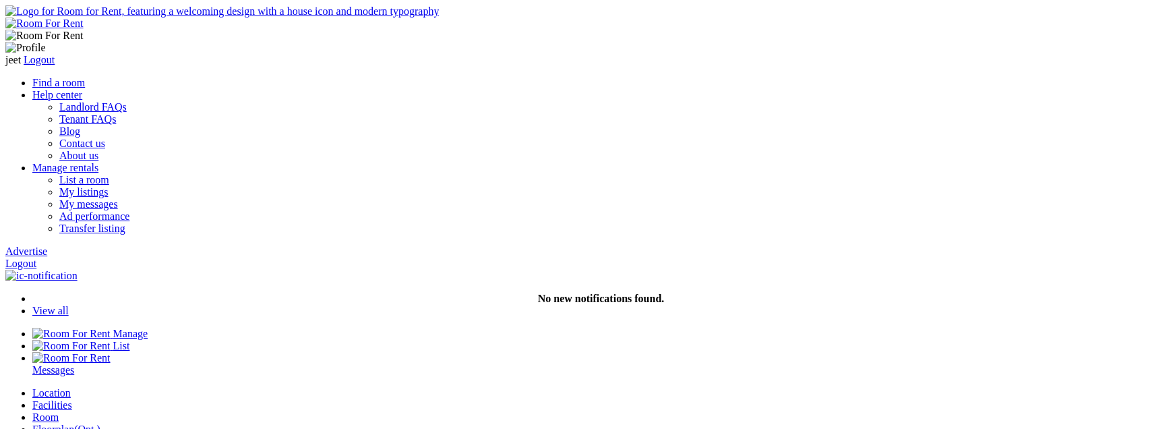
scroll to position [742, 0]
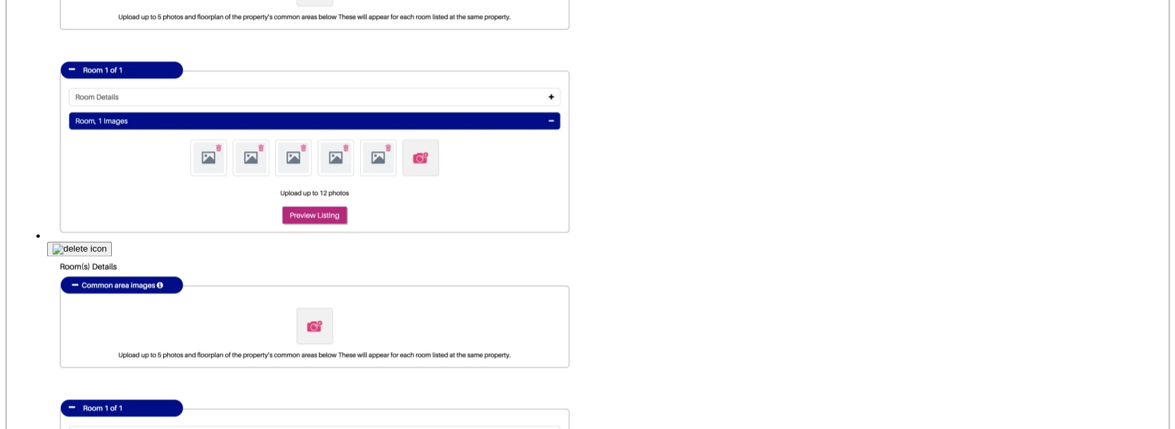
scroll to position [731, 0]
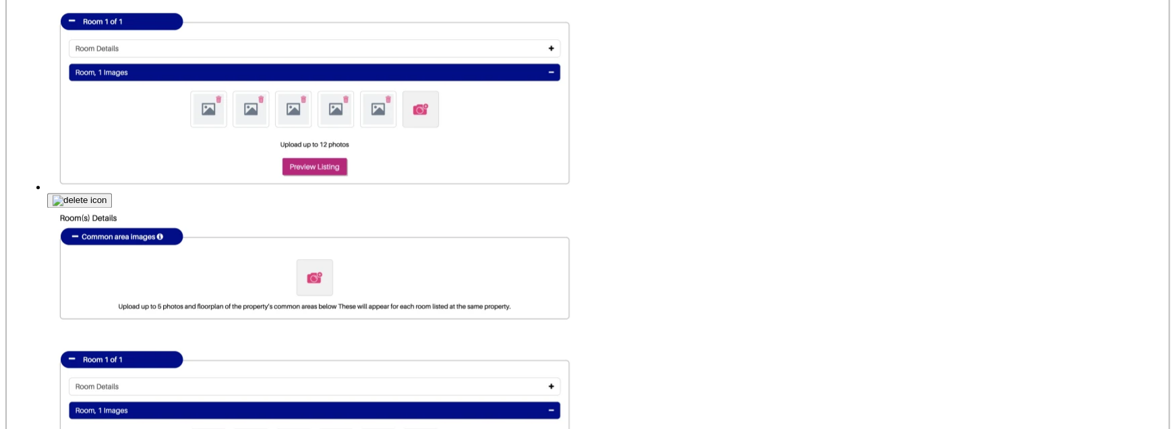
scroll to position [731, 0]
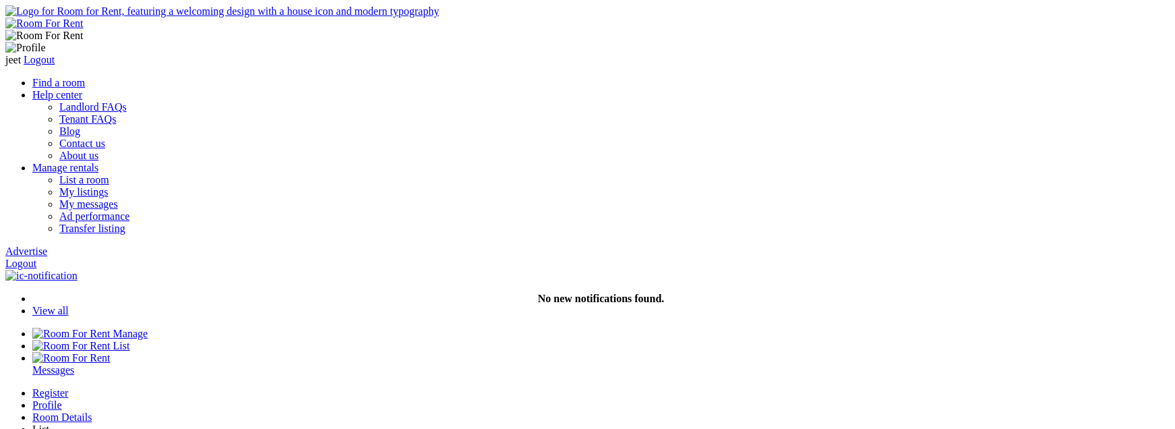
scroll to position [624, 0]
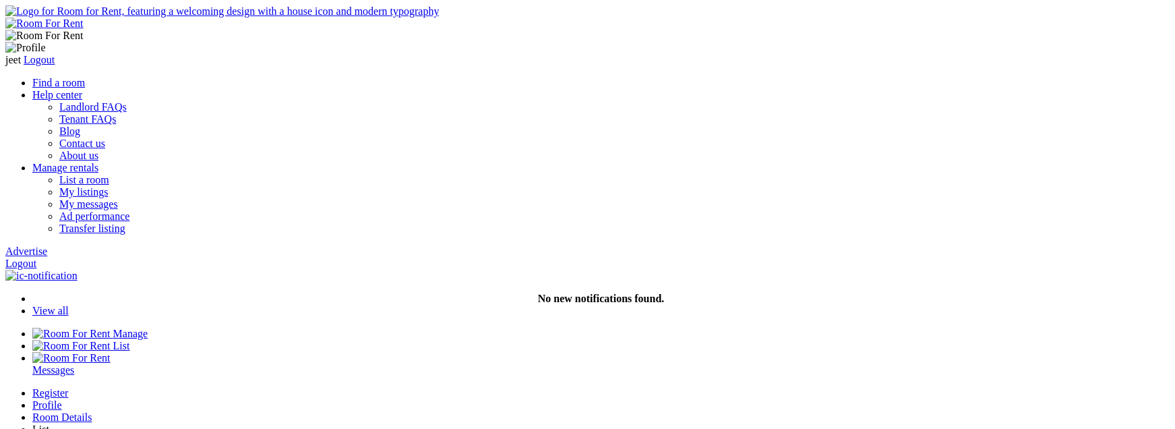
scroll to position [624, 0]
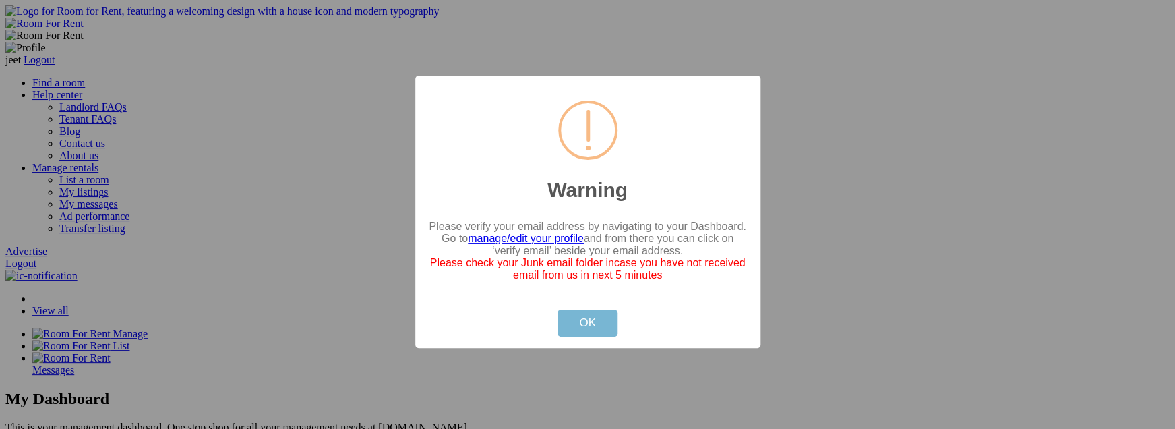
click at [558, 324] on button "OK" at bounding box center [588, 322] width 60 height 27
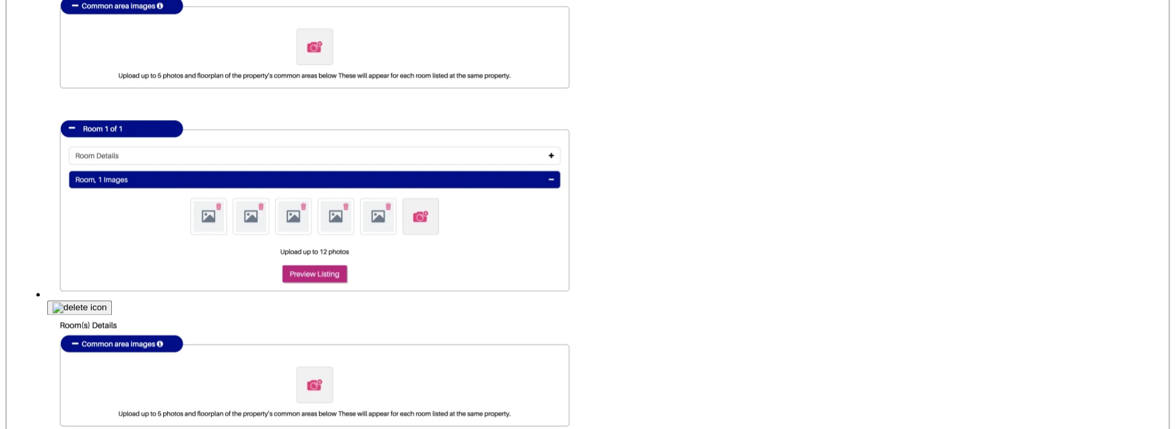
scroll to position [624, 0]
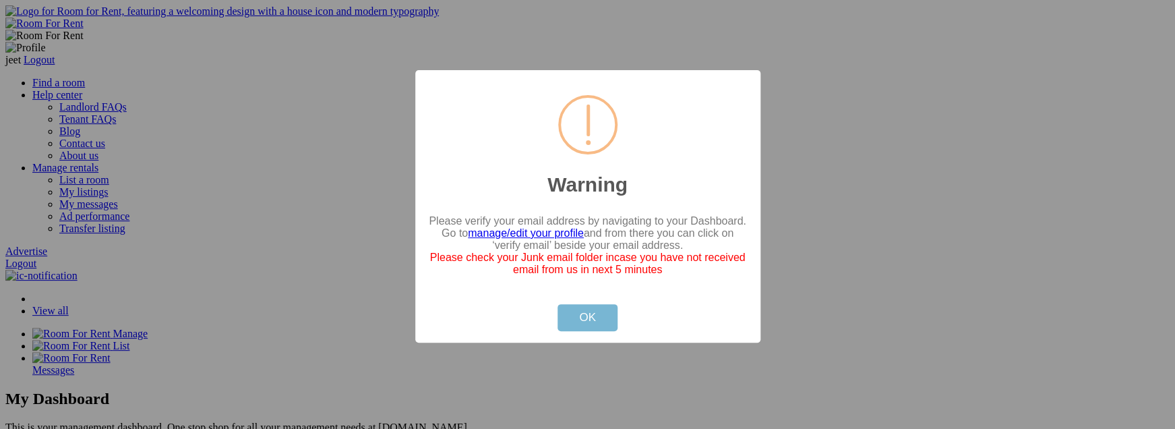
click at [591, 316] on button "OK" at bounding box center [588, 317] width 60 height 27
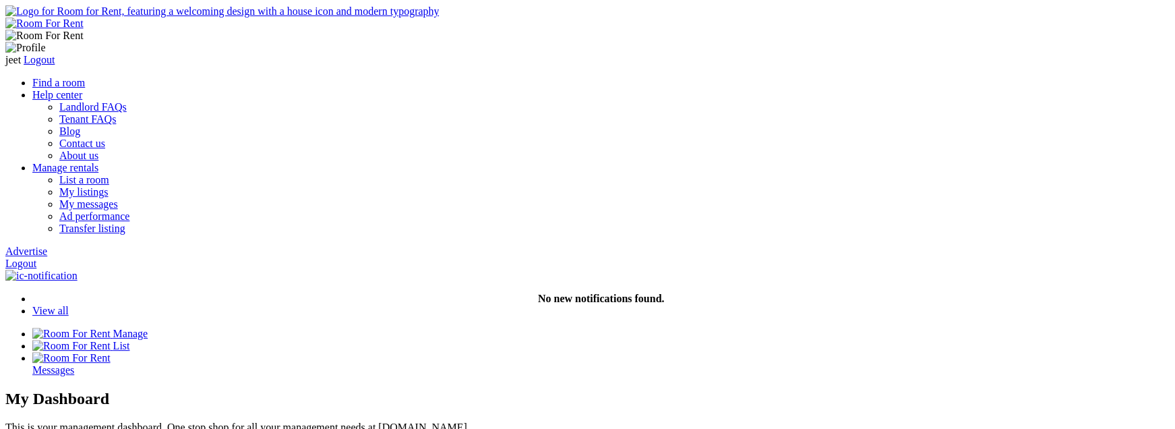
click at [47, 245] on link "Advertise" at bounding box center [26, 250] width 42 height 11
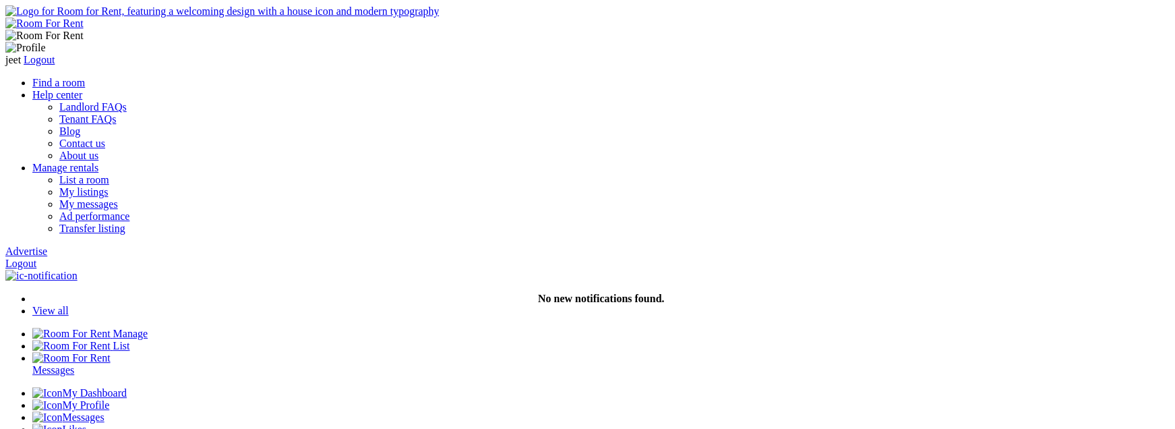
click at [98, 399] on link "My Profile" at bounding box center [70, 404] width 77 height 11
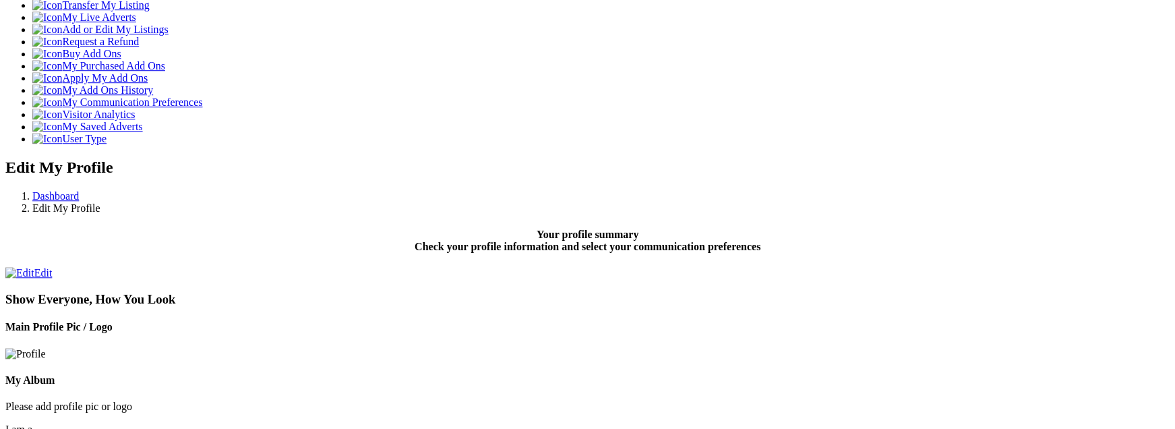
scroll to position [438, 0]
